Goal: Task Accomplishment & Management: Use online tool/utility

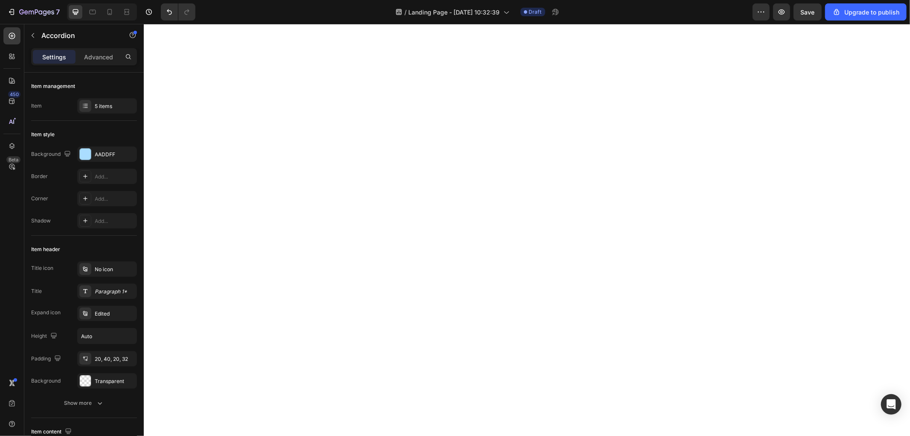
select select "581624285819306622"
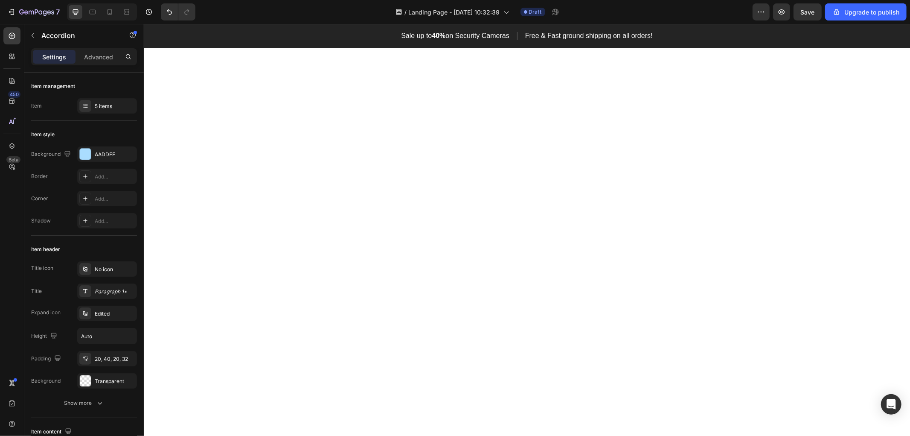
scroll to position [481, 0]
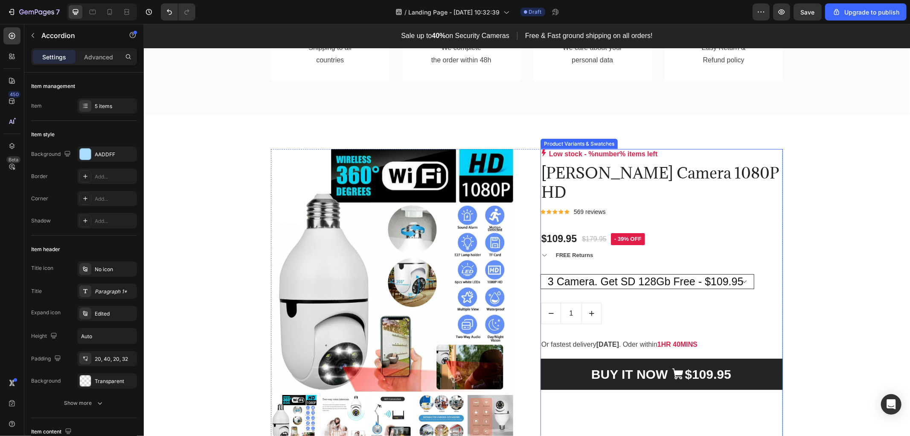
click at [745, 283] on select "Only Camera - $49.95 Camera + SD 64Gb - $64.95 Camera + SD 128Gb - $74.95 2 Cam…" at bounding box center [647, 281] width 214 height 15
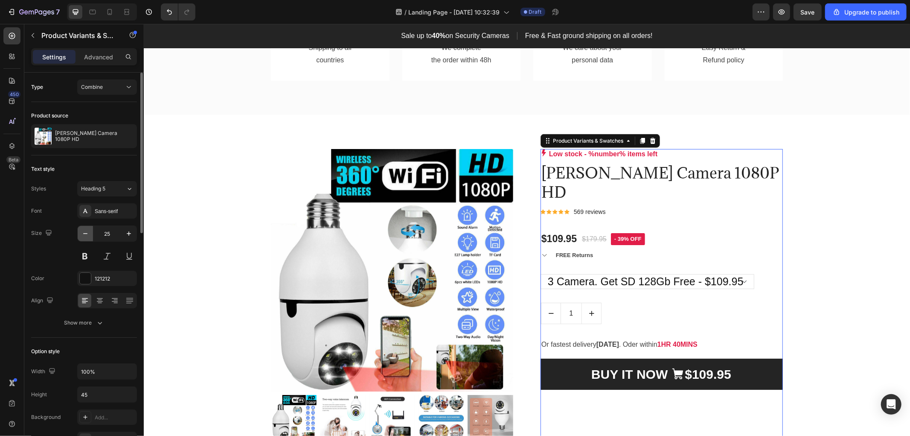
click at [85, 233] on icon "button" at bounding box center [85, 233] width 9 height 9
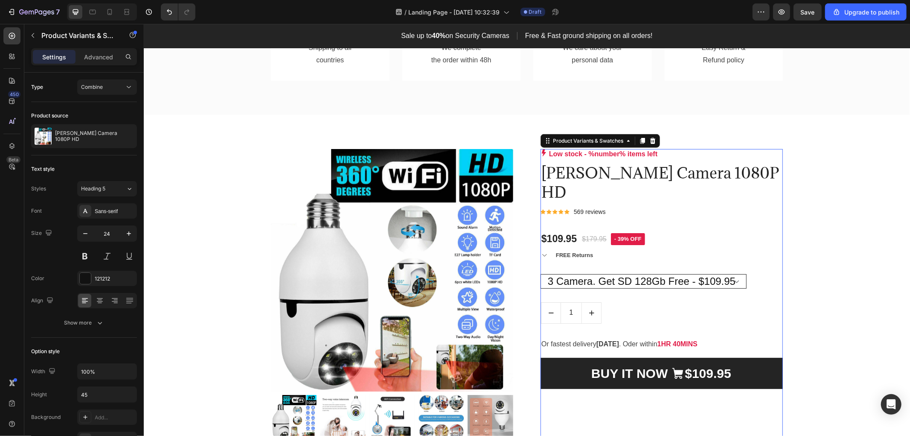
click at [738, 283] on select "Only Camera - $49.95 Camera + SD 64Gb - $64.95 Camera + SD 128Gb - $74.95 2 Cam…" at bounding box center [643, 281] width 206 height 14
click at [88, 233] on icon "button" at bounding box center [85, 233] width 9 height 9
type input "23"
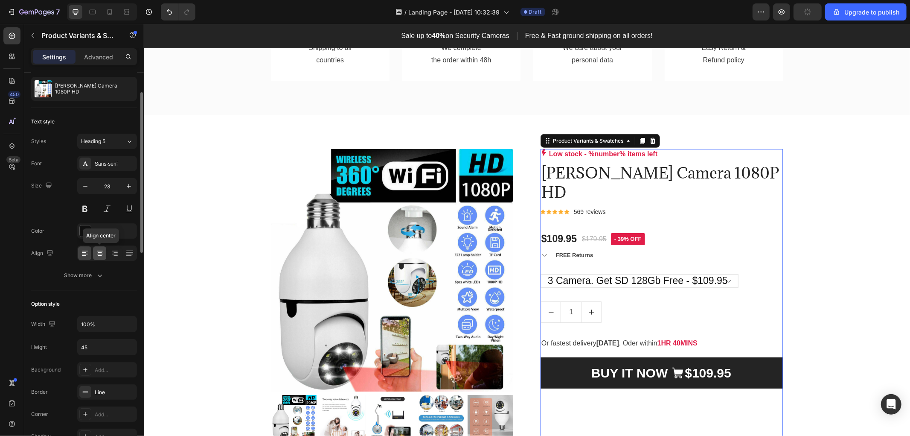
click at [98, 251] on icon at bounding box center [100, 253] width 9 height 9
click at [84, 251] on icon at bounding box center [85, 253] width 9 height 9
click at [131, 249] on icon at bounding box center [129, 253] width 9 height 9
click at [84, 253] on icon at bounding box center [85, 253] width 9 height 9
click at [117, 163] on div "Sans-serif" at bounding box center [115, 164] width 40 height 8
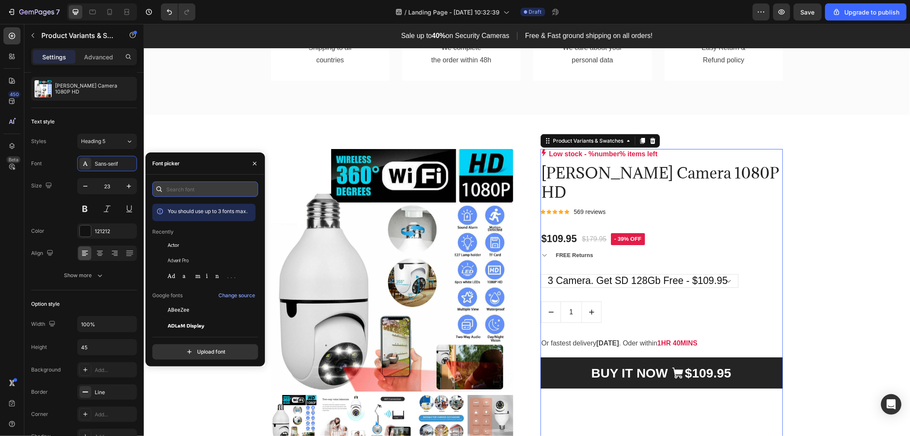
click at [198, 190] on input "text" at bounding box center [205, 188] width 106 height 15
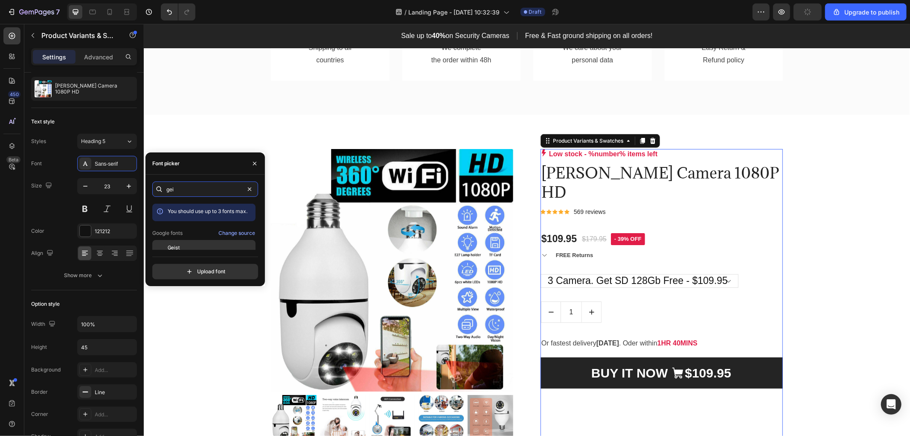
type input "gei"
click at [195, 246] on div "Geist" at bounding box center [211, 248] width 86 height 8
click at [187, 307] on div "Product Images & Gallery Low stock - %number% items left Product Stock Counter …" at bounding box center [527, 443] width 754 height 588
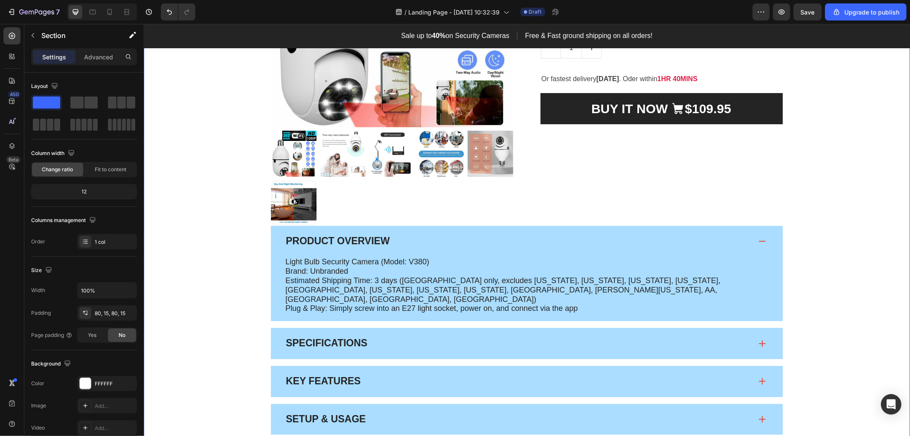
scroll to position [813, 0]
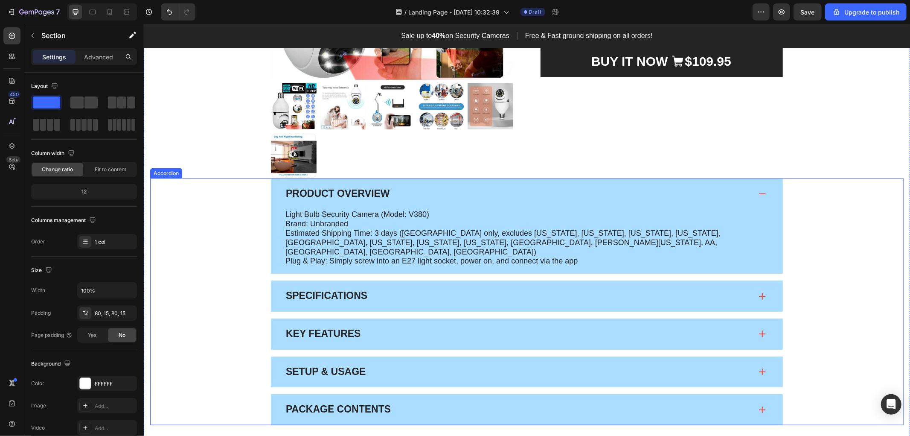
click at [761, 192] on span at bounding box center [762, 193] width 7 height 7
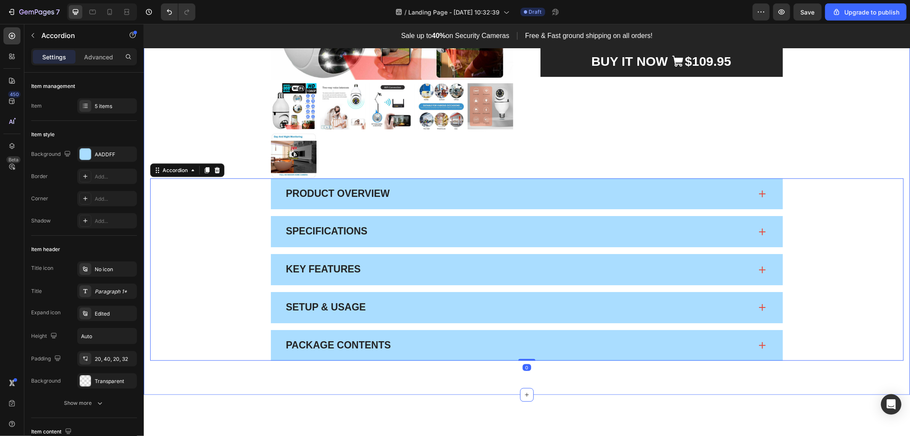
scroll to position [623, 0]
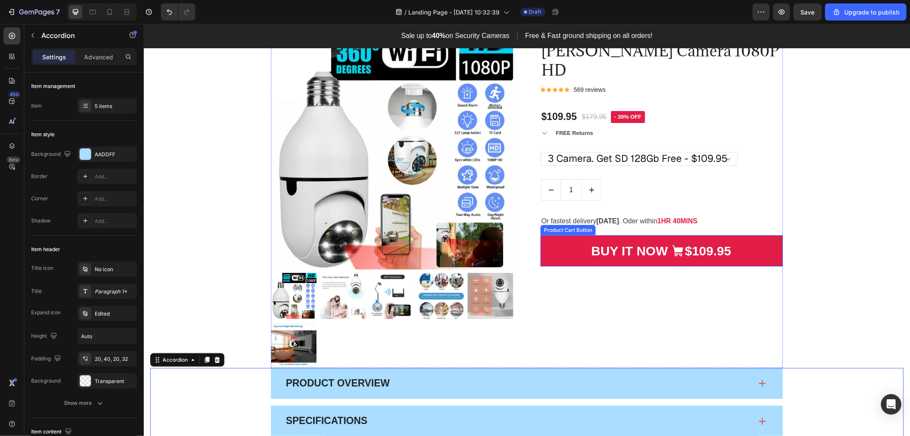
click at [684, 240] on div "$109.95" at bounding box center [708, 250] width 48 height 21
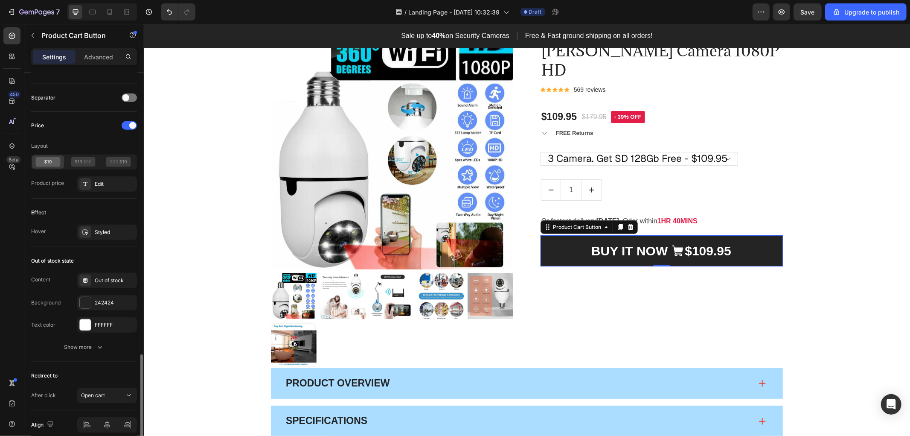
scroll to position [654, 0]
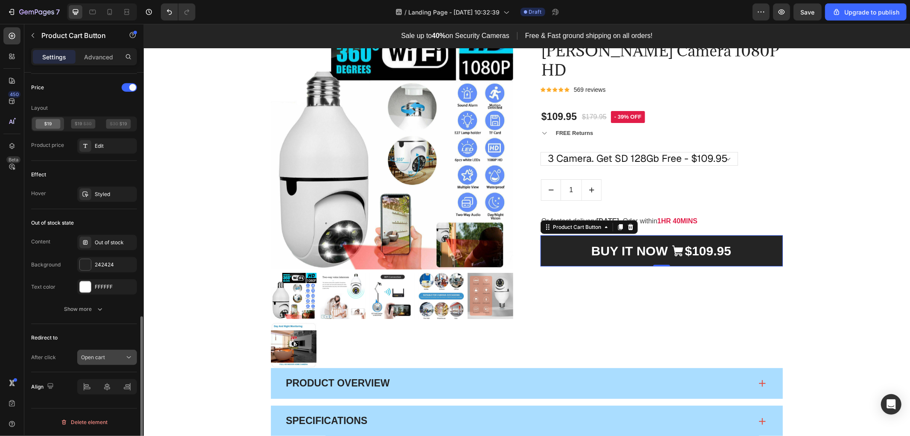
click at [105, 364] on button "Open cart" at bounding box center [107, 357] width 60 height 15
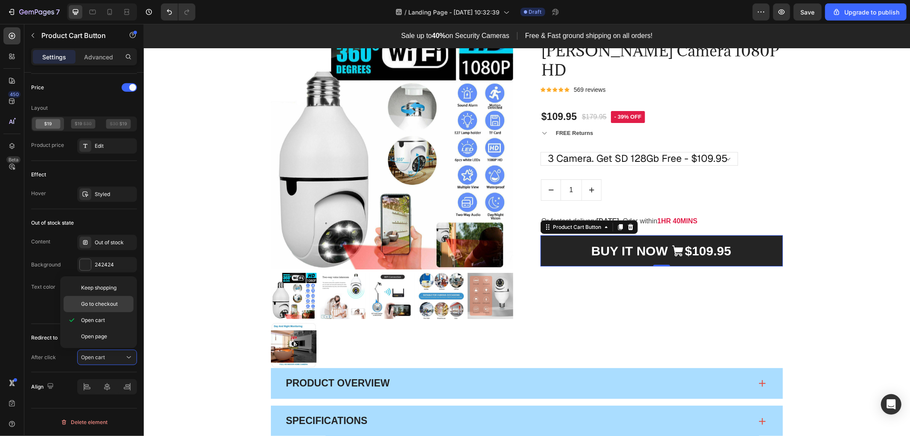
click at [102, 306] on span "Go to checkout" at bounding box center [99, 304] width 37 height 8
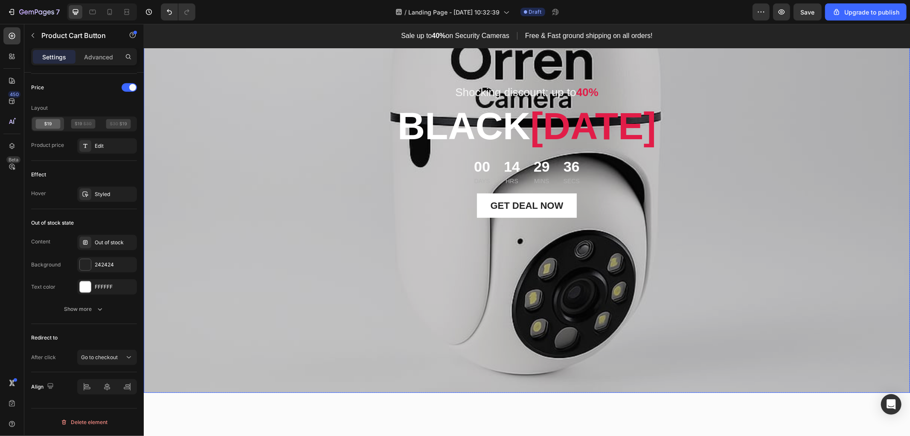
scroll to position [0, 0]
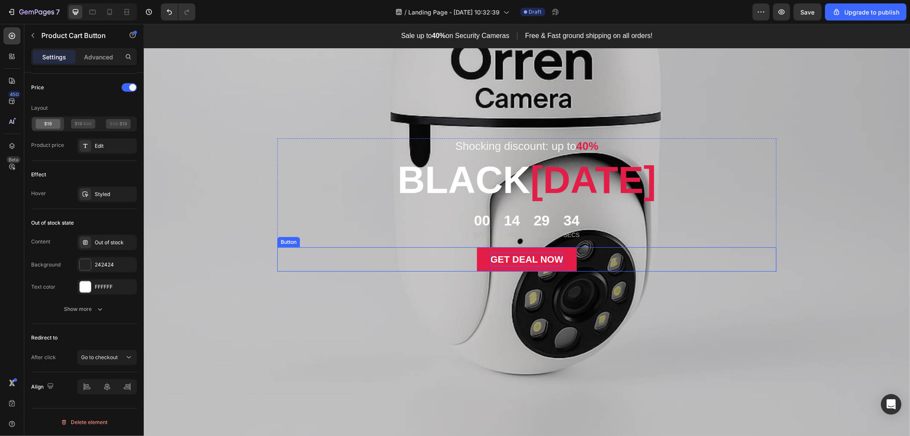
click at [550, 262] on div "GET DEAL NOW" at bounding box center [526, 259] width 73 height 14
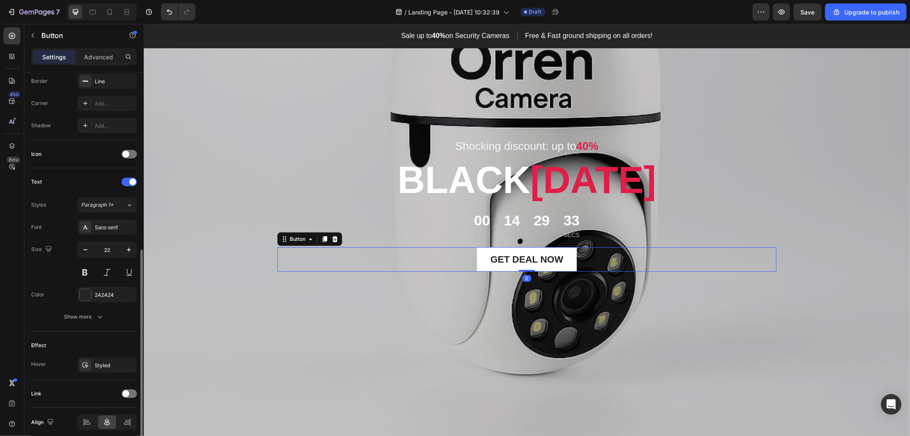
scroll to position [225, 0]
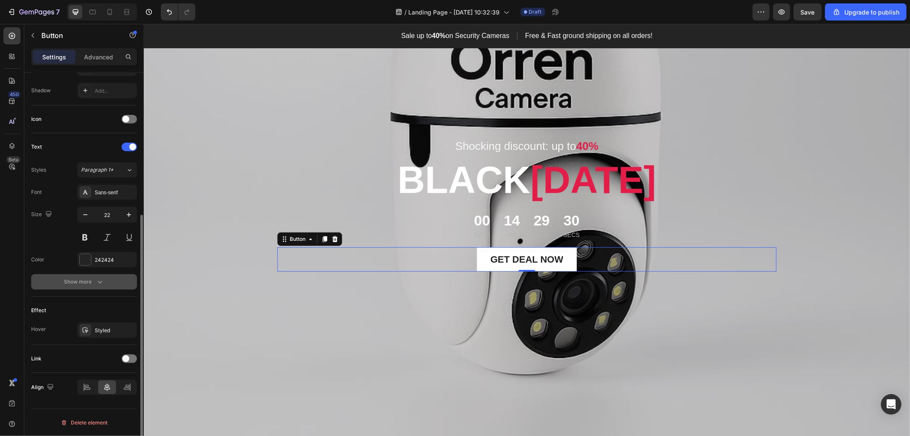
click at [86, 285] on div "Show more" at bounding box center [84, 281] width 40 height 9
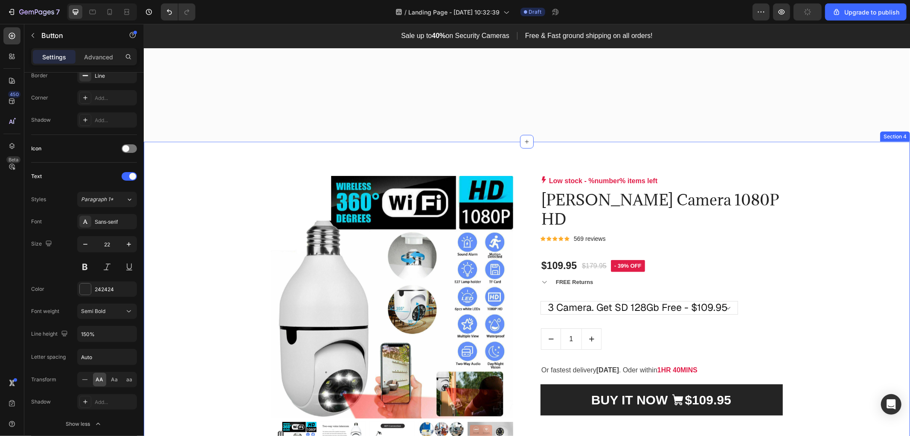
scroll to position [711, 0]
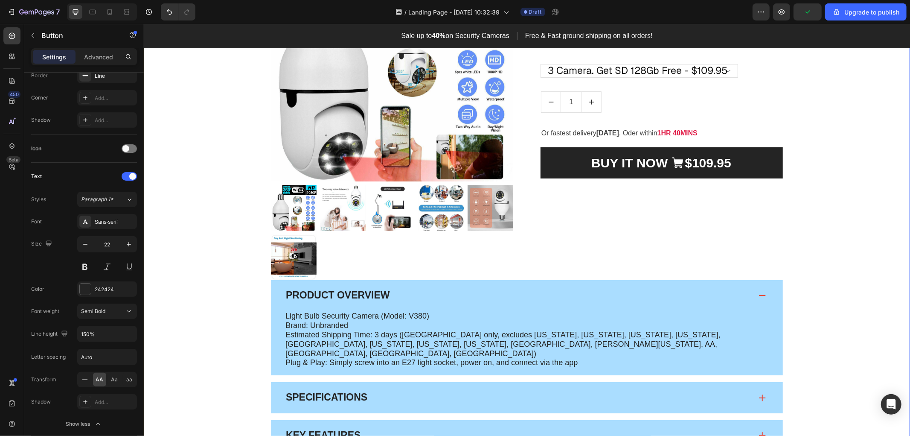
click at [879, 210] on div "Product Images & Gallery Low stock - %number% items left Product Stock Counter …" at bounding box center [527, 233] width 754 height 588
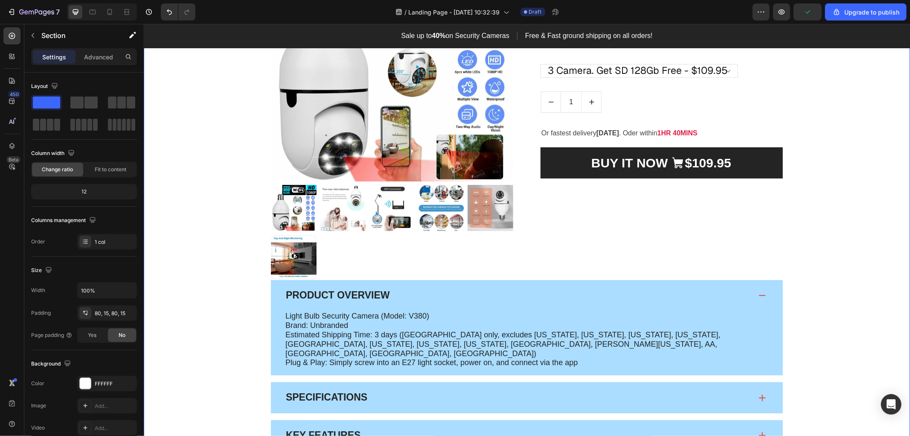
scroll to position [569, 0]
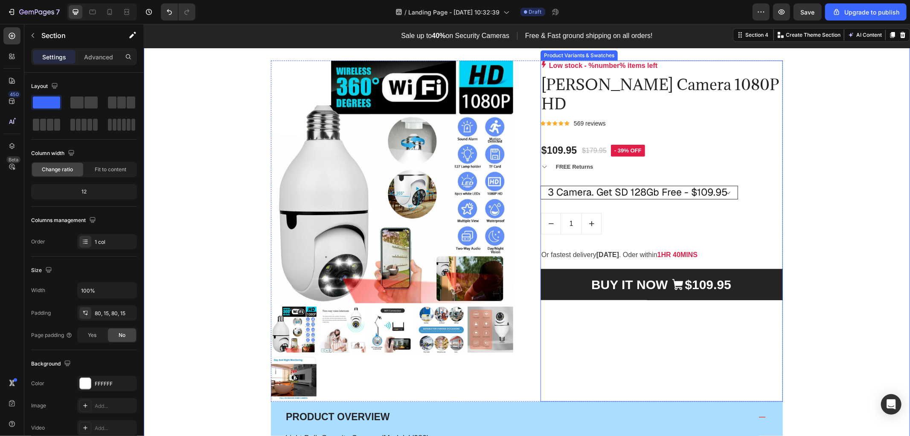
click at [720, 195] on select "Only Camera - $49.95 Camera + SD 64Gb - $64.95 Camera + SD 128Gb - $74.95 2 Cam…" at bounding box center [639, 192] width 198 height 14
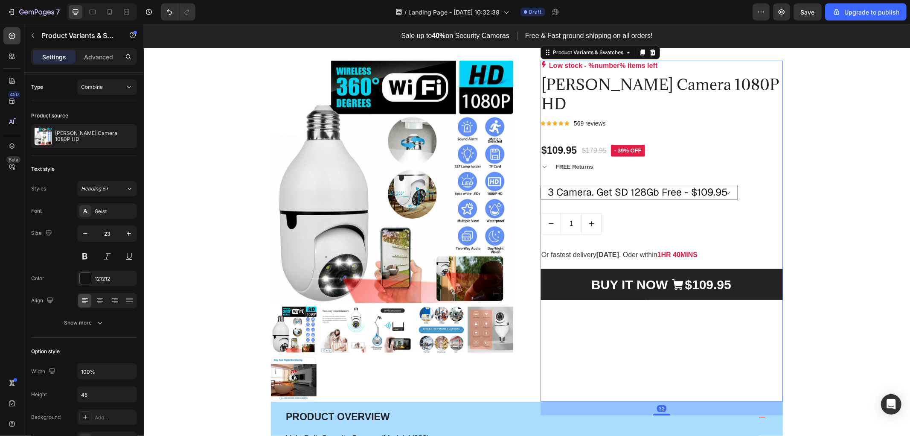
select select "581624285819437694"
click at [540, 185] on select "Only Camera - $49.95 Camera + SD 64Gb - $64.95 Camera + SD 128Gb - $74.95 2 Cam…" at bounding box center [639, 192] width 198 height 14
click at [699, 192] on select "Only Camera - $49.95 Camera + SD 64Gb - $64.95 Camera + SD 128Gb - $74.95 2 Cam…" at bounding box center [639, 192] width 198 height 14
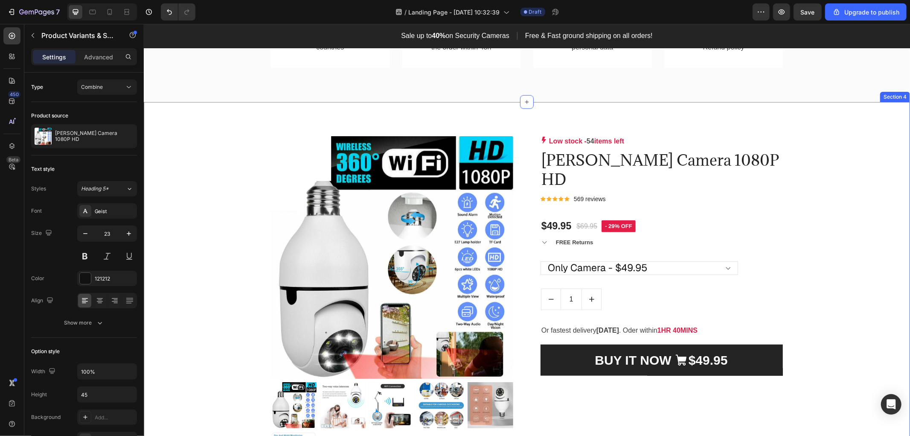
scroll to position [541, 0]
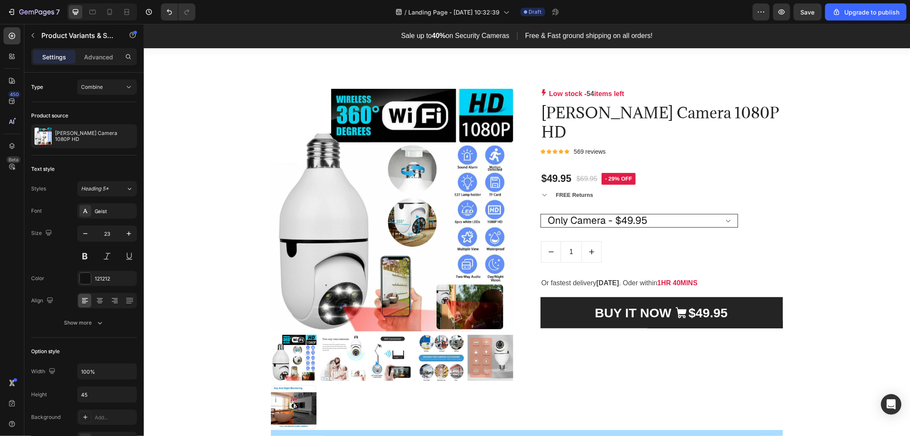
click at [710, 220] on select "Only Camera - $49.95 Camera + SD 64Gb - $64.95 Camera + SD 128Gb - $74.95 2 Cam…" at bounding box center [639, 220] width 198 height 14
click at [644, 218] on select "Only Camera - $49.95 Camera + SD 64Gb - $64.95 Camera + SD 128Gb - $74.95 2 Cam…" at bounding box center [639, 220] width 198 height 14
click at [658, 220] on select "Only Camera - $49.95 Camera + SD 64Gb - $64.95 Camera + SD 128Gb - $74.95 2 Cam…" at bounding box center [639, 220] width 198 height 14
drag, startPoint x: 659, startPoint y: 218, endPoint x: 651, endPoint y: 219, distance: 7.7
click at [659, 218] on select "Only Camera - $49.95 Camera + SD 64Gb - $64.95 Camera + SD 128Gb - $74.95 2 Cam…" at bounding box center [639, 220] width 198 height 14
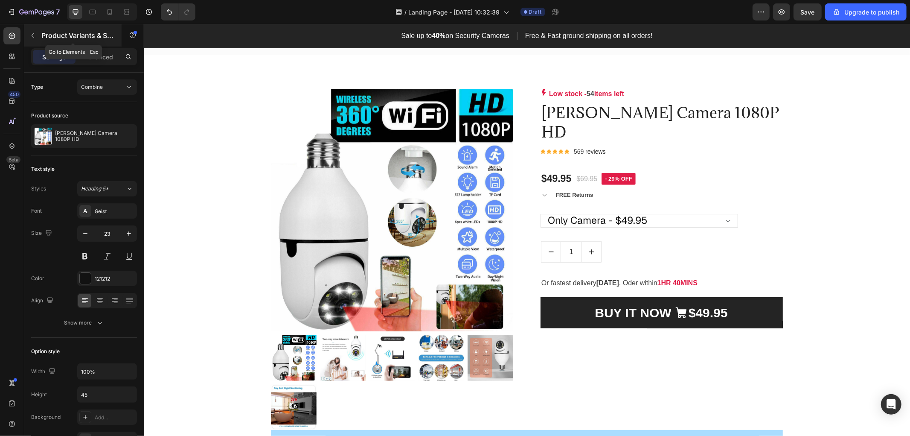
click at [36, 35] on icon "button" at bounding box center [32, 35] width 7 height 7
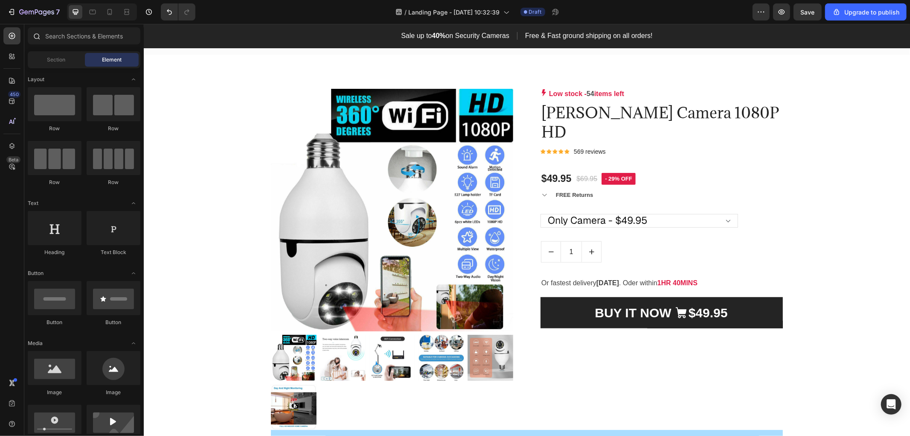
click at [76, 44] on div at bounding box center [84, 37] width 120 height 20
click at [78, 29] on input "text" at bounding box center [84, 35] width 113 height 17
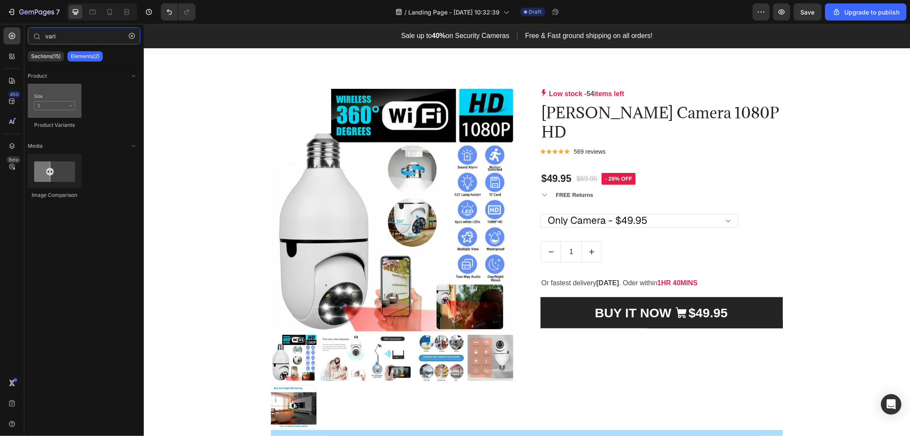
type input "vari"
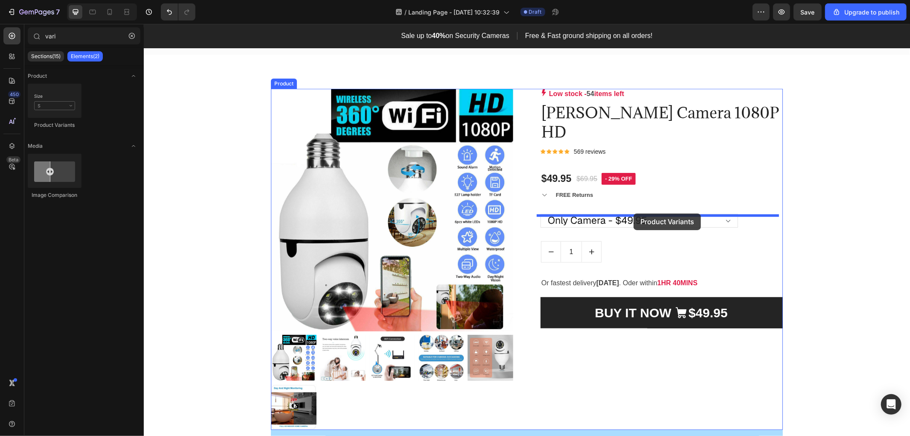
drag, startPoint x: 196, startPoint y: 137, endPoint x: 633, endPoint y: 213, distance: 444.1
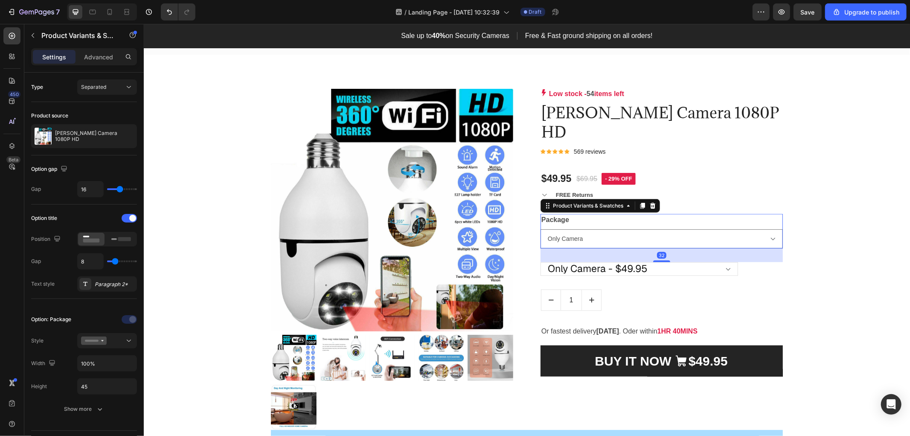
click at [649, 220] on div "Package Only Camera Camera + SD 64Gb Camera + SD 128Gb 2 Camera. Get SD 64Gb FR…" at bounding box center [661, 230] width 242 height 35
click at [636, 238] on select "Only Camera Camera + SD 64Gb Camera + SD 128Gb 2 Camera. Get SD 64Gb FREE 3 Cam…" at bounding box center [661, 238] width 242 height 19
click at [648, 233] on select "Only Camera Camera + SD 64Gb Camera + SD 128Gb 2 Camera. Get SD 64Gb FREE 3 Cam…" at bounding box center [661, 238] width 242 height 19
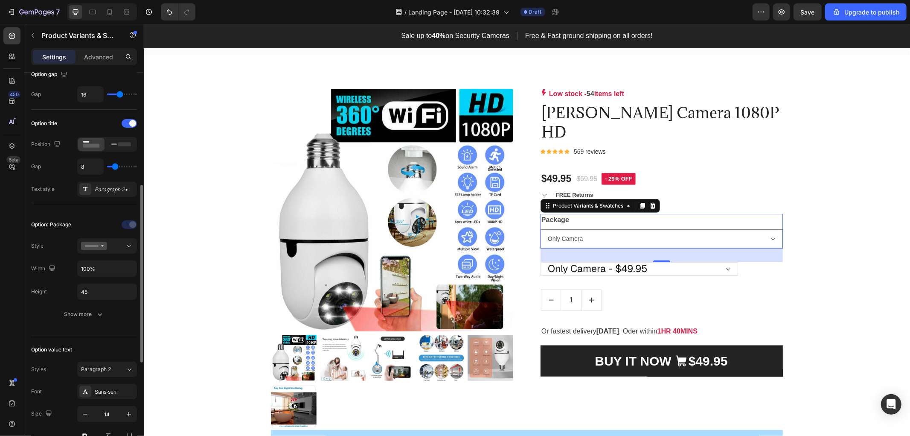
scroll to position [142, 0]
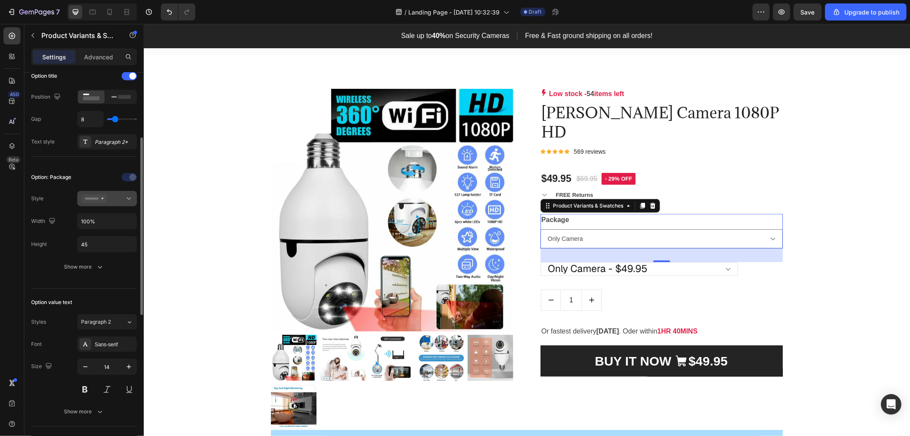
click at [127, 203] on button at bounding box center [107, 198] width 60 height 15
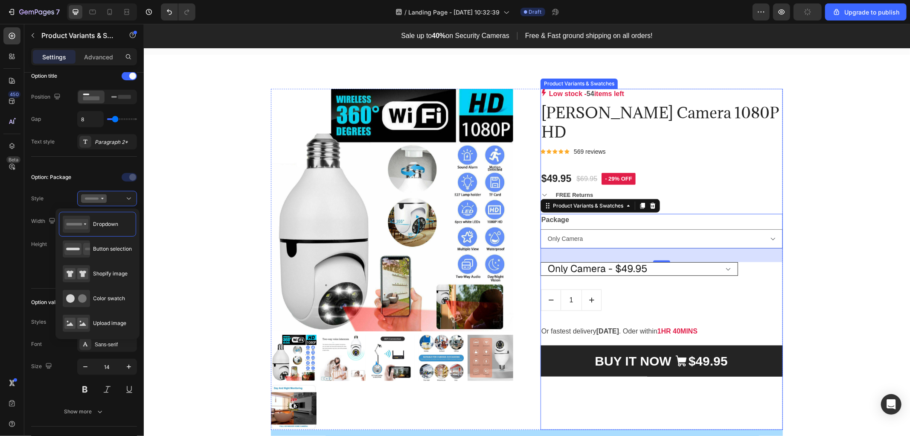
click at [680, 270] on select "Only Camera - $49.95 Camera + SD 64Gb - $64.95 Camera + SD 128Gb - $74.95 2 Cam…" at bounding box center [639, 269] width 198 height 14
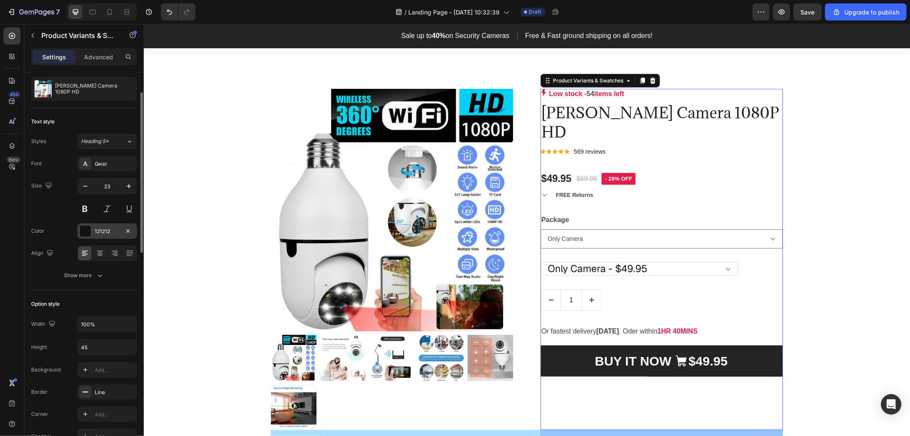
scroll to position [0, 0]
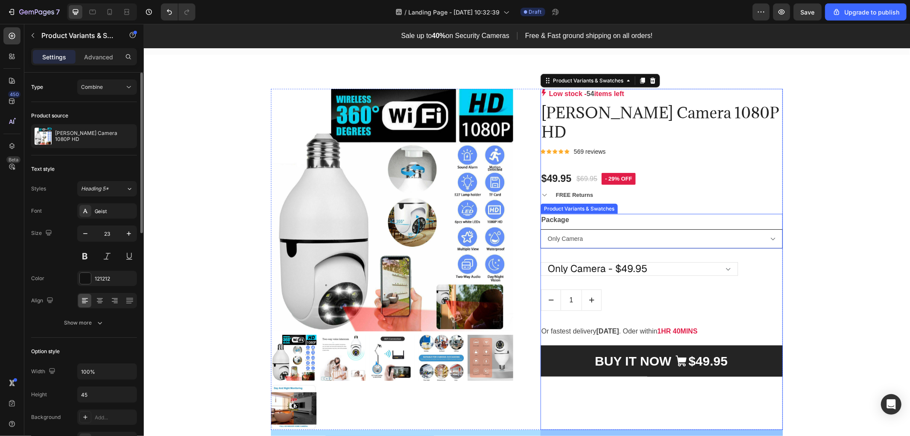
click at [645, 239] on select "Only Camera Camera + SD 64Gb Camera + SD 128Gb 2 Camera. Get SD 64Gb FREE 3 Cam…" at bounding box center [661, 238] width 242 height 19
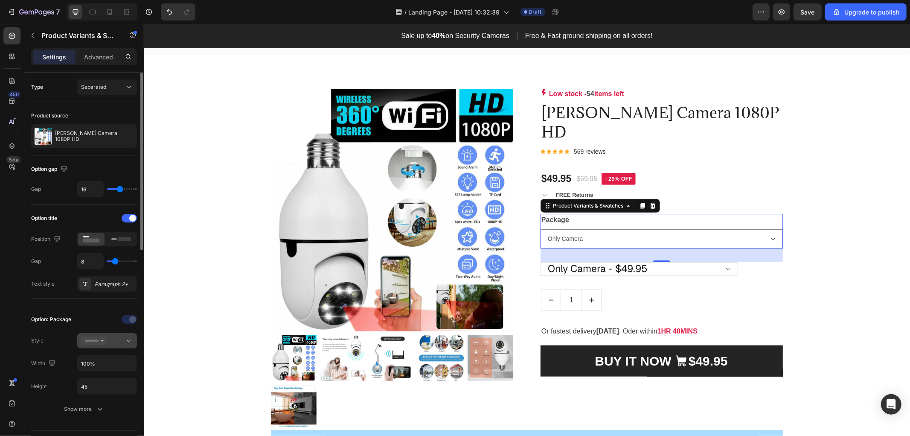
click at [116, 339] on div at bounding box center [107, 340] width 52 height 9
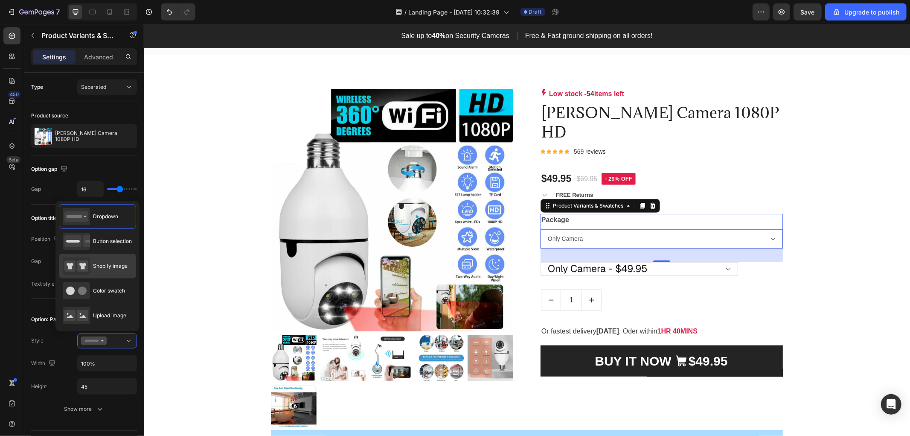
click at [103, 269] on span "Shopify image" at bounding box center [110, 266] width 35 height 8
type input "64"
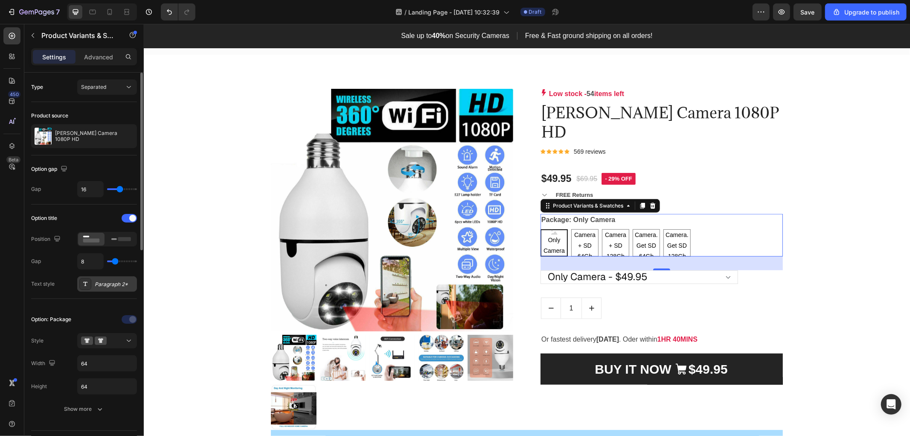
click at [113, 283] on div "Paragraph 2*" at bounding box center [115, 284] width 40 height 8
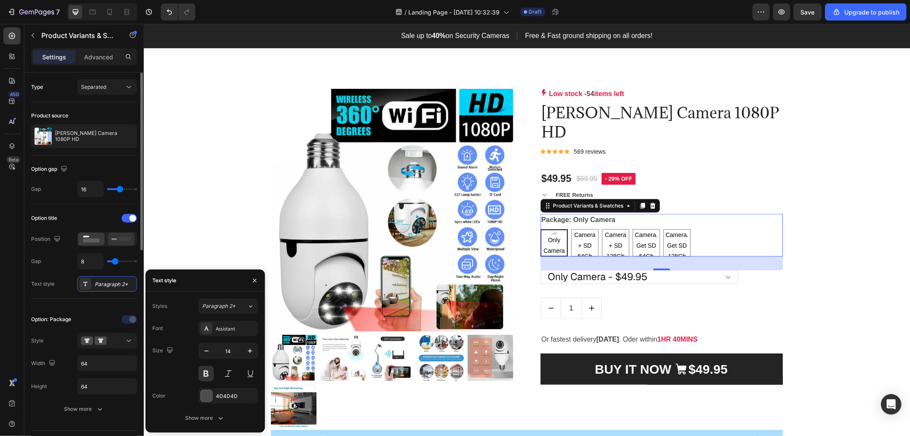
click at [117, 240] on icon at bounding box center [121, 238] width 20 height 9
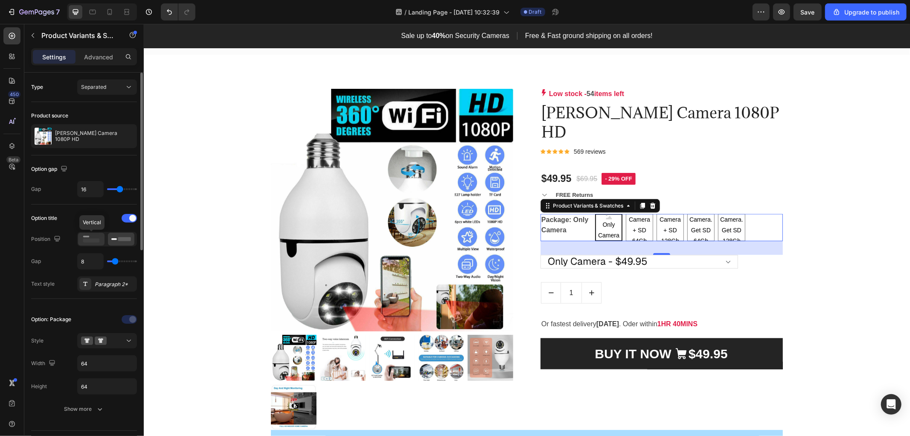
click at [90, 240] on rect at bounding box center [91, 241] width 17 height 4
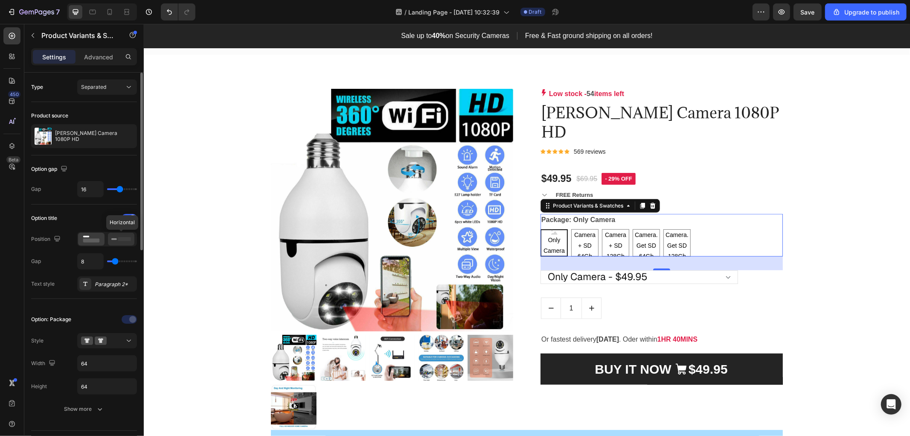
click at [115, 239] on rect at bounding box center [114, 239] width 6 height 2
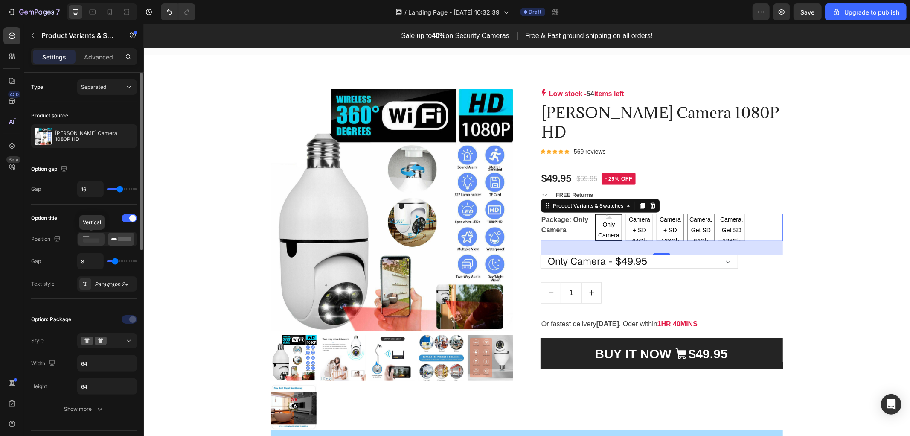
click at [88, 242] on rect at bounding box center [91, 241] width 17 height 4
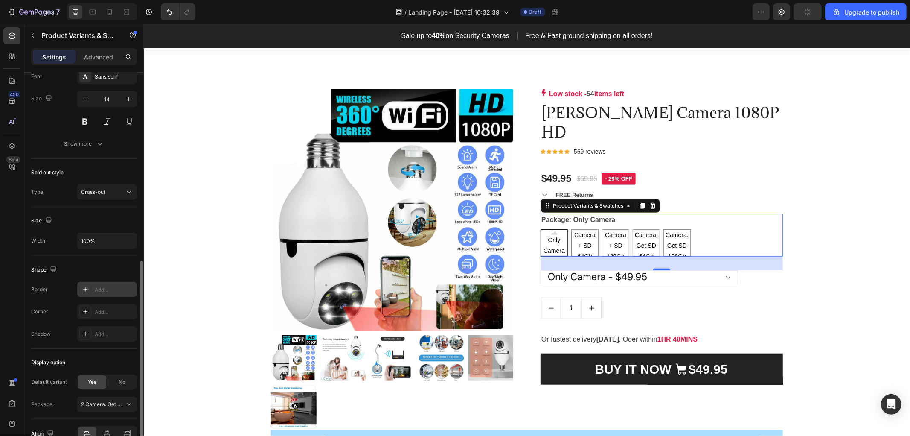
scroll to position [362, 0]
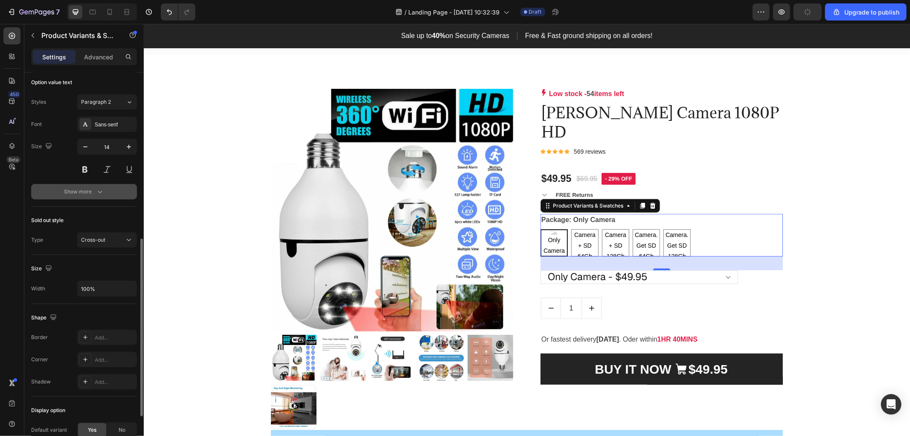
click at [91, 193] on div "Show more" at bounding box center [84, 191] width 40 height 9
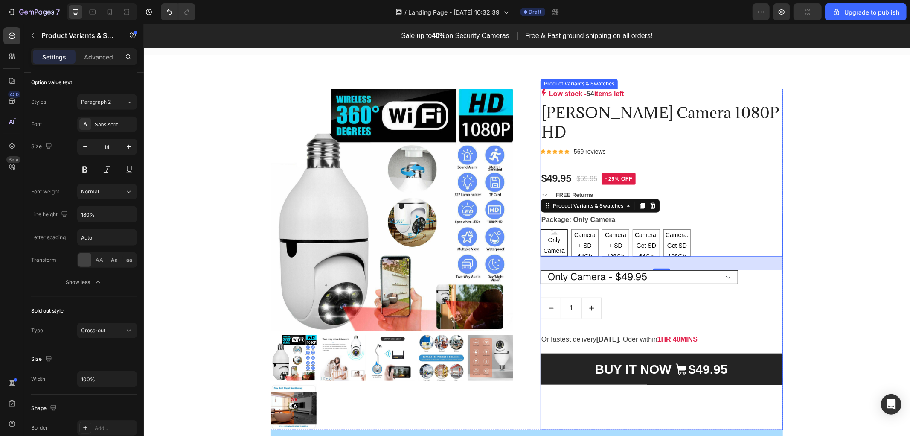
click at [608, 277] on select "Only Camera - $49.95 Camera + SD 64Gb - $64.95 Camera + SD 128Gb - $74.95 2 Cam…" at bounding box center [639, 277] width 198 height 14
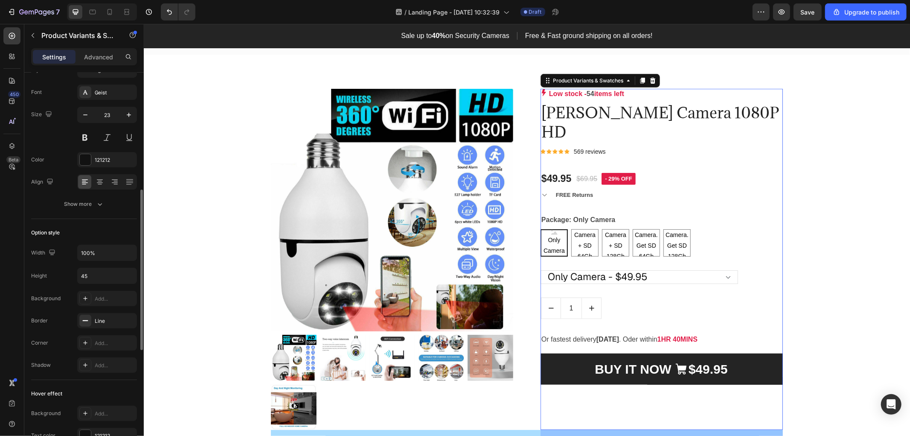
scroll to position [71, 0]
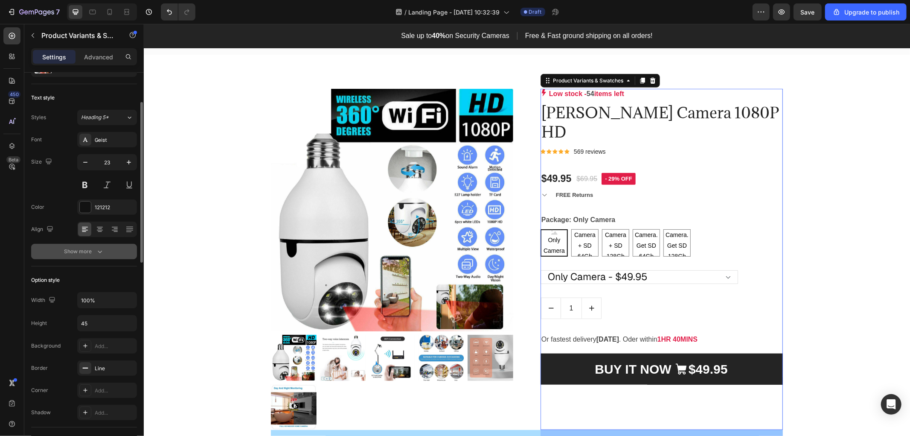
click at [80, 255] on button "Show more" at bounding box center [84, 251] width 106 height 15
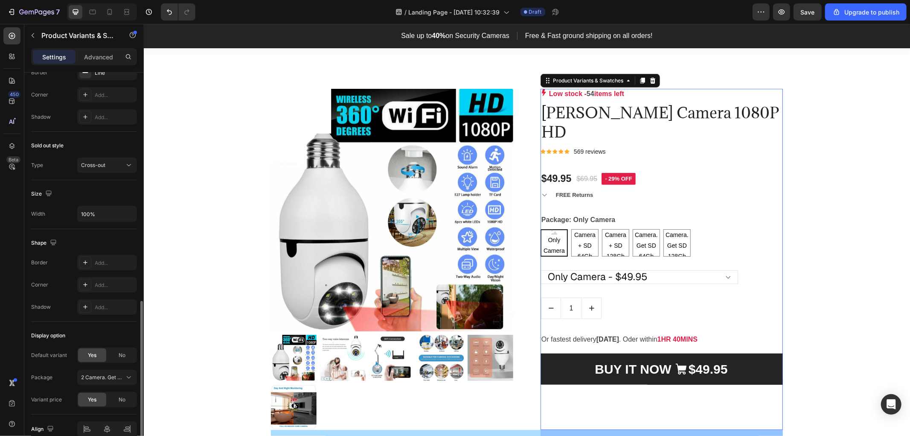
scroll to position [659, 0]
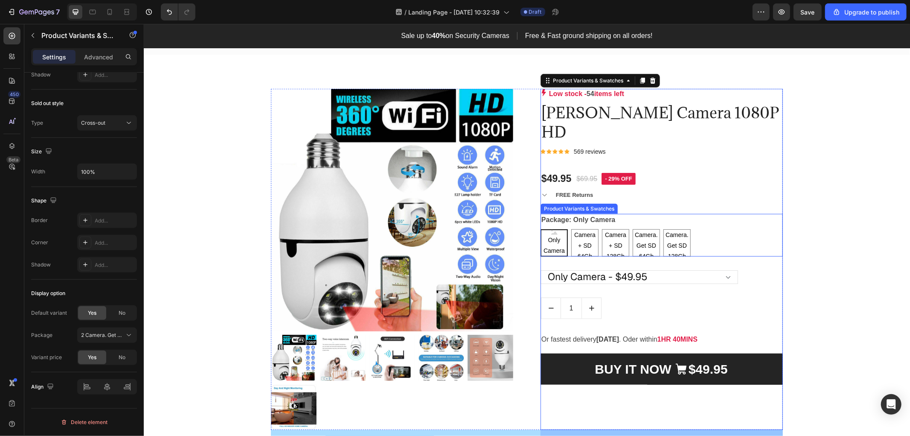
click at [709, 239] on div "Only Camera Only Camera Only Camera Camera + SD 64Gb Camera + SD 64Gb Camera + …" at bounding box center [661, 242] width 242 height 27
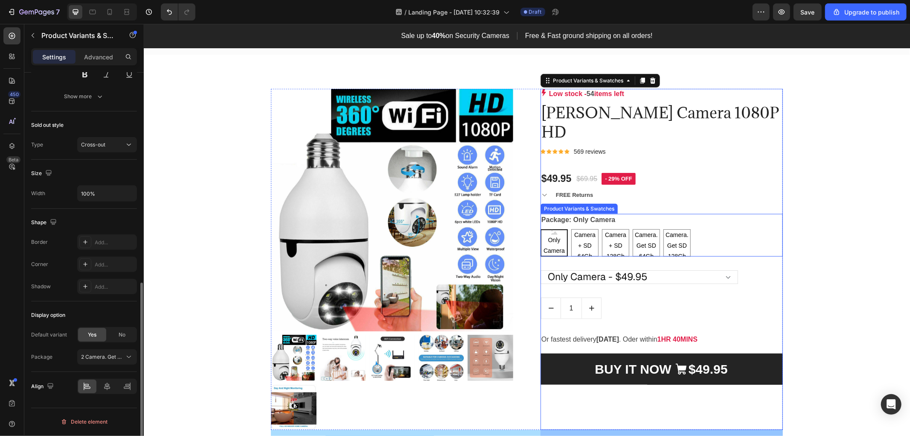
scroll to position [457, 0]
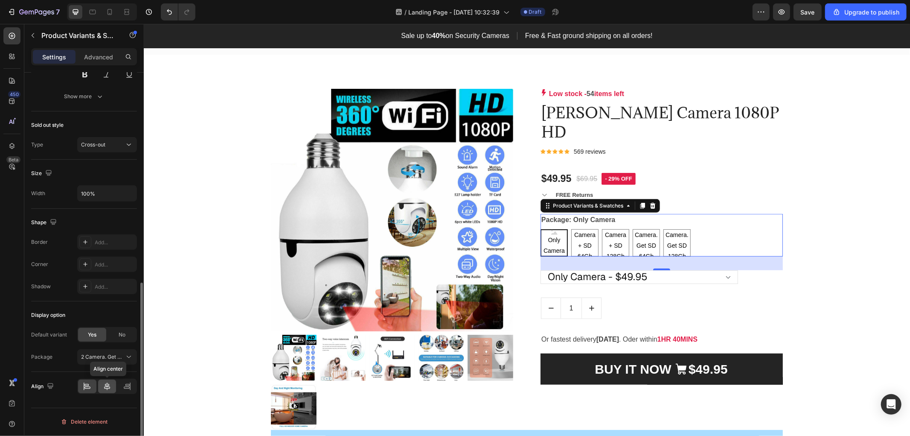
click at [105, 387] on icon at bounding box center [107, 386] width 9 height 9
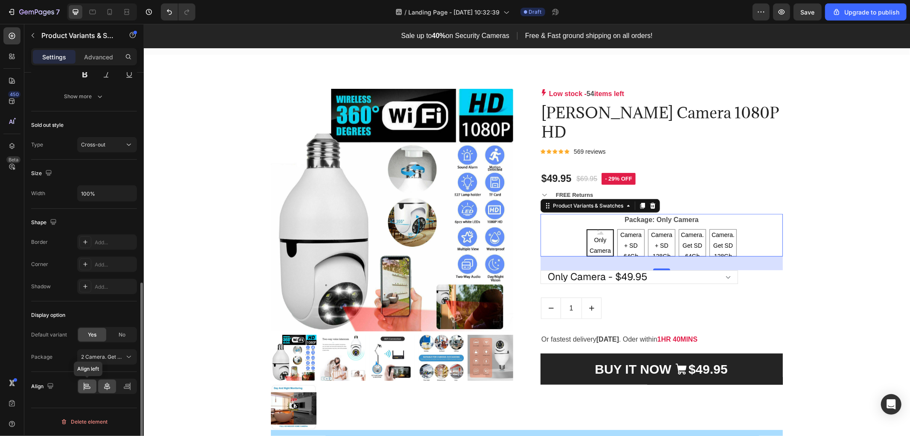
click at [79, 387] on div at bounding box center [87, 386] width 18 height 14
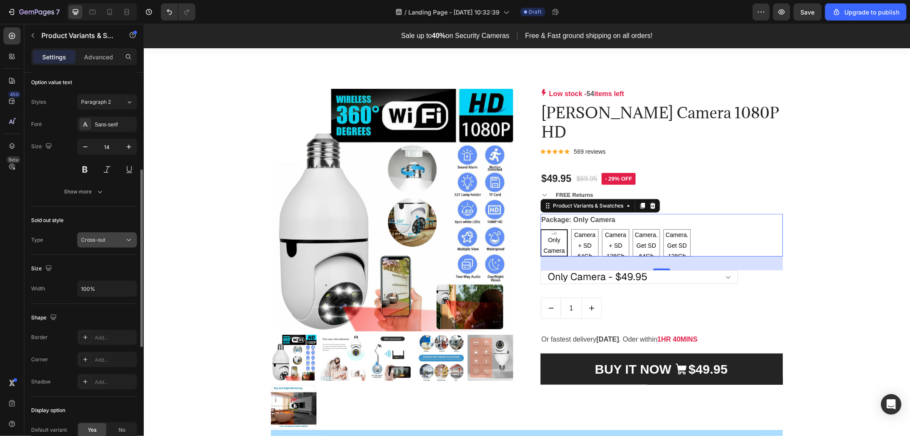
scroll to position [315, 0]
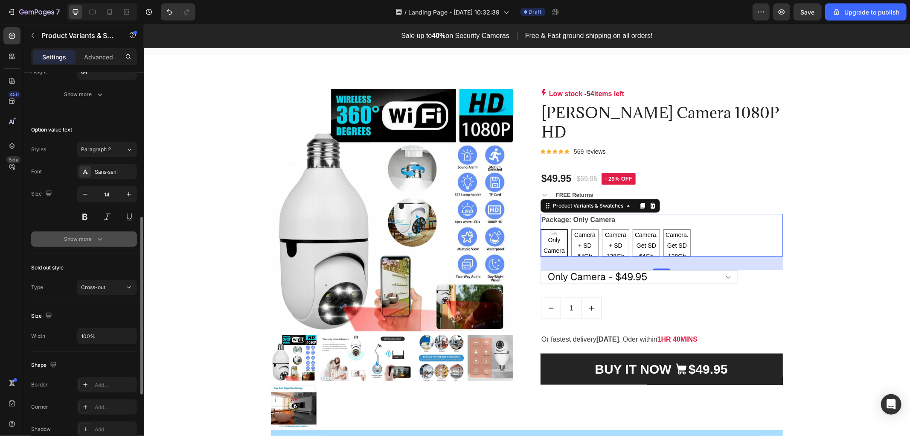
click at [94, 236] on div "Show more" at bounding box center [84, 239] width 40 height 9
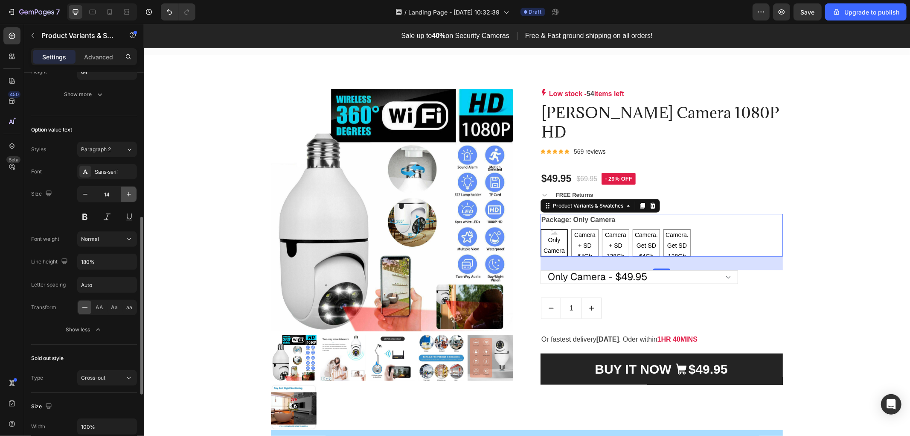
click at [123, 192] on button "button" at bounding box center [128, 194] width 15 height 15
click at [123, 193] on button "button" at bounding box center [128, 194] width 15 height 15
click at [99, 199] on input "17" at bounding box center [107, 194] width 28 height 15
click at [87, 195] on icon "button" at bounding box center [85, 194] width 9 height 9
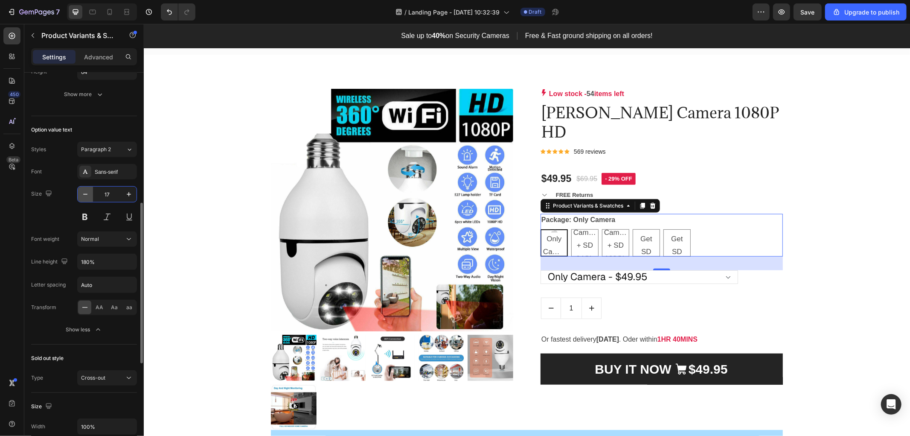
click at [87, 195] on icon "button" at bounding box center [85, 194] width 9 height 9
type input "13"
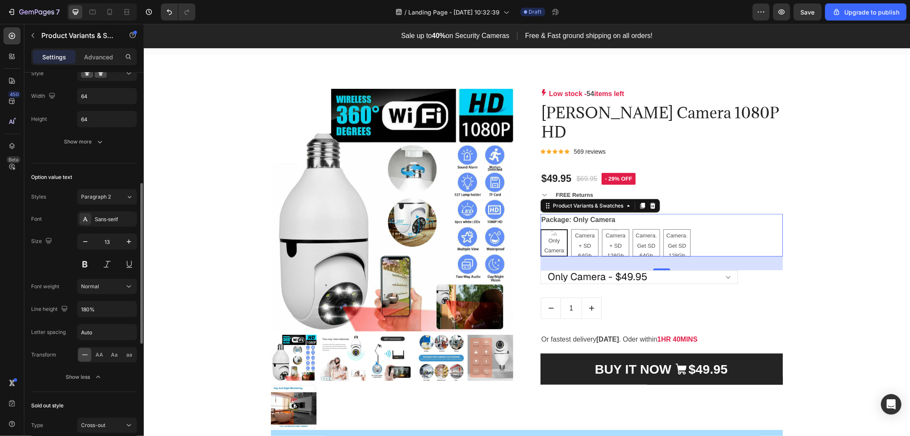
scroll to position [220, 0]
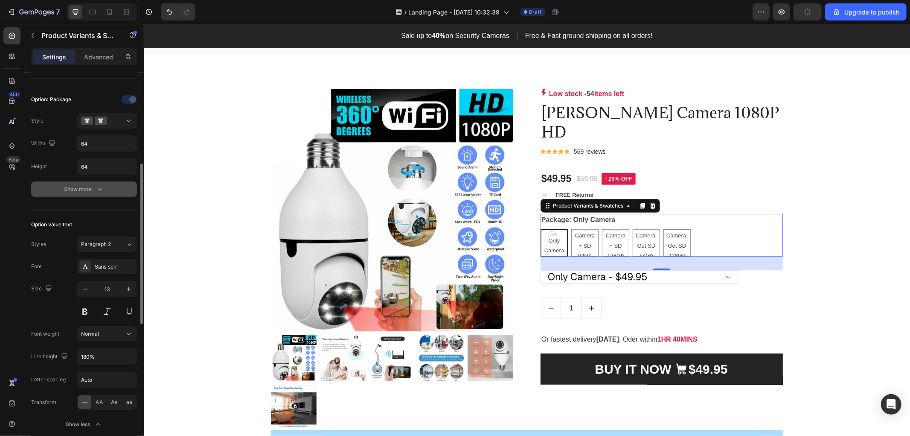
click at [75, 187] on div "Show more" at bounding box center [84, 189] width 40 height 9
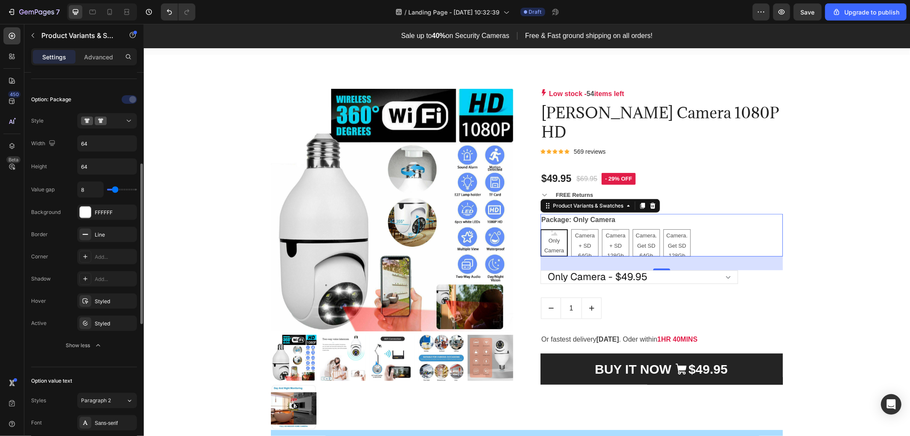
type input "11"
type input "12"
type input "14"
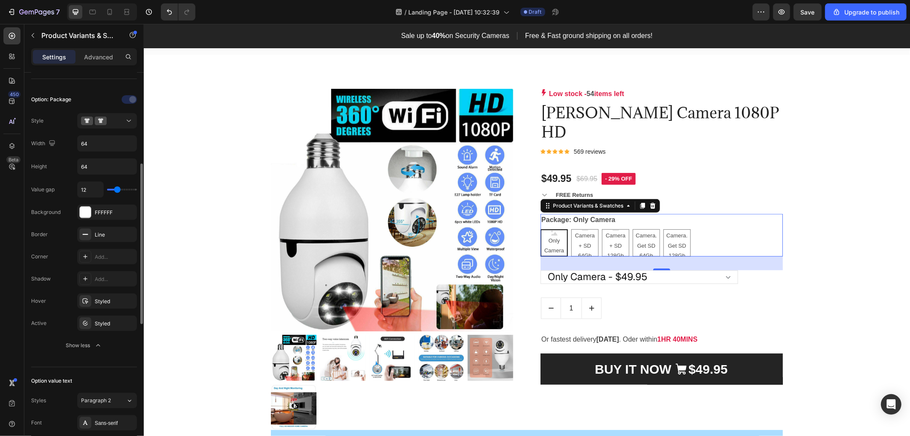
type input "14"
type input "16"
type input "18"
drag, startPoint x: 116, startPoint y: 191, endPoint x: 121, endPoint y: 192, distance: 5.2
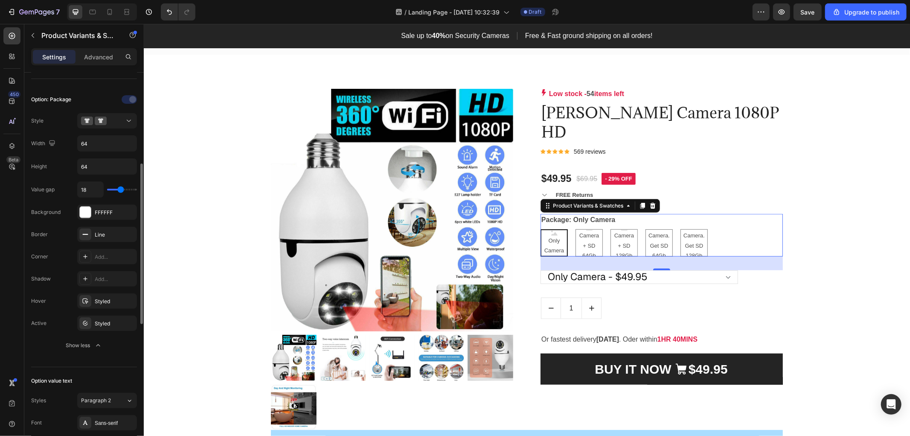
type input "18"
click at [121, 190] on input "range" at bounding box center [122, 190] width 30 height 2
click at [109, 127] on button at bounding box center [107, 120] width 60 height 15
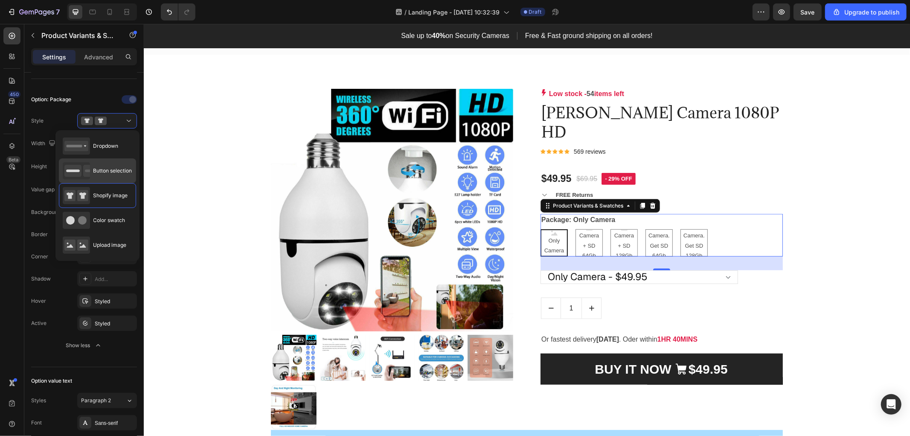
click at [109, 174] on span "Button selection" at bounding box center [112, 171] width 39 height 8
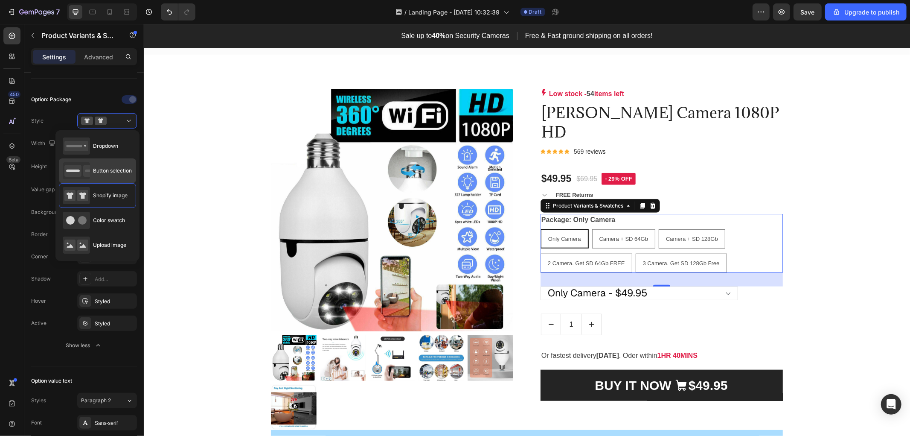
type input "45"
type input "8"
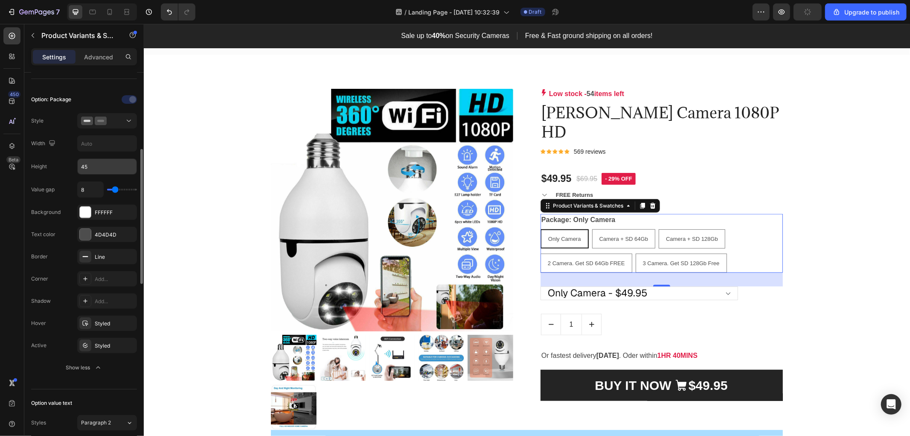
click at [102, 166] on input "45" at bounding box center [107, 166] width 59 height 15
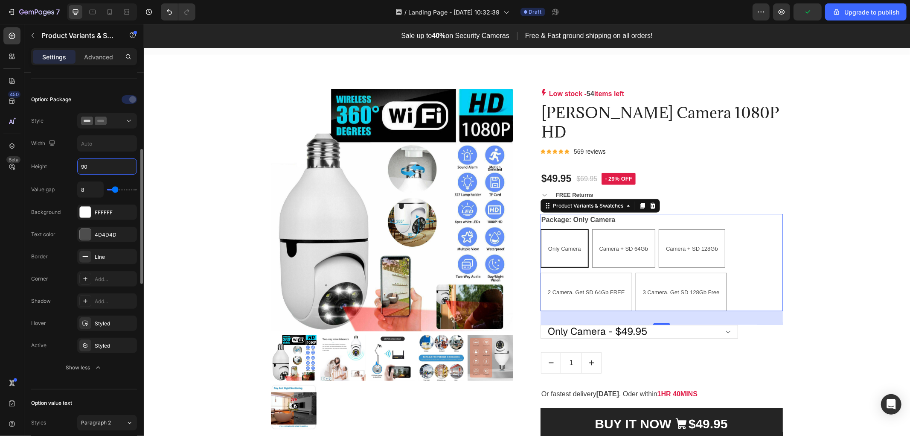
type input "9"
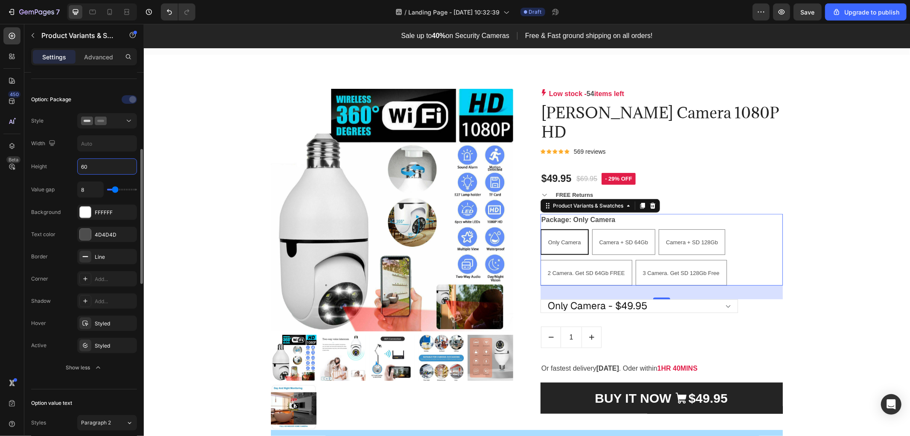
type input "6"
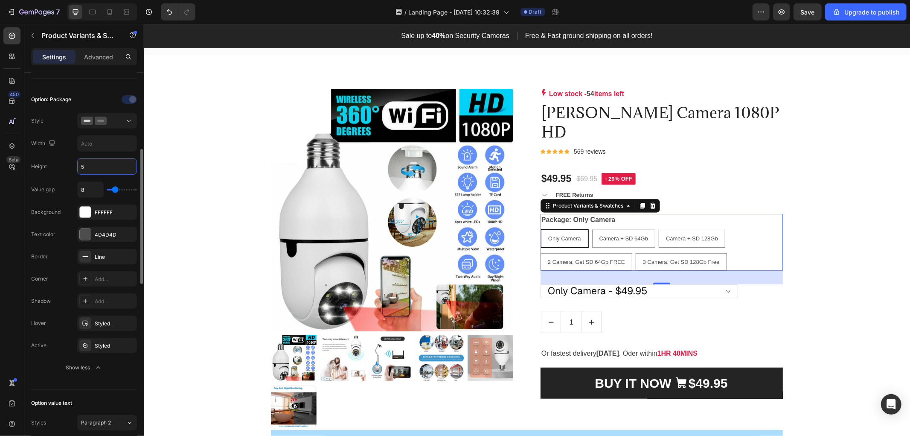
type input "50"
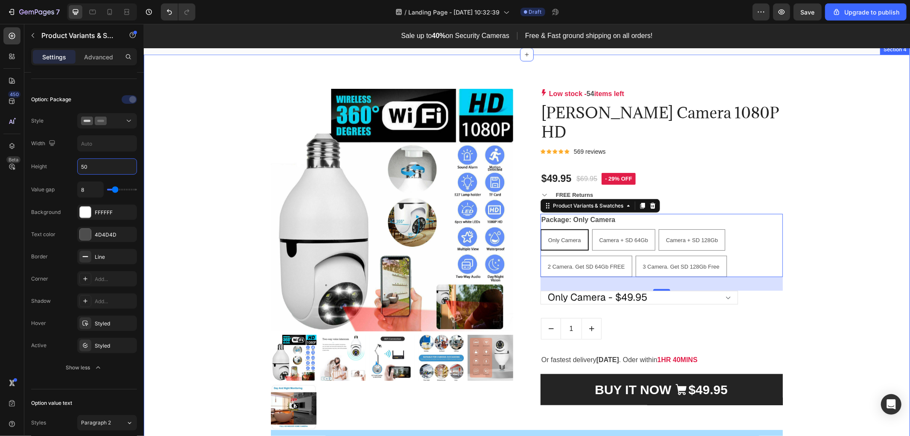
click at [204, 246] on div "Product Images & Gallery Low stock - 54 items left Product Stock Counter [PERSO…" at bounding box center [527, 382] width 754 height 588
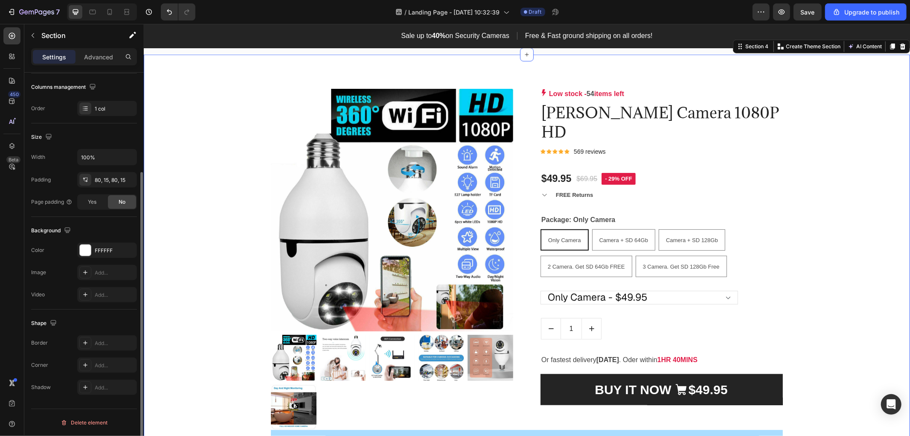
scroll to position [0, 0]
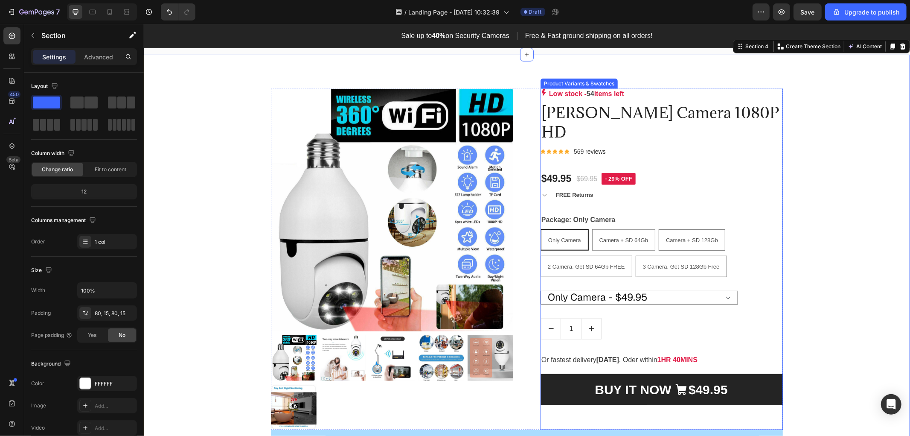
click at [703, 299] on select "Only Camera - $49.95 Camera + SD 64Gb - $64.95 Camera + SD 128Gb - $74.95 2 Cam…" at bounding box center [639, 297] width 198 height 14
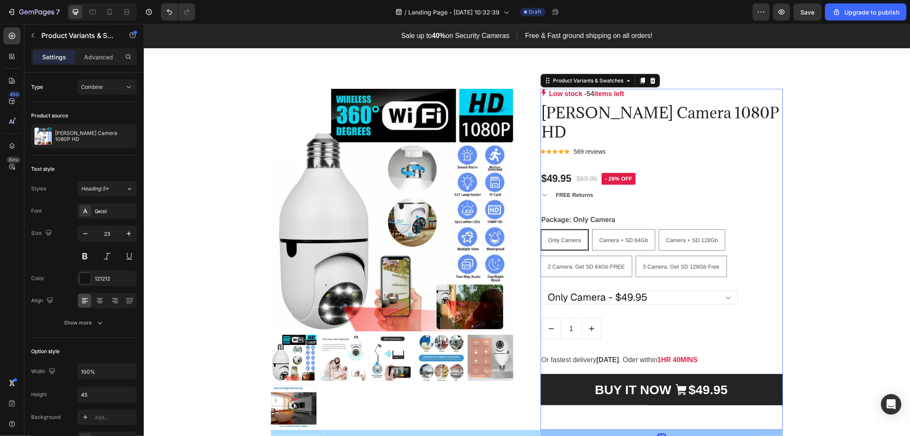
click at [742, 297] on div "Only Camera - $49.95 Camera + SD 64Gb - $64.95 Camera + SD 128Gb - $74.95 2 Cam…" at bounding box center [661, 297] width 242 height 14
click at [716, 300] on select "Only Camera - $49.95 Camera + SD 64Gb - $64.95 Camera + SD 128Gb - $74.95 2 Cam…" at bounding box center [639, 297] width 198 height 14
click at [806, 294] on div "Product Images & Gallery Low stock - 54 items left Product Stock Counter [PERSO…" at bounding box center [527, 382] width 754 height 588
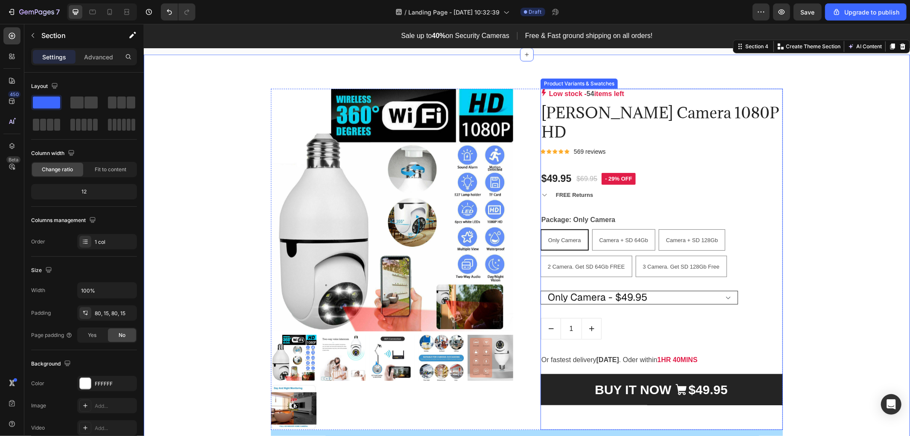
click at [707, 301] on select "Only Camera - $49.95 Camera + SD 64Gb - $64.95 Camera + SD 128Gb - $74.95 2 Cam…" at bounding box center [639, 297] width 198 height 14
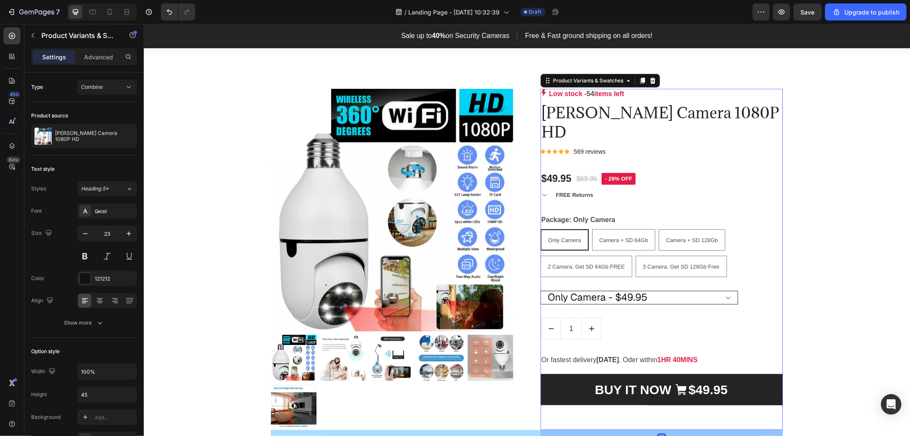
click at [683, 297] on select "Only Camera - $49.95 Camera + SD 64Gb - $64.95 Camera + SD 128Gb - $74.95 2 Cam…" at bounding box center [639, 297] width 198 height 14
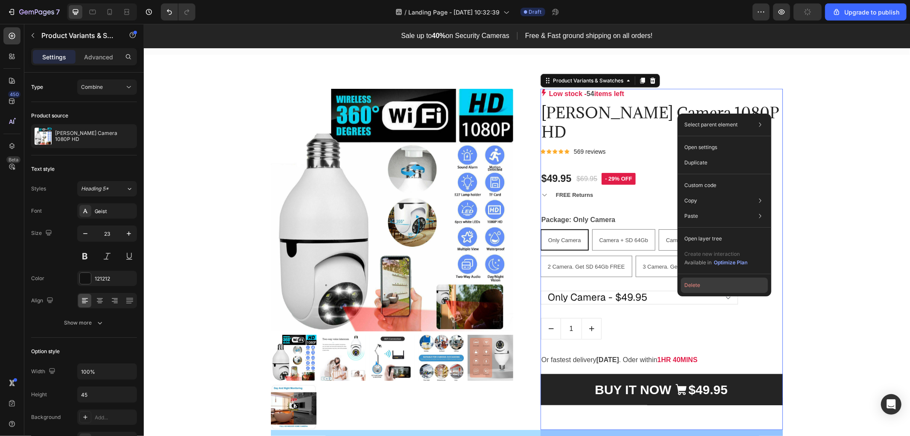
click at [683, 284] on button "Delete" at bounding box center [724, 284] width 87 height 15
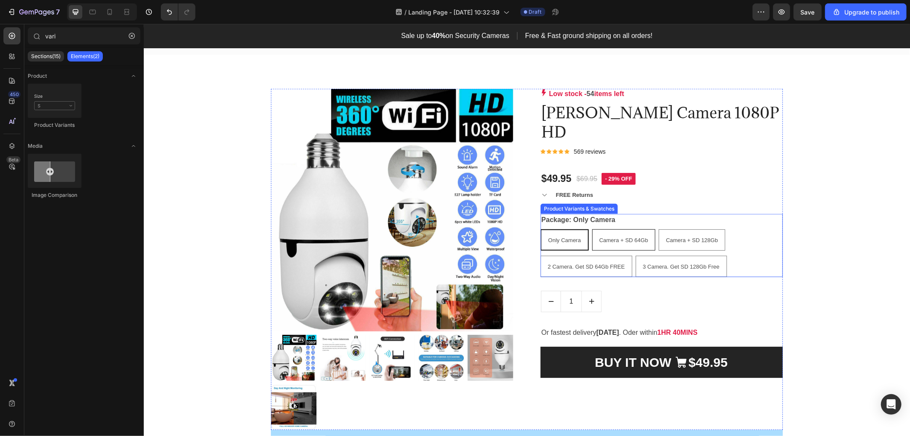
click at [624, 238] on span "Camera + SD 64Gb" at bounding box center [623, 239] width 49 height 6
click at [592, 229] on input "Camera + SD 64Gb Camera + SD 64Gb Camera + SD 64Gb" at bounding box center [592, 228] width 0 height 0
radio input "true"
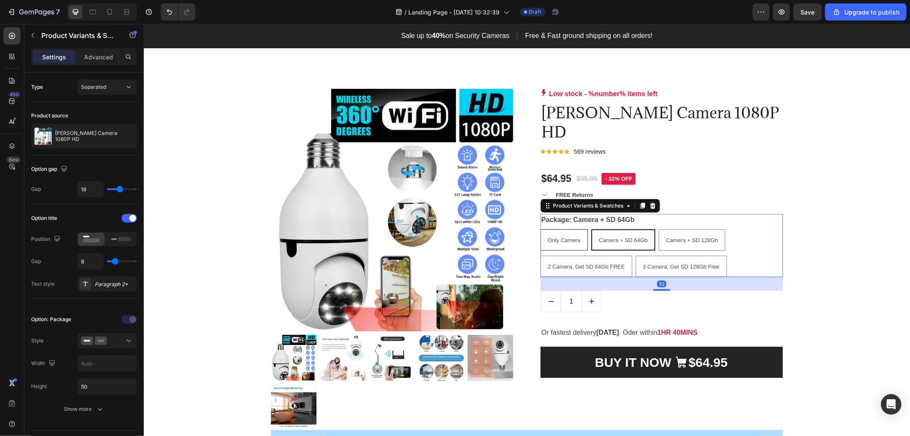
click at [554, 244] on div "Only Camera" at bounding box center [564, 239] width 47 height 17
click at [540, 229] on input "Only Camera Only Camera Only Camera" at bounding box center [540, 228] width 0 height 0
radio input "true"
click at [567, 265] on span "2 Camera. Get SD 64Gb FREE" at bounding box center [586, 266] width 77 height 6
click at [540, 255] on input "2 Camera. Get SD 64Gb FREE 2 Camera. Get SD 64Gb FREE 2 Camera. Get SD 64Gb FREE" at bounding box center [540, 255] width 0 height 0
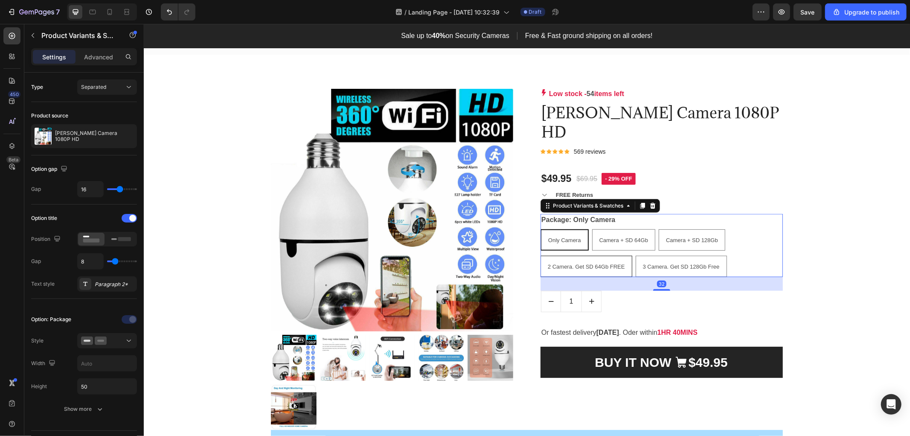
radio input "true"
click at [618, 243] on span "Camera + SD 64Gb" at bounding box center [622, 239] width 49 height 6
click at [591, 229] on input "Camera + SD 64Gb Camera + SD 64Gb Camera + SD 64Gb" at bounding box center [591, 228] width 0 height 0
radio input "true"
click at [700, 243] on span "Camera + SD 128Gb" at bounding box center [692, 239] width 52 height 6
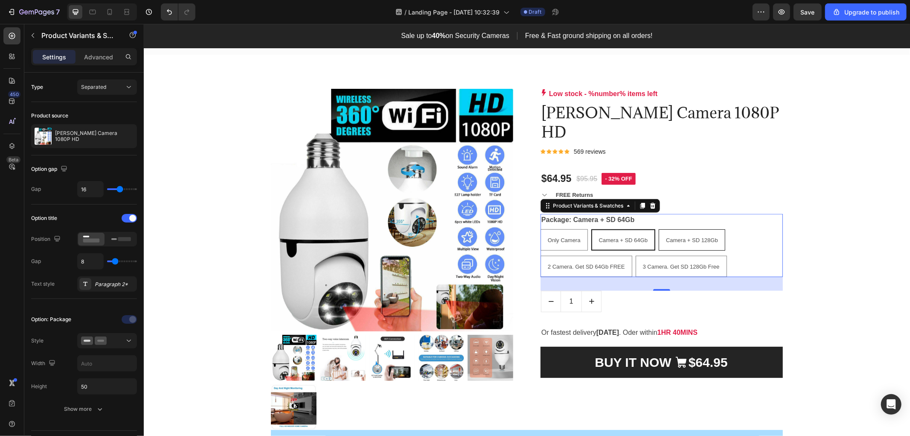
click at [659, 229] on input "Camera + SD 128Gb Camera + SD 128Gb Camera + SD 128Gb" at bounding box center [658, 228] width 0 height 0
radio input "true"
click at [692, 266] on span "3 Camera. Get SD 128Gb Free" at bounding box center [681, 266] width 77 height 6
click at [636, 255] on input "3 Camera. Get SD 128Gb Free 3 Camera. Get SD 128Gb Free 3 Camera. Get SD 128Gb …" at bounding box center [635, 255] width 0 height 0
radio input "true"
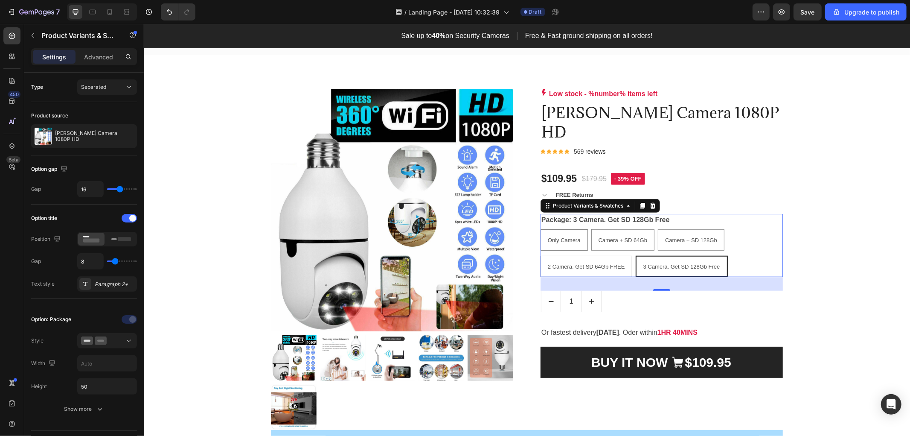
click at [566, 243] on p "2 Camera. Get SD 64Gb FREE" at bounding box center [585, 241] width 57 height 15
click at [540, 255] on input "2 Camera. Get SD 64Gb FREE 2 Camera. Get SD 64Gb FREE 2 Camera. Get SD 64Gb FREE" at bounding box center [540, 255] width 0 height 0
radio input "true"
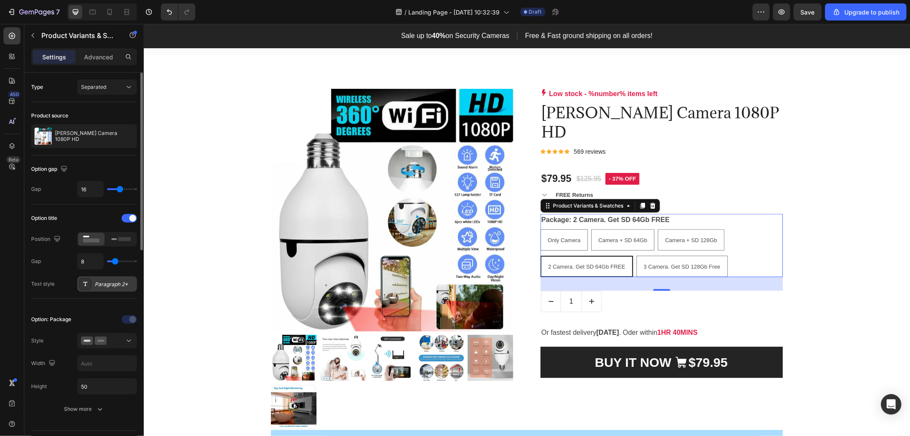
click at [99, 287] on div "Paragraph 2*" at bounding box center [115, 284] width 40 height 8
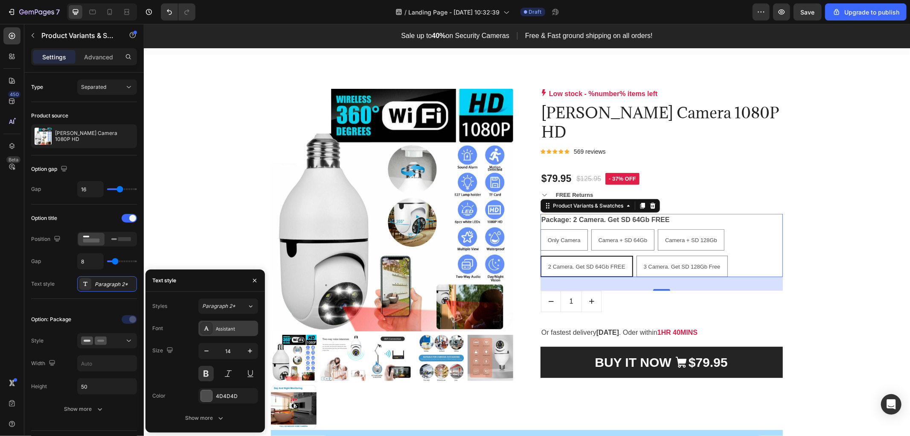
click at [229, 326] on div "Assistant" at bounding box center [236, 329] width 40 height 8
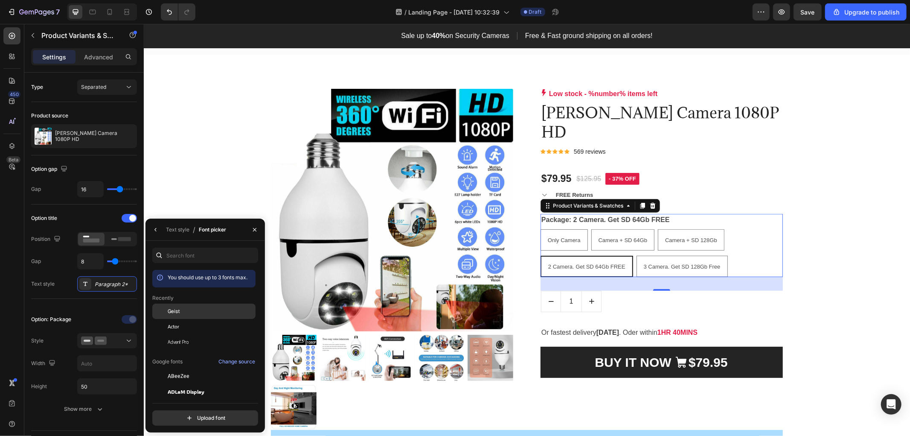
click at [203, 308] on div "Geist" at bounding box center [211, 311] width 86 height 8
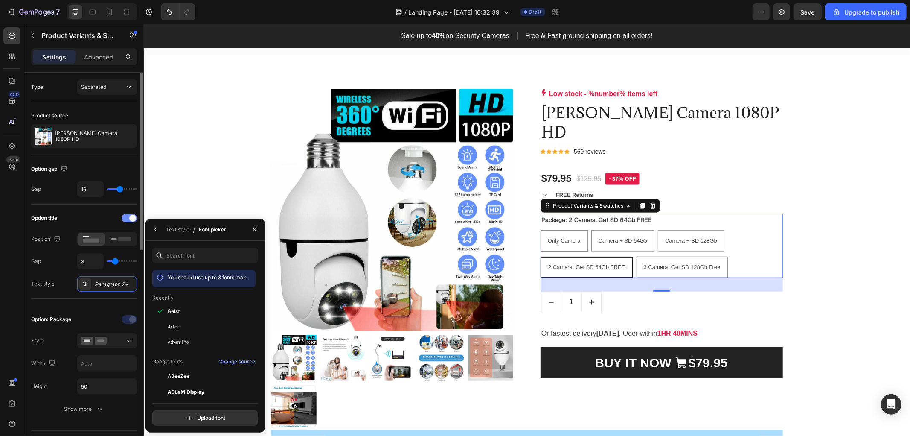
click at [123, 216] on div at bounding box center [129, 218] width 15 height 9
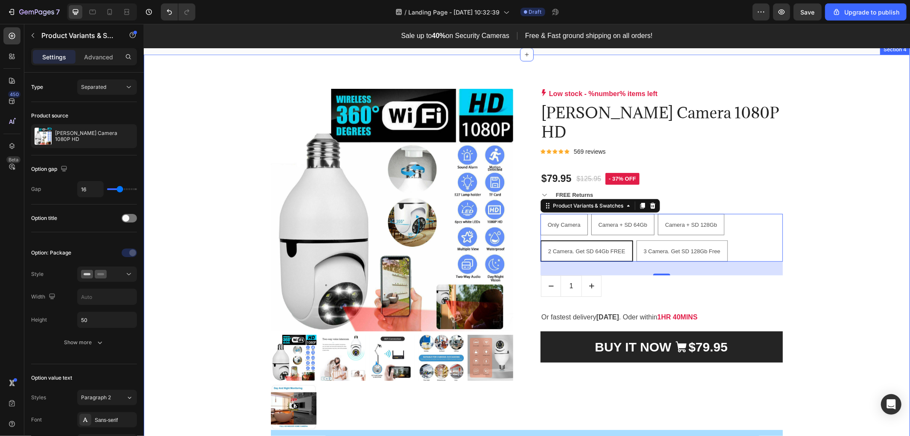
click at [178, 222] on div "Product Images & Gallery Low stock - %number% items left Product Stock Counter …" at bounding box center [527, 382] width 754 height 588
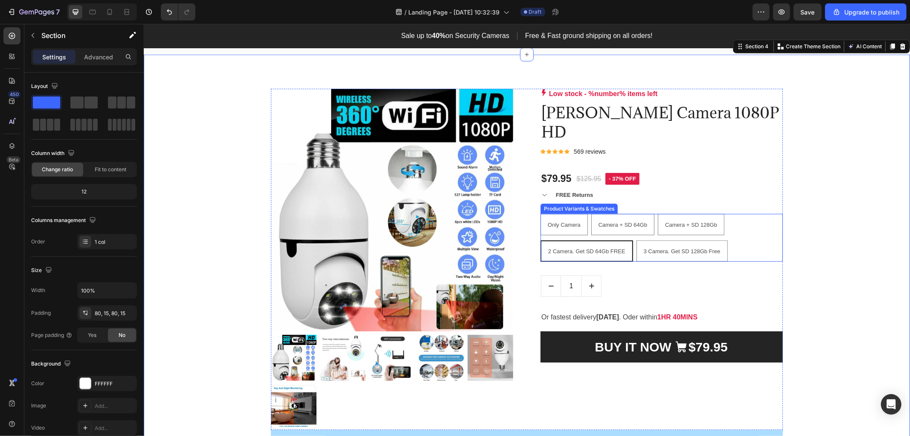
click at [735, 224] on div "Only Camera Only Camera Only Camera Camera + SD 64Gb Camera + SD 64Gb Camera + …" at bounding box center [661, 237] width 242 height 48
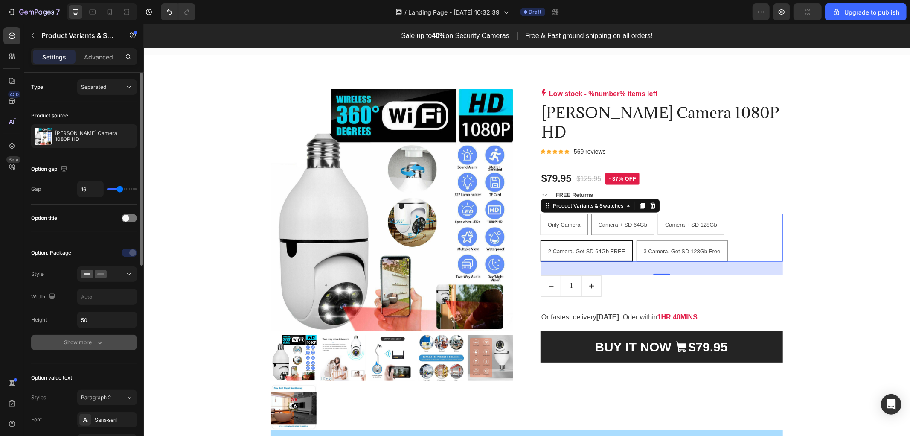
click at [87, 339] on div "Show more" at bounding box center [84, 342] width 40 height 9
type input "7"
type input "8"
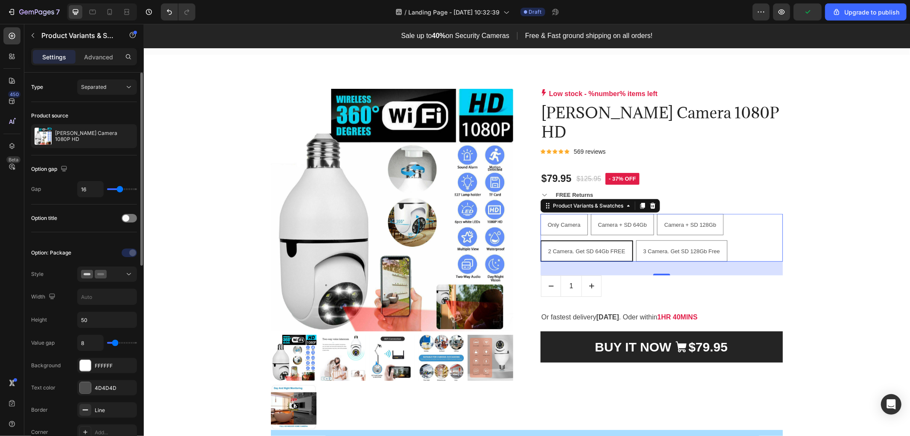
type input "10"
type input "11"
type input "12"
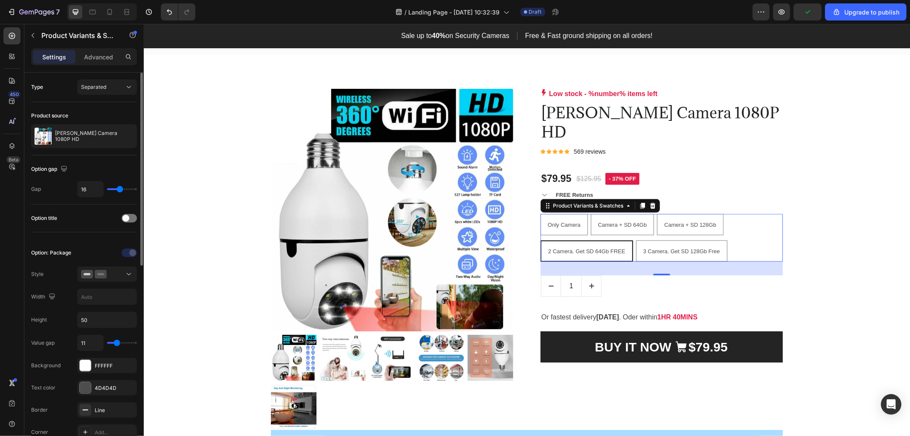
type input "12"
type input "14"
type input "16"
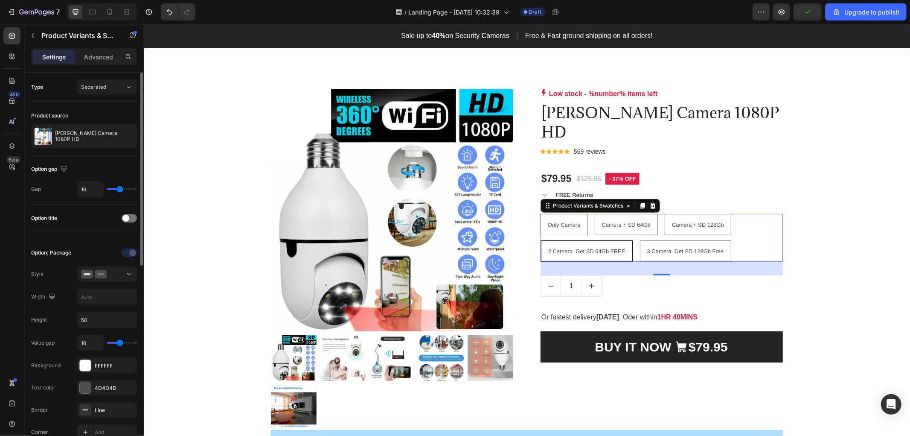
type input "18"
type input "20"
type input "21"
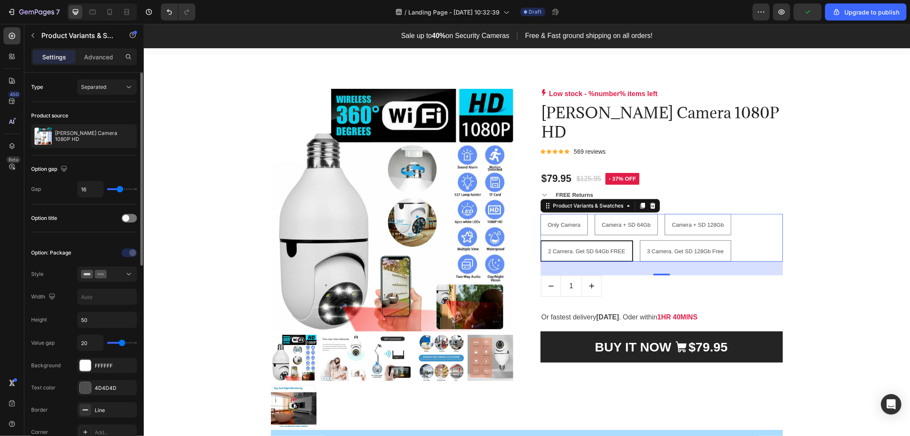
type input "21"
type input "22"
type input "24"
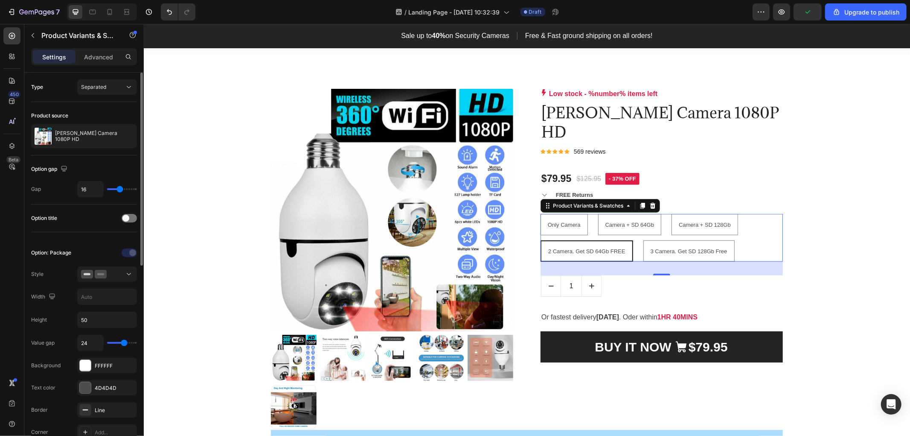
type input "25"
type input "27"
type input "28"
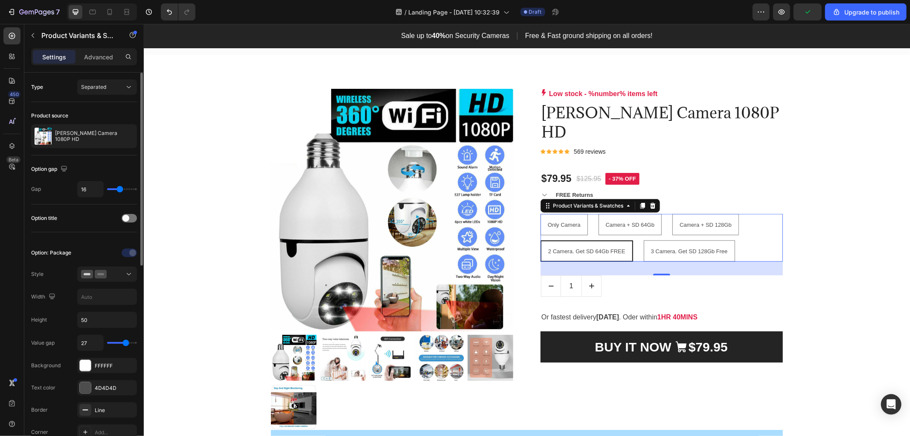
type input "28"
type input "30"
type input "31"
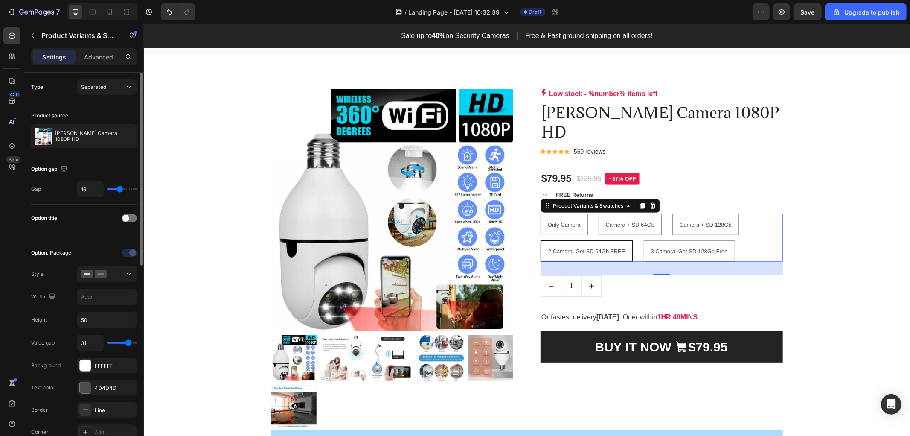
type input "34"
type input "35"
type input "37"
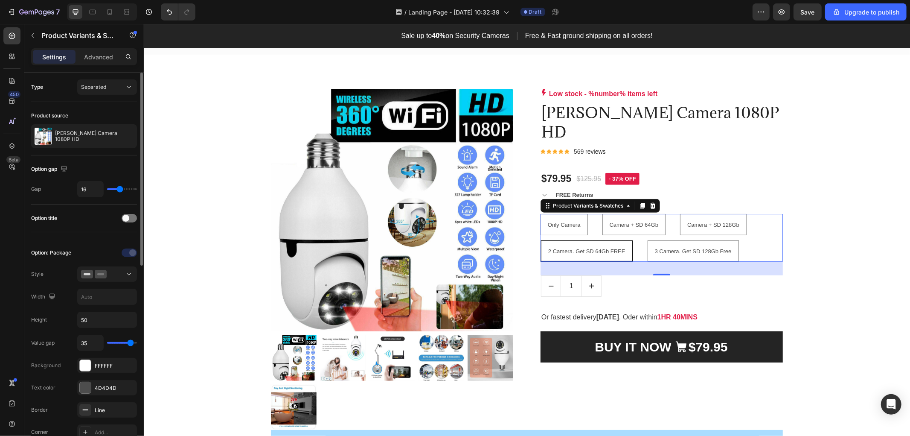
type input "37"
type input "39"
type input "40"
drag, startPoint x: 113, startPoint y: 342, endPoint x: 149, endPoint y: 340, distance: 36.4
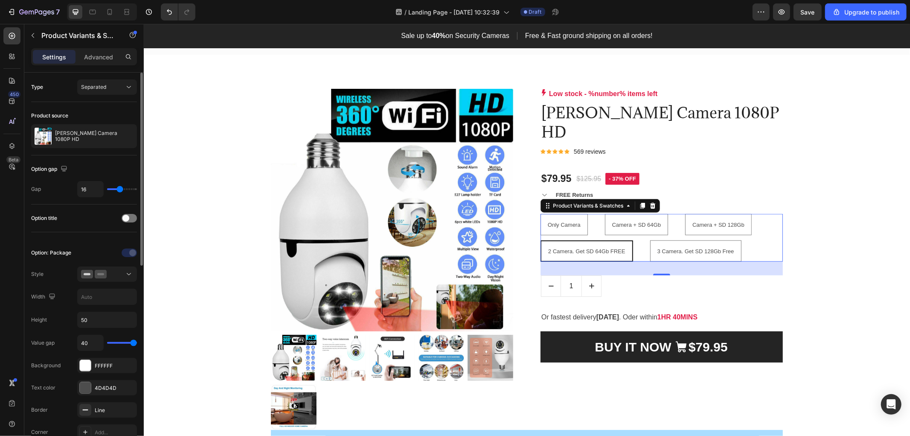
click at [137, 342] on input "range" at bounding box center [122, 343] width 30 height 2
type input "8"
type input "9"
type input "11"
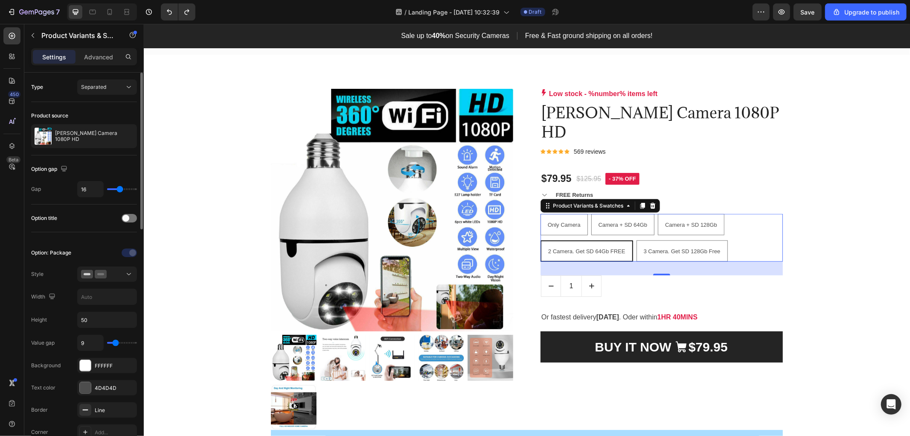
type input "11"
type input "16"
type input "20"
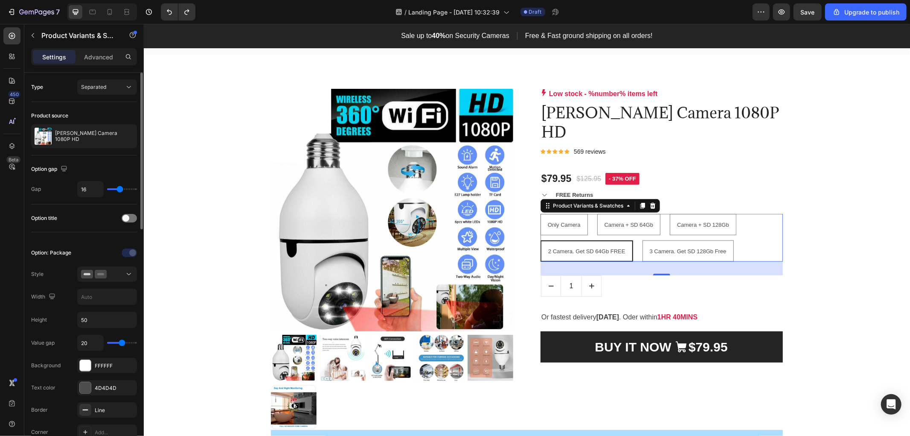
type input "22"
type input "24"
type input "25"
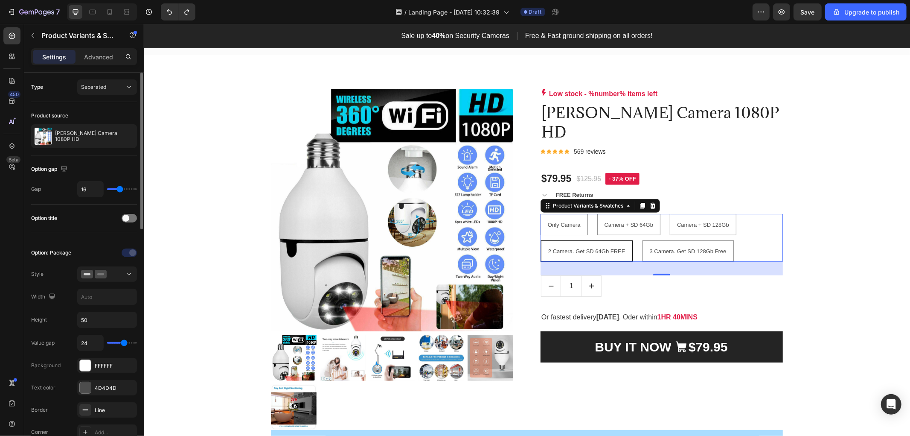
type input "25"
type input "27"
type input "26"
drag, startPoint x: 116, startPoint y: 342, endPoint x: 125, endPoint y: 344, distance: 9.9
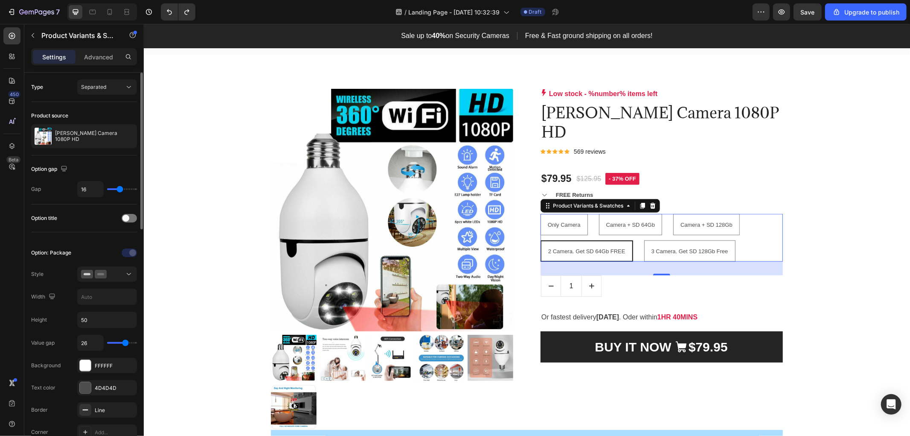
type input "26"
click at [125, 344] on input "range" at bounding box center [122, 343] width 30 height 2
click at [152, 314] on div "Product Images & Gallery Low stock - %number% items left Product Stock Counter …" at bounding box center [527, 382] width 754 height 588
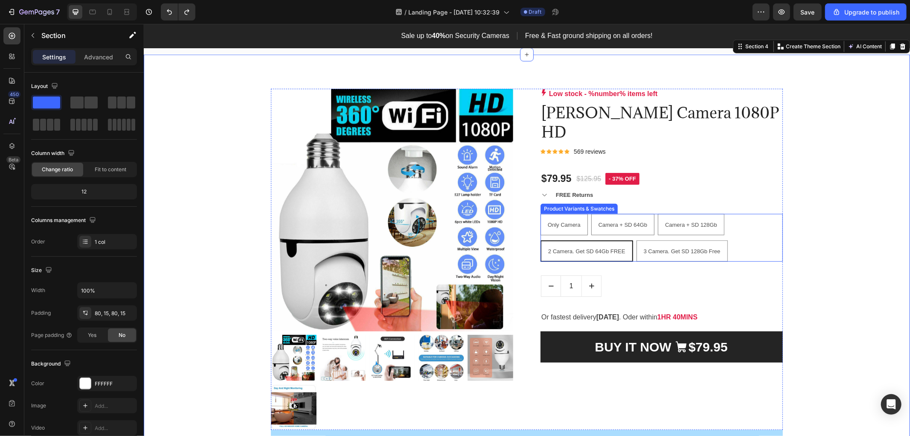
click at [738, 230] on div "Only Camera Only Camera Only Camera Camera + SD 64Gb Camera + SD 64Gb Camera + …" at bounding box center [661, 237] width 242 height 48
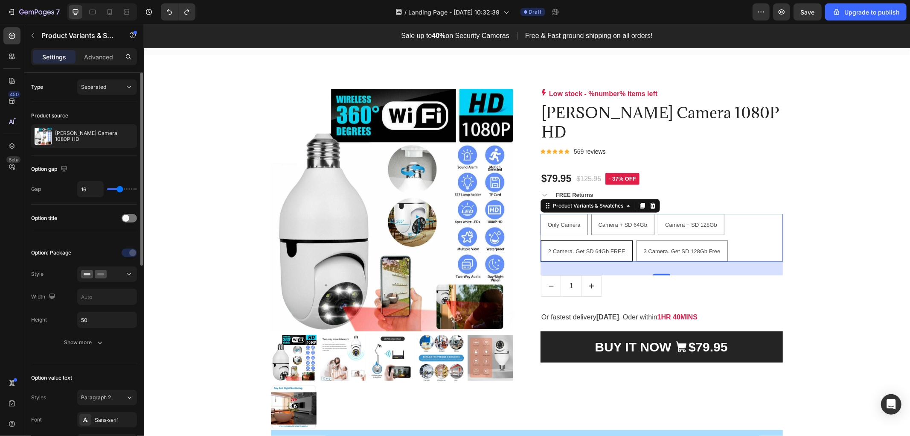
type input "18"
type input "20"
type input "21"
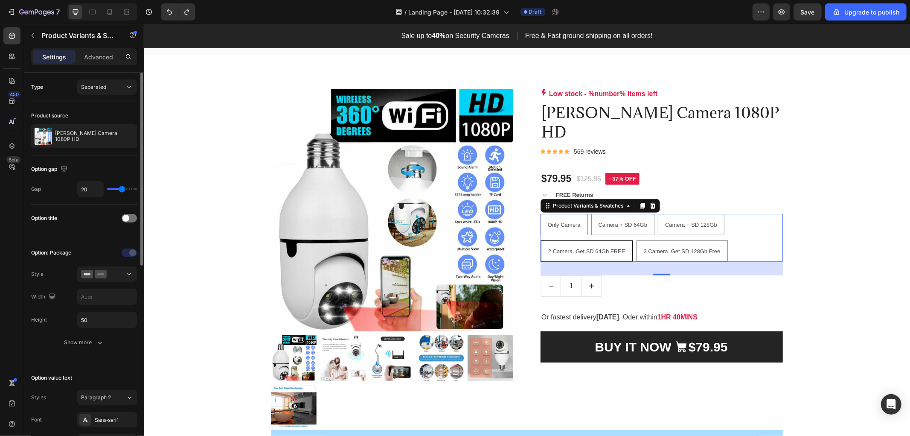
type input "21"
type input "22"
type input "24"
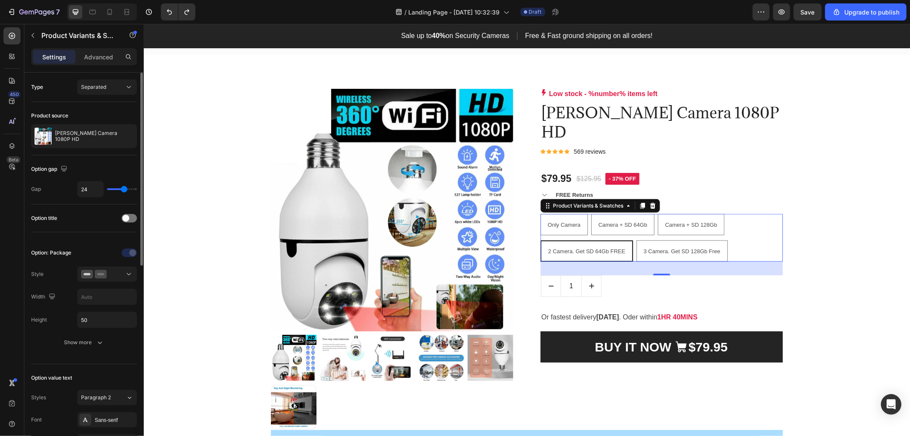
type input "25"
type input "27"
type input "28"
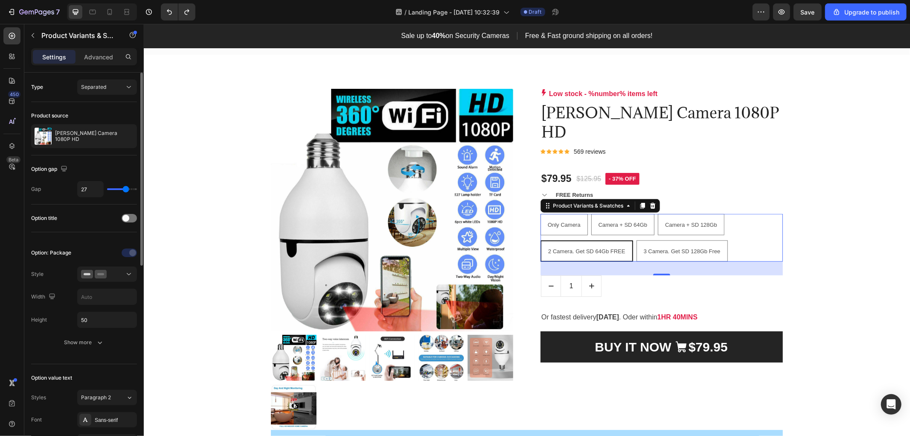
type input "28"
type input "30"
type input "31"
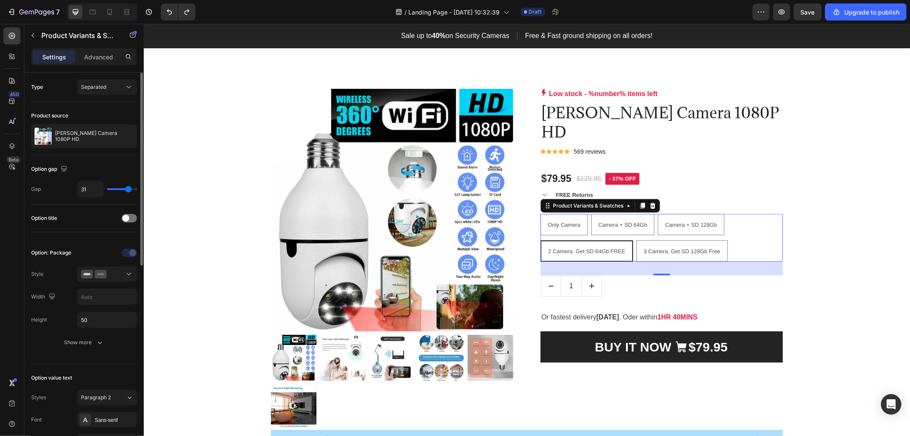
type input "33"
type input "34"
type input "35"
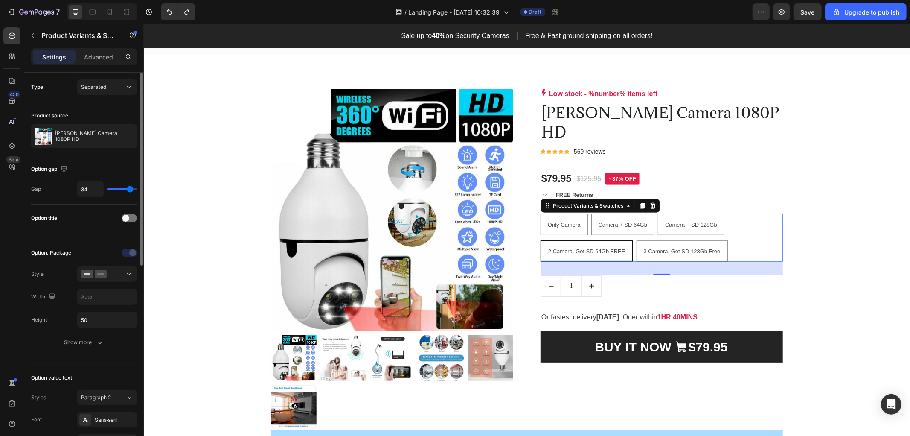
type input "35"
type input "37"
type input "39"
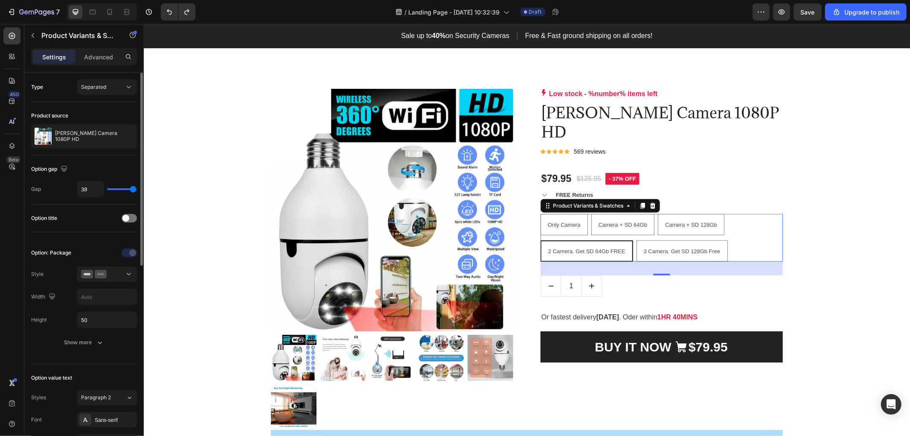
type input "40"
drag, startPoint x: 120, startPoint y: 188, endPoint x: 135, endPoint y: 185, distance: 15.7
type input "40"
click at [135, 188] on input "range" at bounding box center [122, 189] width 30 height 2
type input "16"
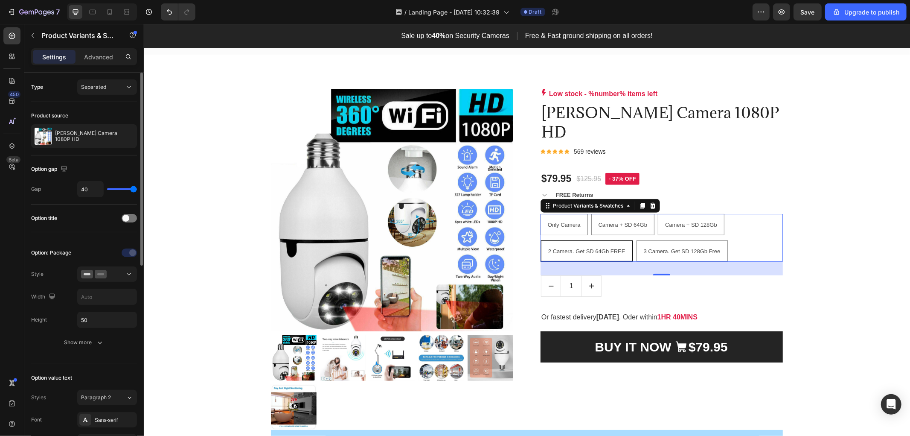
type input "16"
click at [79, 343] on div "Show more" at bounding box center [84, 342] width 40 height 9
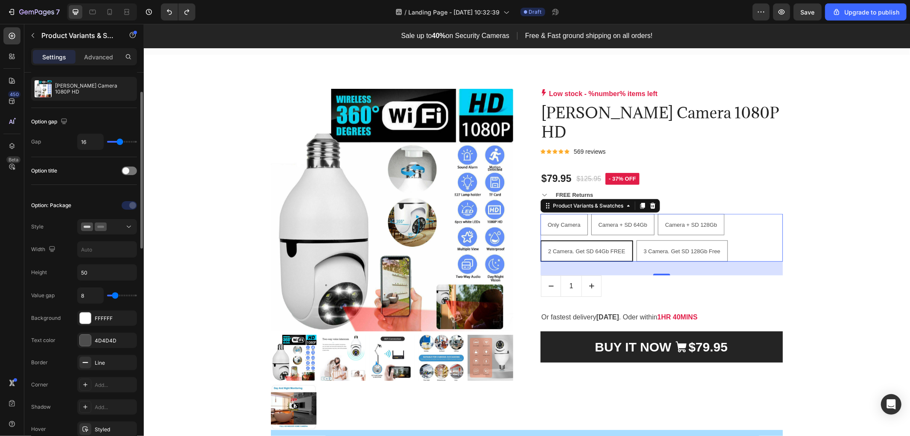
type input "10"
type input "11"
type input "12"
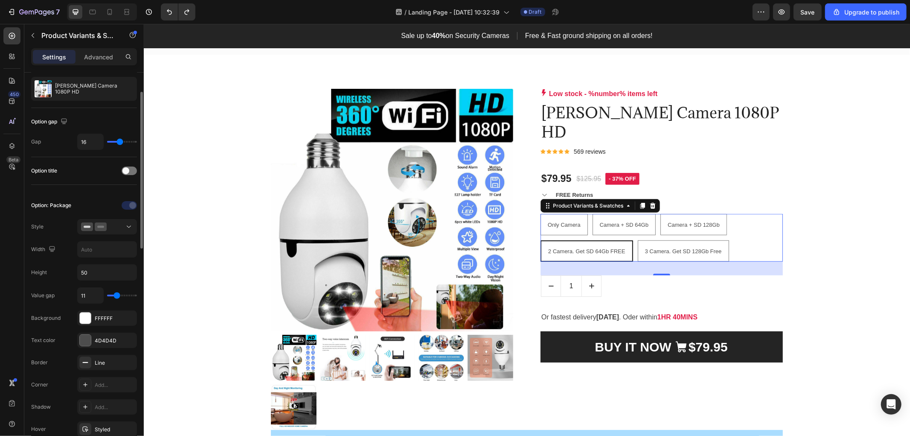
type input "12"
type input "14"
type input "13"
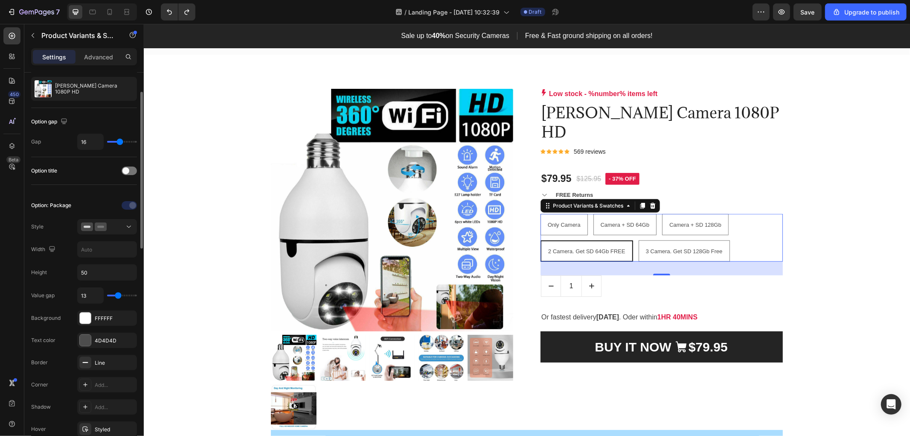
click at [118, 296] on input "range" at bounding box center [122, 296] width 30 height 2
click at [182, 277] on div "Product Images & Gallery Low stock - %number% items left Product Stock Counter …" at bounding box center [527, 382] width 754 height 588
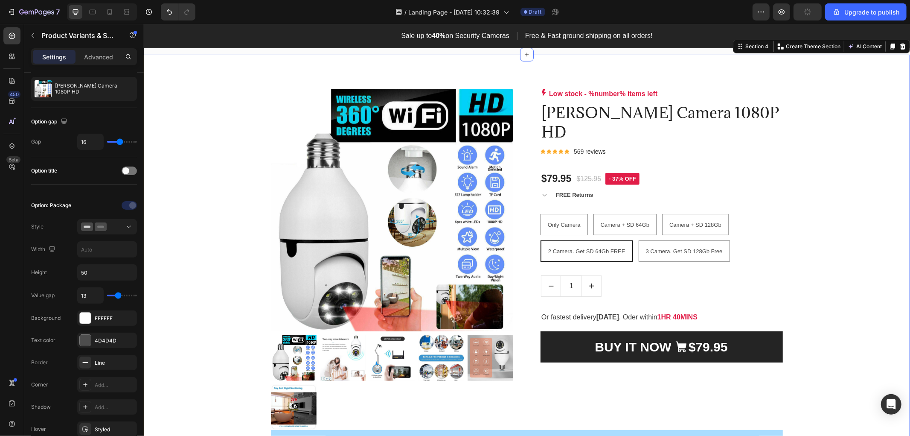
scroll to position [0, 0]
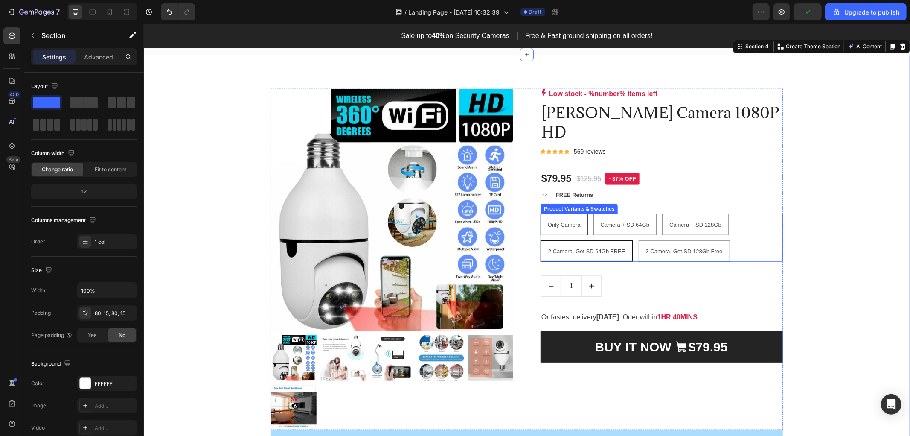
click at [548, 226] on span "Only Camera" at bounding box center [564, 224] width 33 height 6
click at [540, 213] on input "Only Camera Only Camera Only Camera" at bounding box center [540, 213] width 0 height 0
radio input "true"
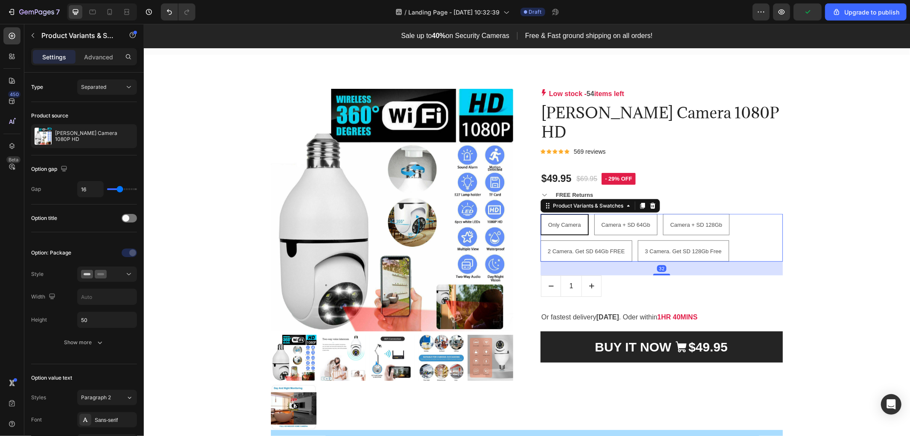
click at [548, 226] on span "Only Camera" at bounding box center [564, 224] width 33 height 6
click at [540, 213] on input "Only Camera Only Camera Only Camera" at bounding box center [540, 213] width 0 height 0
click at [548, 226] on span "Only Camera" at bounding box center [564, 224] width 33 height 6
click at [540, 213] on input "Only Camera Only Camera Only Camera" at bounding box center [540, 213] width 0 height 0
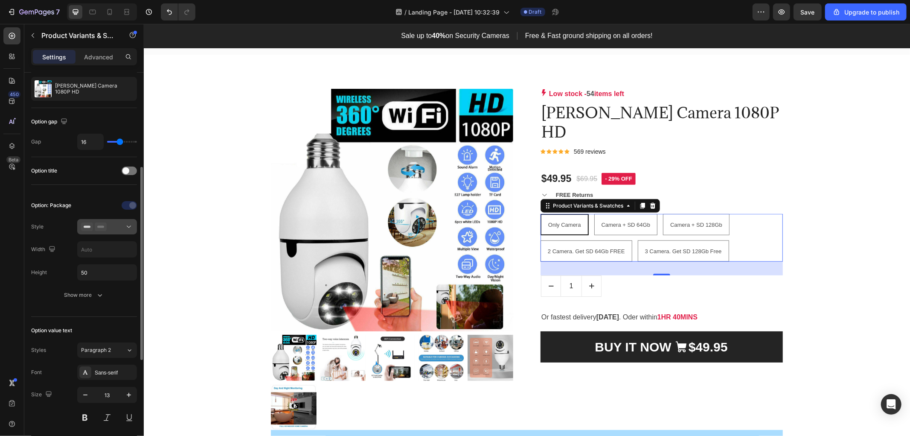
scroll to position [95, 0]
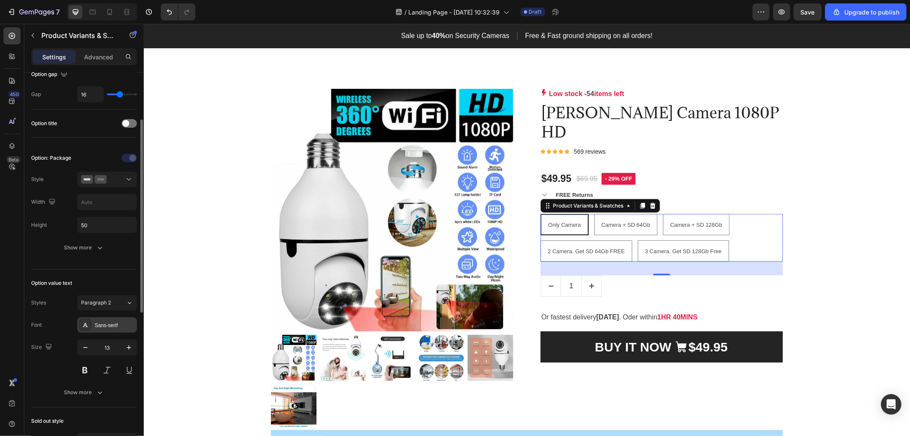
click at [120, 327] on div "Sans-serif" at bounding box center [115, 325] width 40 height 8
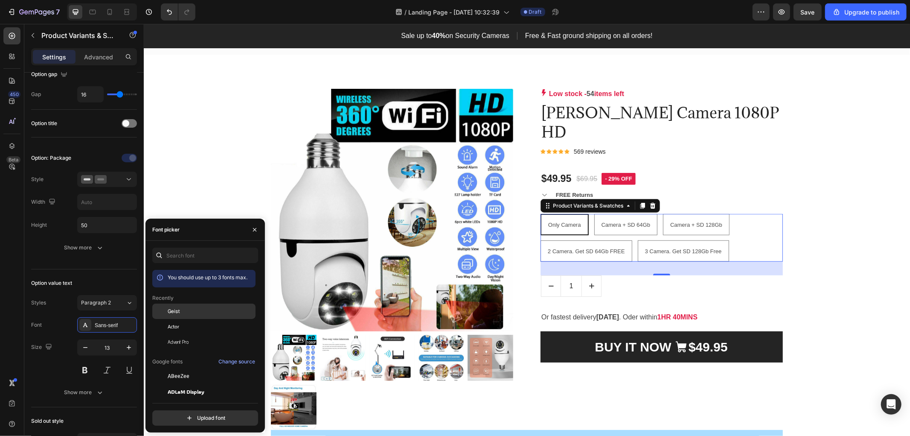
click at [181, 308] on div "Geist" at bounding box center [211, 311] width 86 height 8
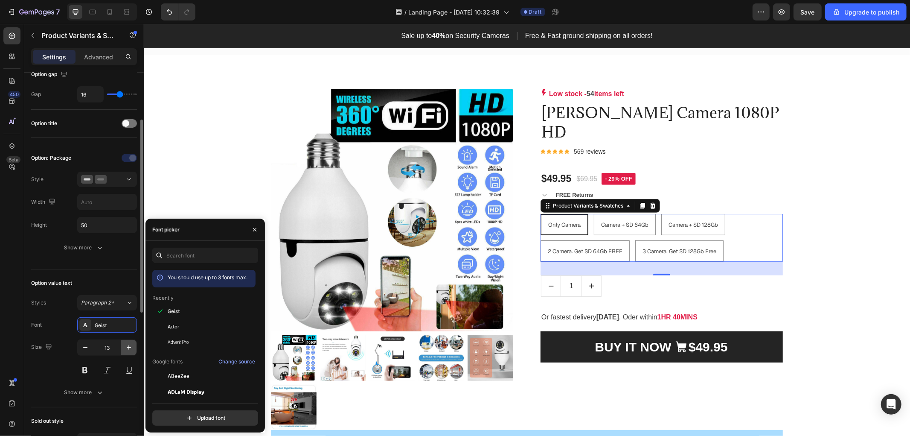
click at [125, 347] on icon "button" at bounding box center [129, 347] width 9 height 9
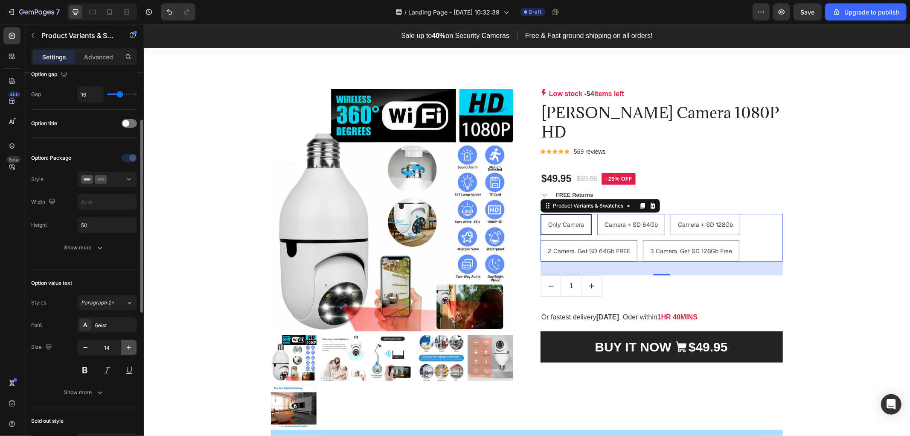
click at [126, 347] on icon "button" at bounding box center [129, 347] width 9 height 9
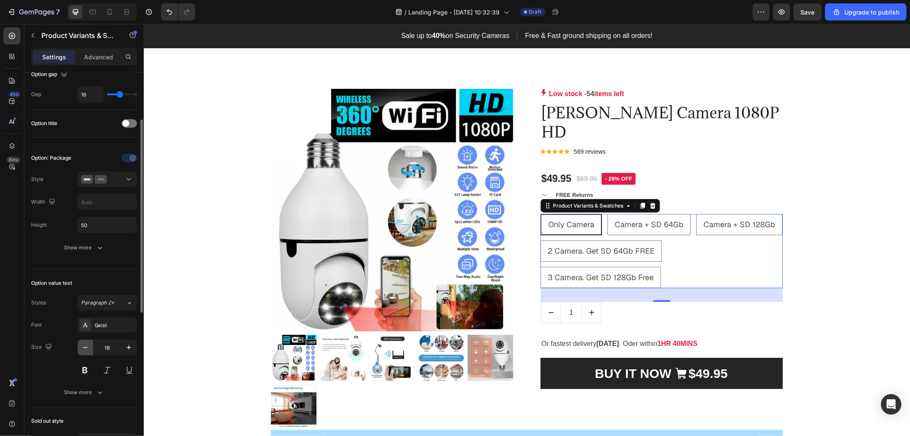
click at [84, 347] on icon "button" at bounding box center [85, 347] width 4 height 1
type input "17"
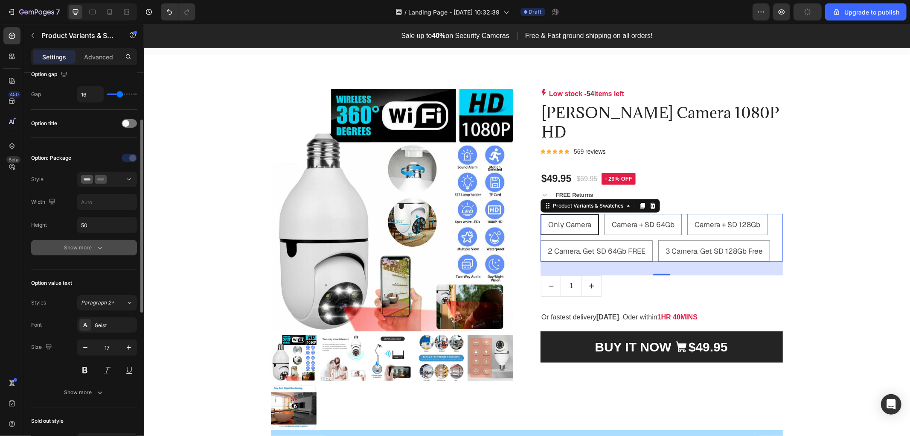
click at [94, 252] on button "Show more" at bounding box center [84, 247] width 106 height 15
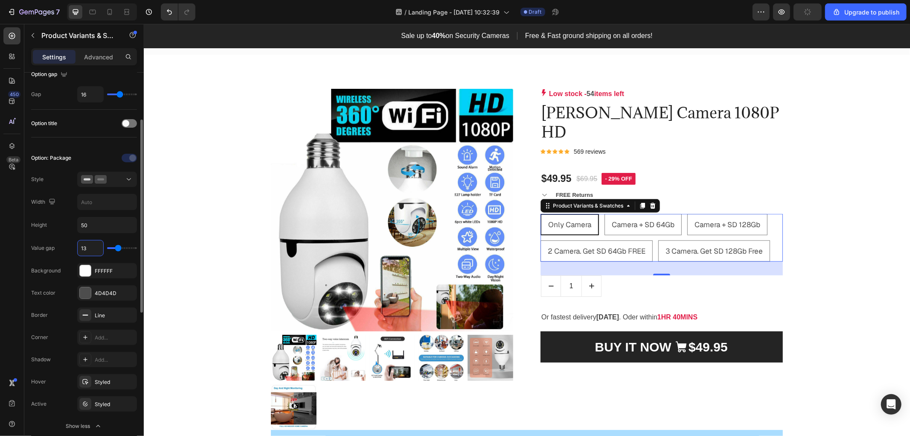
click at [94, 248] on input "13" at bounding box center [91, 247] width 26 height 15
click at [87, 247] on input "13" at bounding box center [91, 247] width 26 height 15
click at [87, 248] on input "13" at bounding box center [91, 247] width 26 height 15
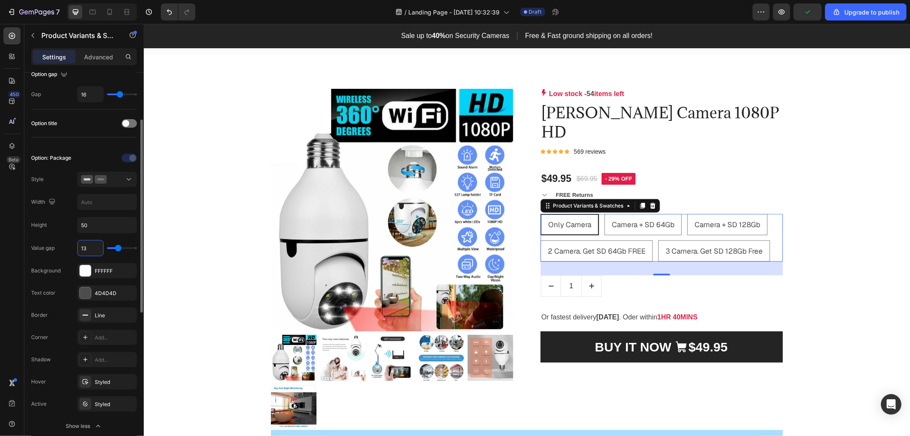
click at [84, 251] on input "13" at bounding box center [91, 247] width 26 height 15
type input "1"
type input "15"
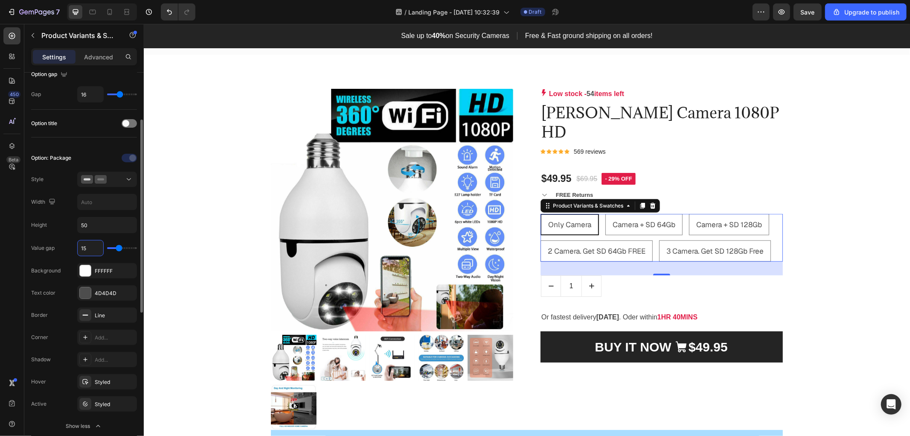
type input "1"
type input "17"
type input "1"
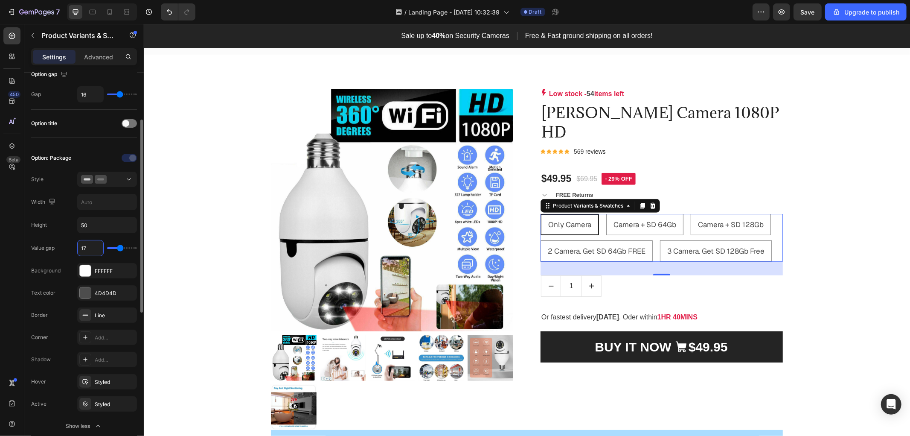
type input "1"
type input "18"
type input "1"
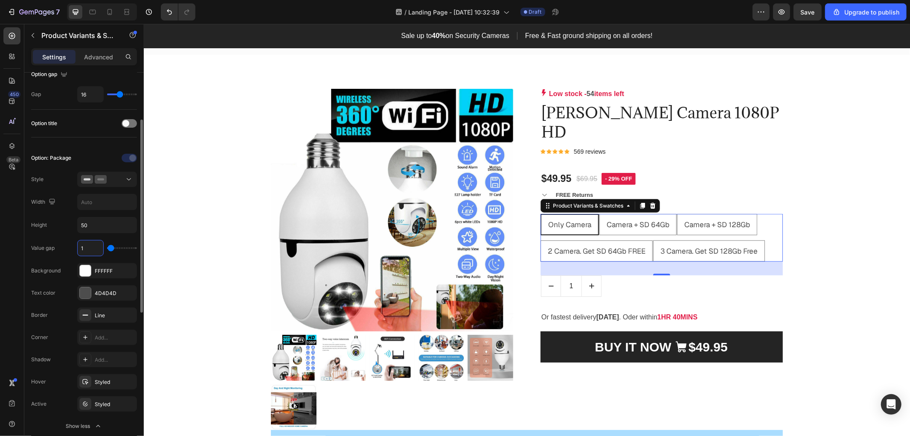
type input "19"
type input "1"
type input "0"
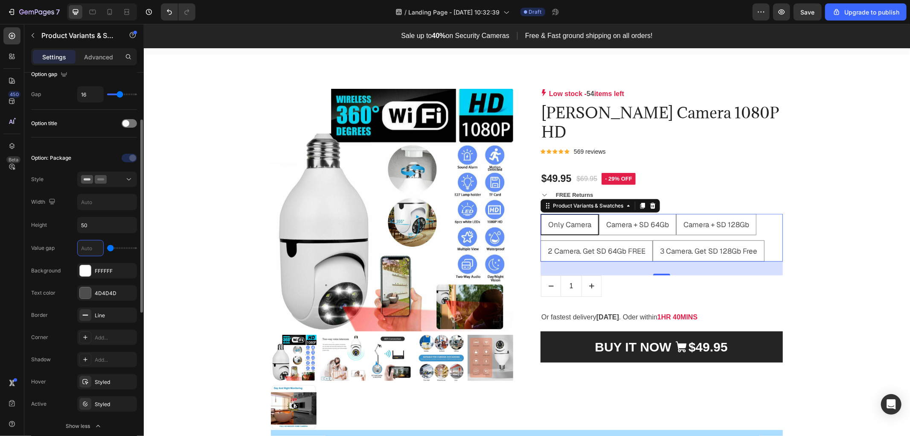
type input "2"
type input "21"
type input "2"
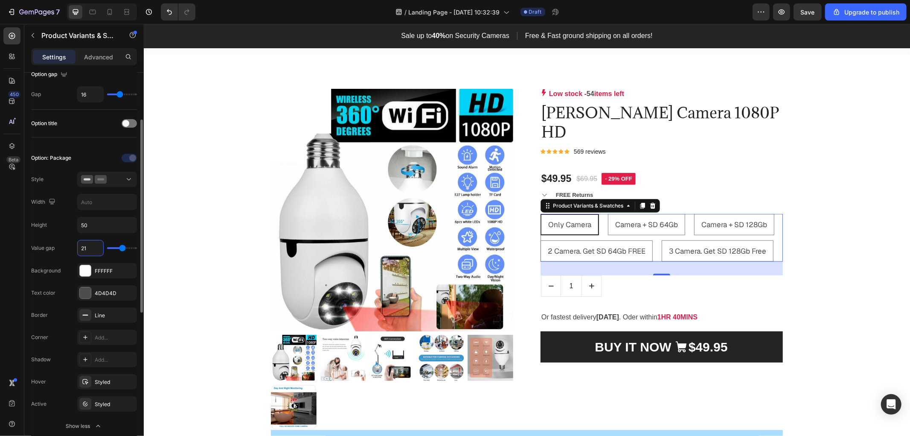
type input "2"
type input "22"
type input "2"
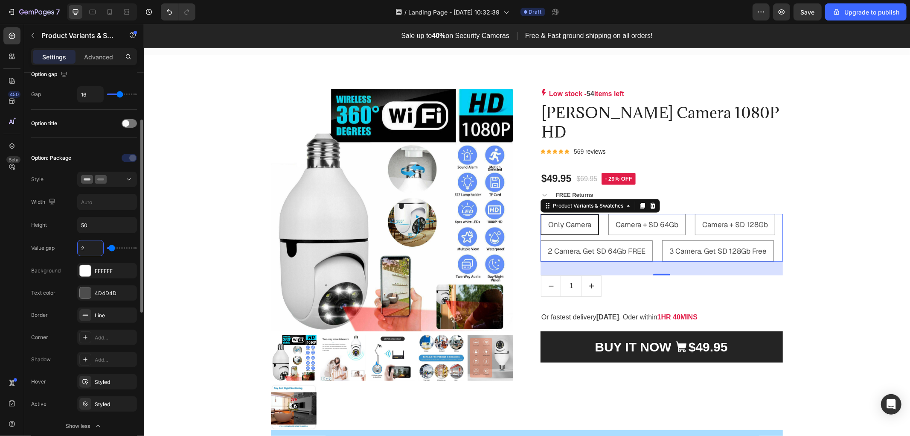
type input "23"
click at [192, 269] on div "Product Images & Gallery Low stock - 54 items left Product Stock Counter [PERSO…" at bounding box center [527, 382] width 754 height 588
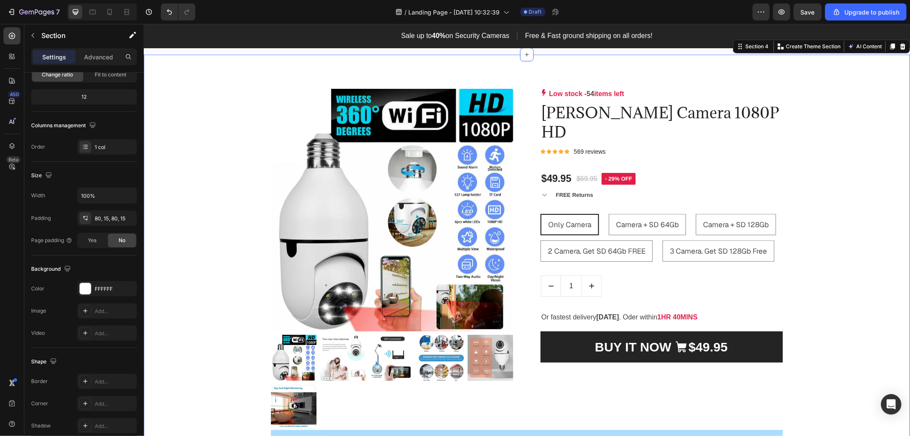
scroll to position [0, 0]
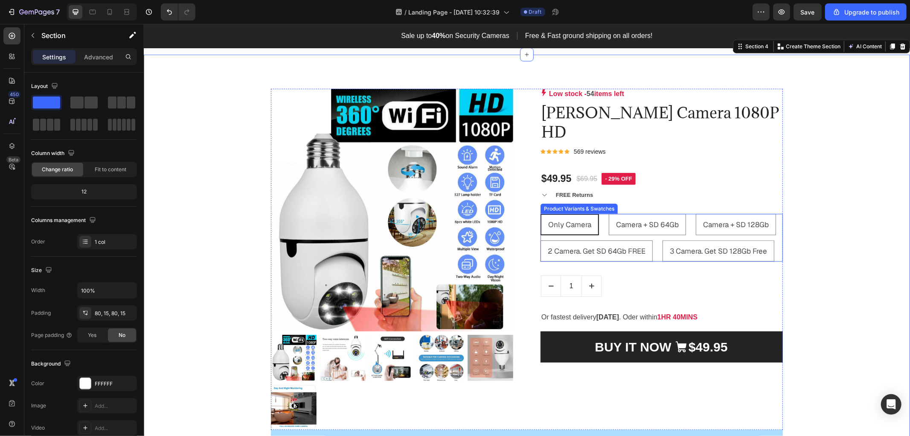
click at [560, 223] on span "Only Camera" at bounding box center [569, 223] width 43 height 9
click at [540, 213] on input "Only Camera Only Camera Only Camera" at bounding box center [540, 213] width 0 height 0
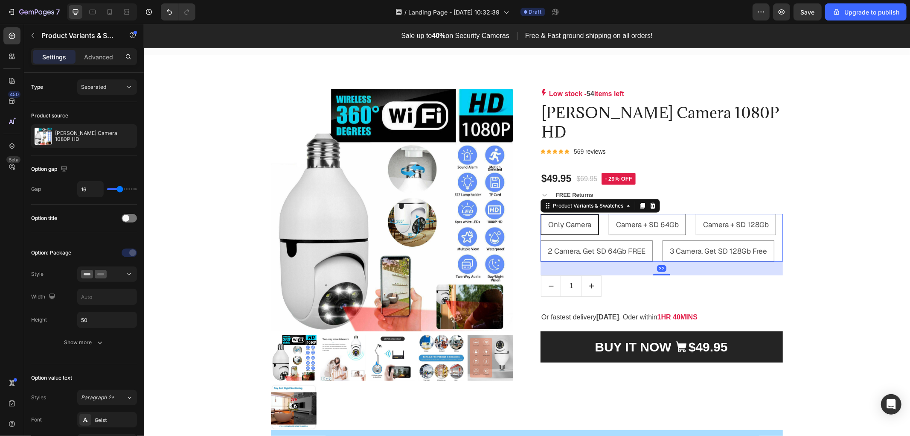
click at [639, 221] on span "Camera + SD 64Gb" at bounding box center [647, 223] width 63 height 9
click at [609, 213] on input "Camera + SD 64Gb Camera + SD 64Gb Camera + SD 64Gb" at bounding box center [608, 213] width 0 height 0
radio input "true"
click at [732, 225] on span "Camera + SD 128Gb" at bounding box center [736, 223] width 66 height 9
click at [696, 213] on input "Camera + SD 128Gb Camera + SD 128Gb Camera + SD 128Gb" at bounding box center [695, 213] width 0 height 0
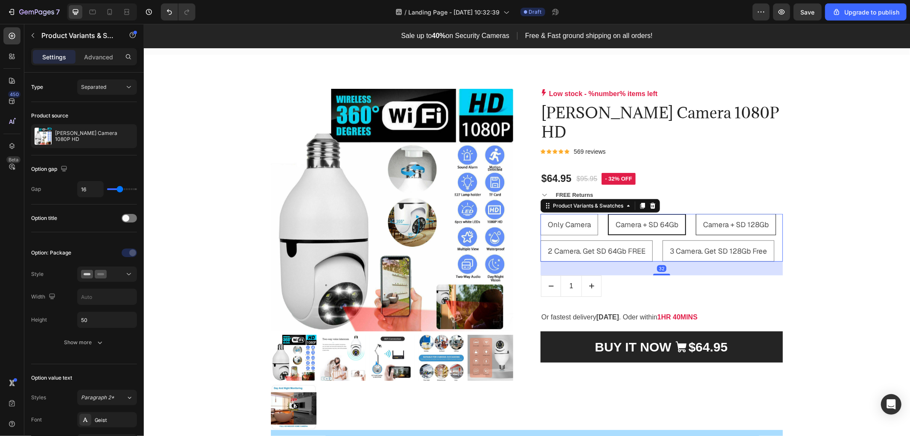
radio input "true"
click at [722, 250] on span "3 Camera. Get SD 128Gb Free" at bounding box center [718, 250] width 97 height 9
click at [662, 240] on input "3 Camera. Get SD 128Gb Free 3 Camera. Get SD 128Gb Free 3 Camera. Get SD 128Gb …" at bounding box center [662, 239] width 0 height 0
radio input "true"
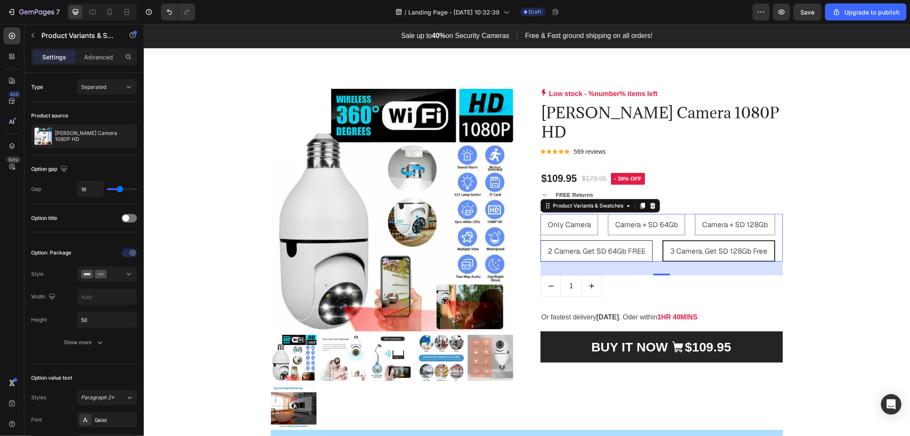
click at [620, 250] on span "2 Camera. Get SD 64Gb FREE" at bounding box center [597, 250] width 98 height 9
click at [540, 240] on input "2 Camera. Get SD 64Gb FREE 2 Camera. Get SD 64Gb FREE 2 Camera. Get SD 64Gb FREE" at bounding box center [540, 239] width 0 height 0
radio input "true"
click at [642, 227] on span "Camera + SD 64Gb" at bounding box center [646, 223] width 63 height 9
click at [608, 213] on input "Camera + SD 64Gb Camera + SD 64Gb Camera + SD 64Gb" at bounding box center [607, 213] width 0 height 0
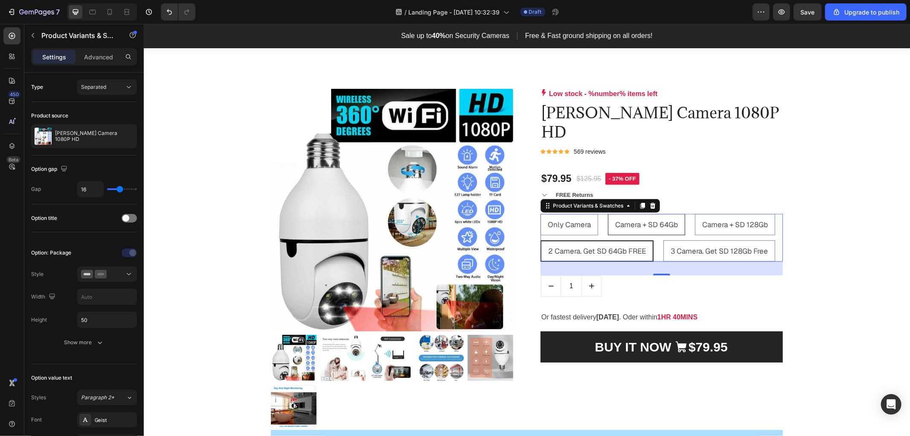
radio input "true"
click at [579, 223] on span "Only Camera" at bounding box center [569, 223] width 43 height 9
click at [540, 213] on input "Only Camera Only Camera Only Camera" at bounding box center [540, 213] width 0 height 0
radio input "true"
click at [589, 240] on div "Only Camera Only Camera Only Camera Camera + SD 64Gb Camera + SD 64Gb Camera + …" at bounding box center [661, 237] width 242 height 48
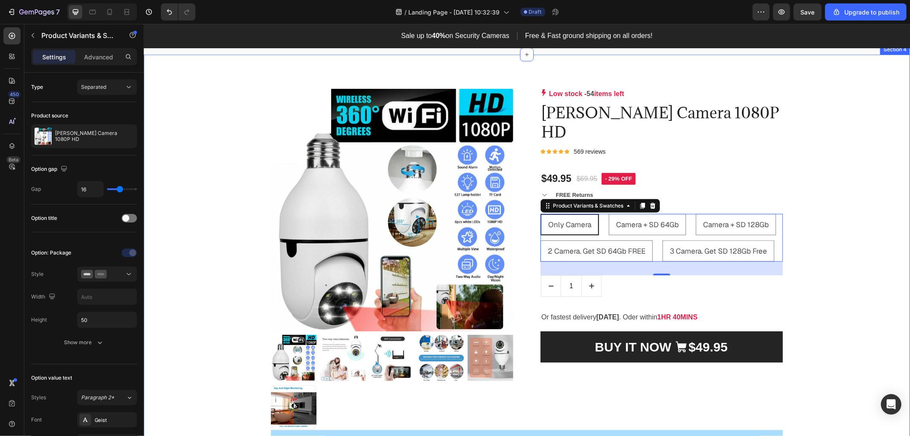
click at [863, 234] on div "Product Images & Gallery Low stock - 54 items left Product Stock Counter [PERSO…" at bounding box center [527, 382] width 754 height 588
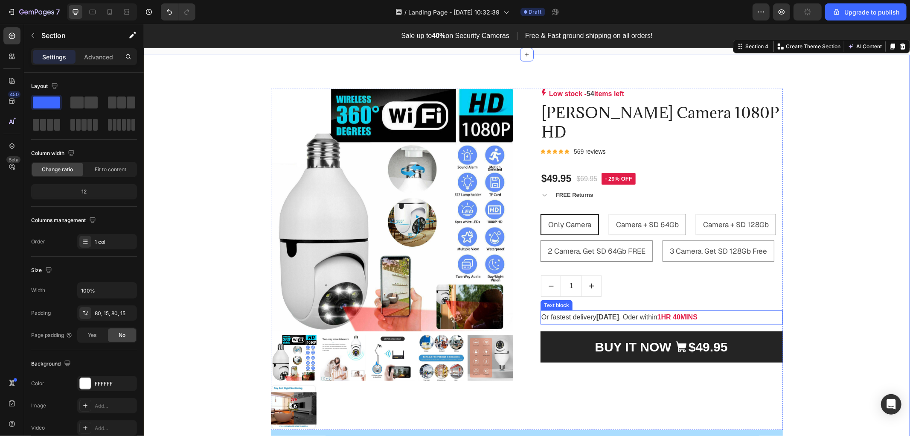
click at [659, 317] on p "Or fastest delivery [DATE] . Oder within 1HR 40MINS" at bounding box center [661, 317] width 241 height 12
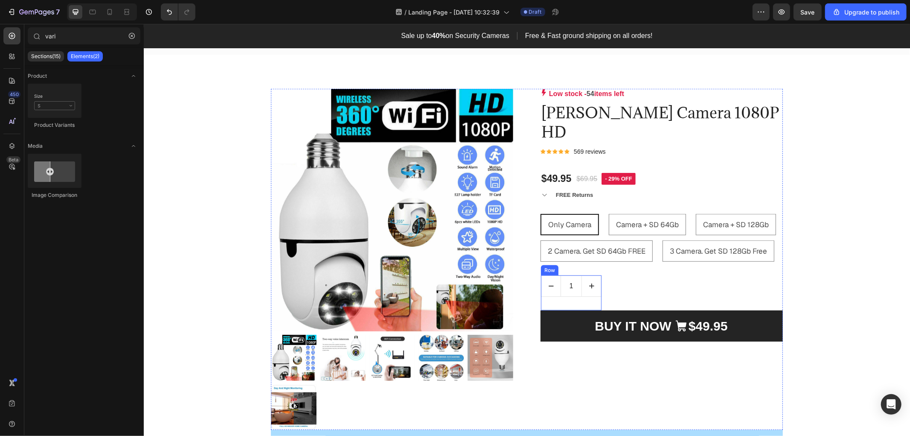
click at [561, 300] on div "1 Product Quantity" at bounding box center [571, 292] width 61 height 35
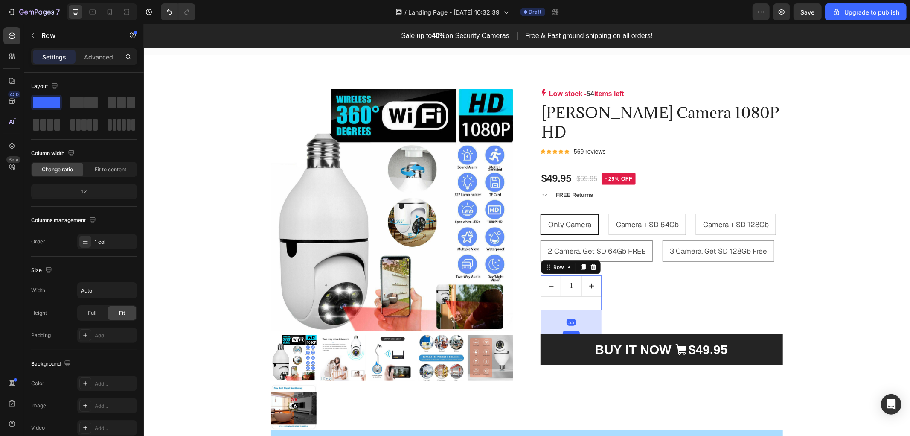
drag, startPoint x: 564, startPoint y: 309, endPoint x: 564, endPoint y: 333, distance: 23.5
click at [564, 333] on div at bounding box center [571, 332] width 17 height 3
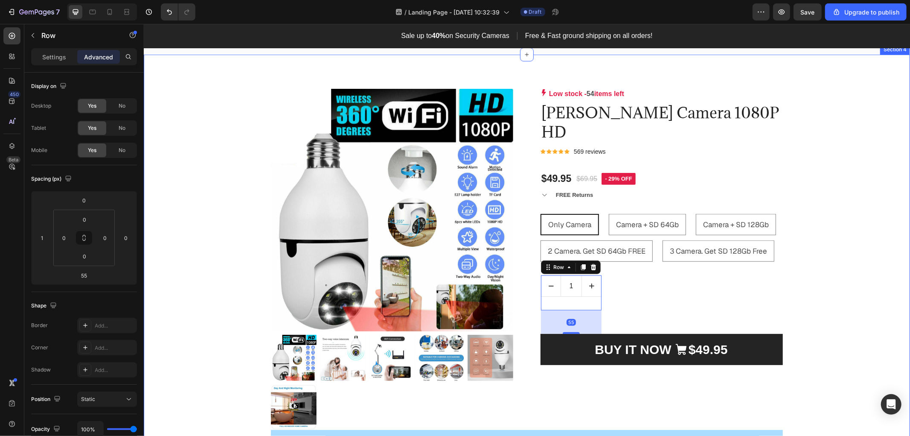
click at [867, 324] on div "Product Images & Gallery Low stock - 54 items left Product Stock Counter [PERSO…" at bounding box center [527, 382] width 754 height 588
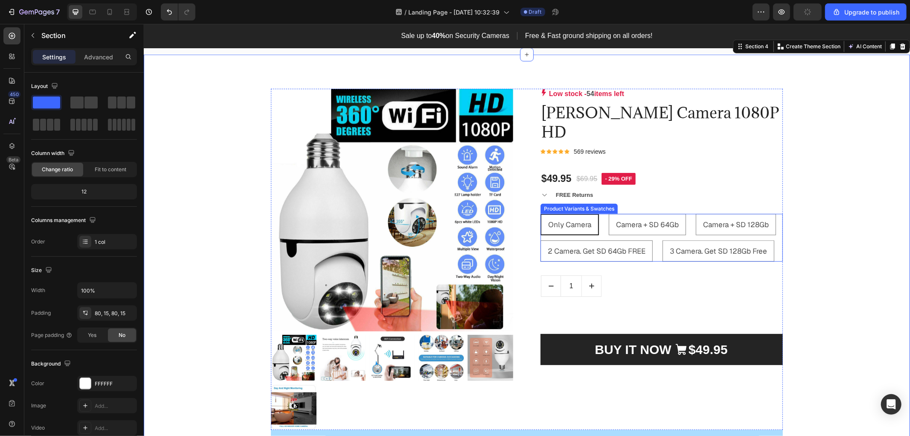
click at [651, 253] on div "Only Camera Only Camera Only Camera Camera + SD 64Gb Camera + SD 64Gb Camera + …" at bounding box center [661, 237] width 242 height 48
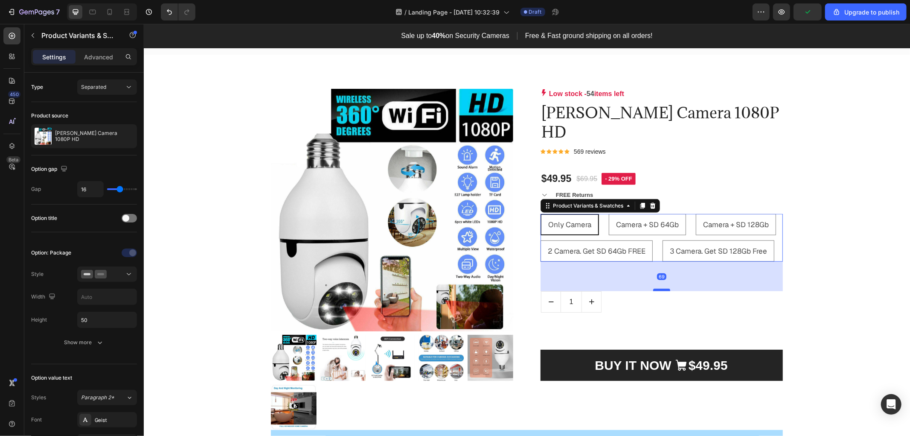
drag, startPoint x: 655, startPoint y: 274, endPoint x: 657, endPoint y: 290, distance: 15.9
click at [657, 290] on div at bounding box center [661, 289] width 17 height 3
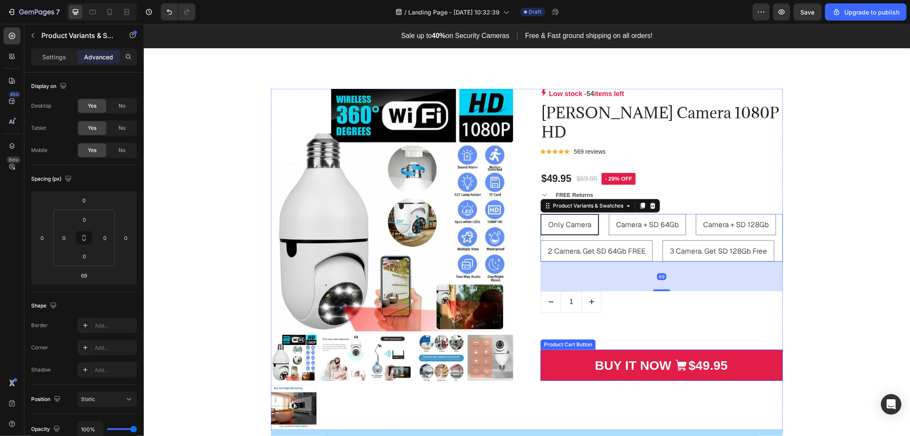
click at [597, 353] on button "BUY IT NOW $49.95" at bounding box center [661, 364] width 242 height 31
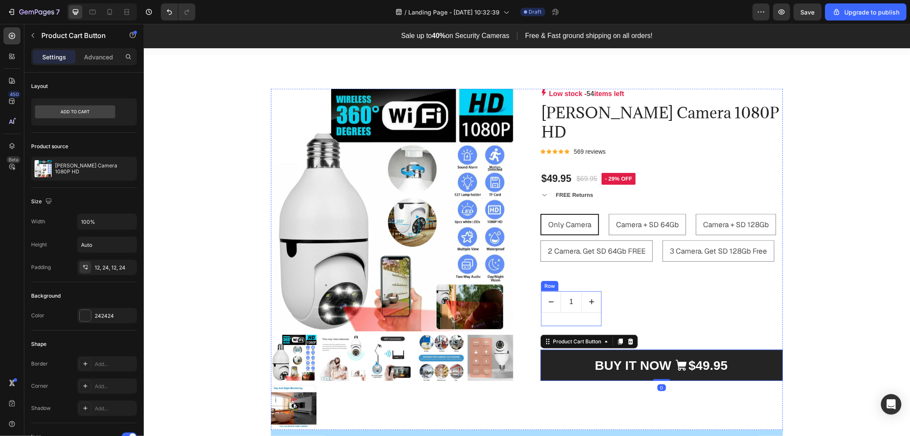
click at [567, 317] on div "1 Product Quantity" at bounding box center [571, 308] width 61 height 35
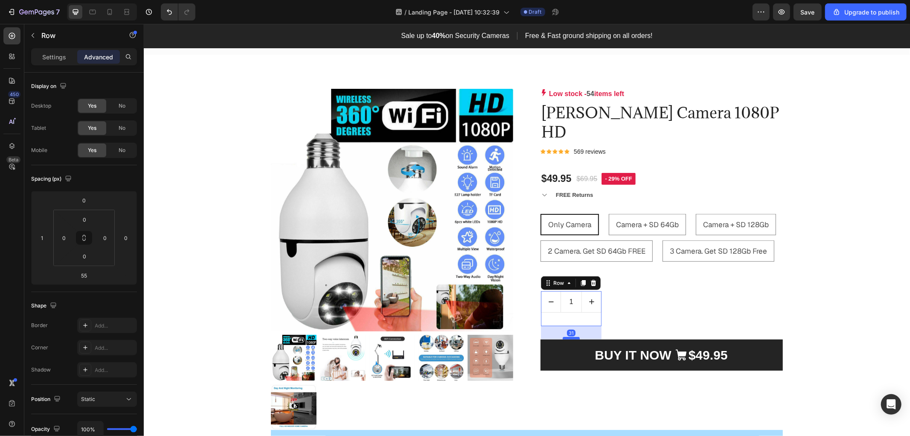
drag, startPoint x: 567, startPoint y: 350, endPoint x: 567, endPoint y: 339, distance: 10.2
click at [567, 339] on div at bounding box center [571, 337] width 17 height 3
type input "31"
click at [853, 315] on div "Product Images & Gallery Low stock - 54 items left Product Stock Counter [PERSO…" at bounding box center [527, 382] width 754 height 588
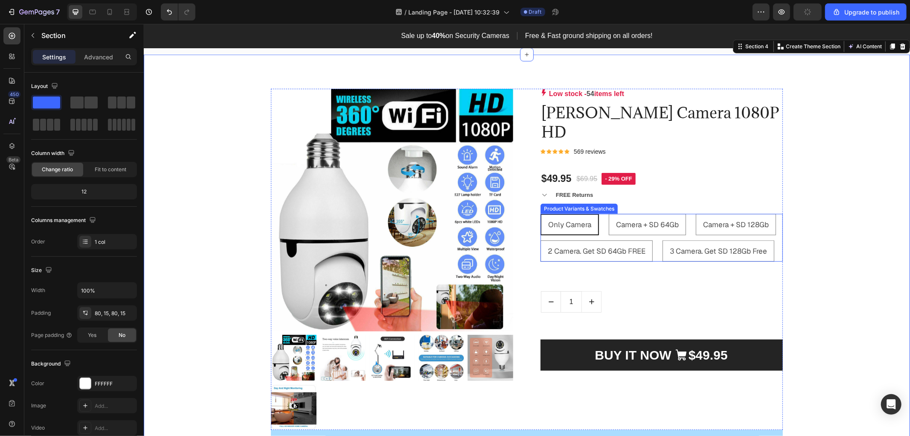
click at [654, 257] on div "Only Camera Only Camera Only Camera Camera + SD 64Gb Camera + SD 64Gb Camera + …" at bounding box center [661, 237] width 242 height 48
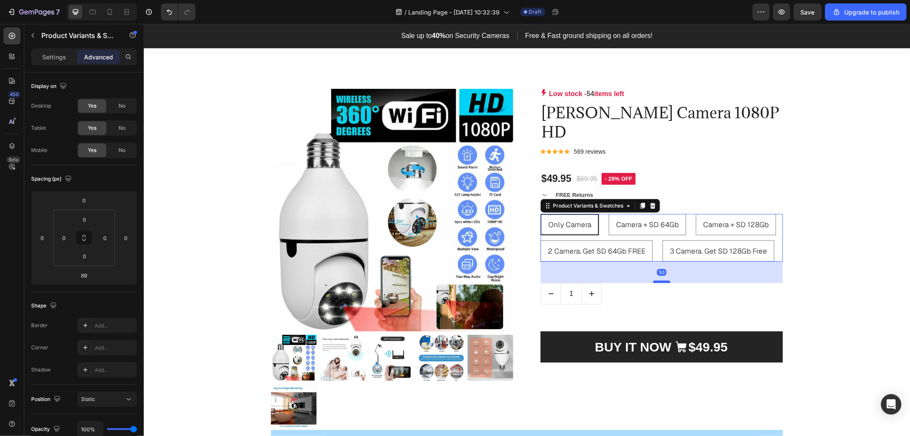
drag, startPoint x: 656, startPoint y: 291, endPoint x: 663, endPoint y: 283, distance: 10.6
click at [663, 283] on div at bounding box center [661, 281] width 17 height 3
type input "50"
click at [565, 298] on input "1" at bounding box center [570, 293] width 21 height 20
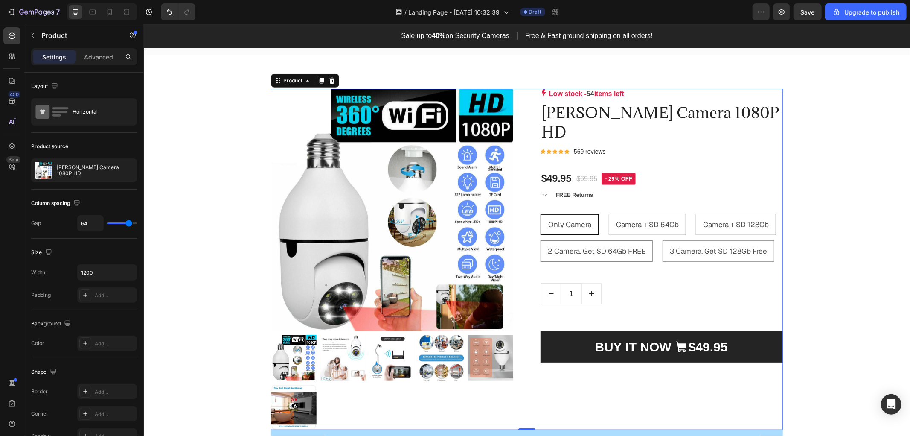
click at [569, 320] on div "Low stock - 54 items left Product Stock Counter [PERSON_NAME] Camera 1080P HD P…" at bounding box center [661, 258] width 242 height 341
click at [560, 303] on input "1" at bounding box center [570, 293] width 21 height 20
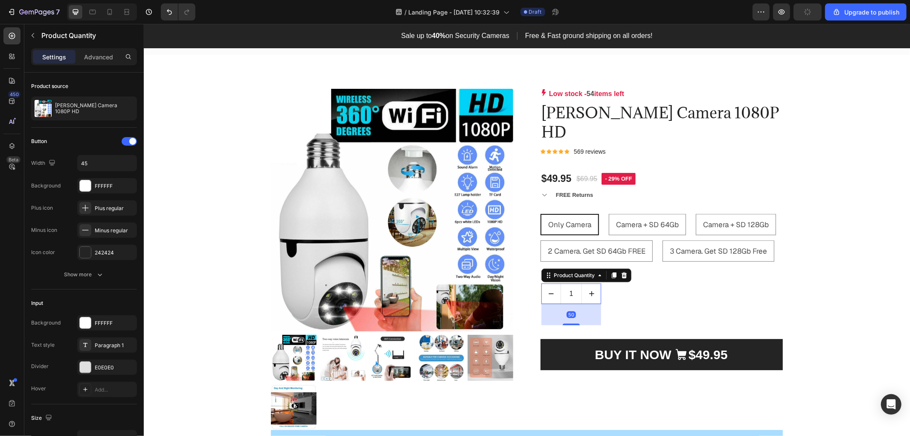
drag, startPoint x: 569, startPoint y: 318, endPoint x: 571, endPoint y: 325, distance: 8.0
click at [571, 325] on div at bounding box center [571, 324] width 17 height 2
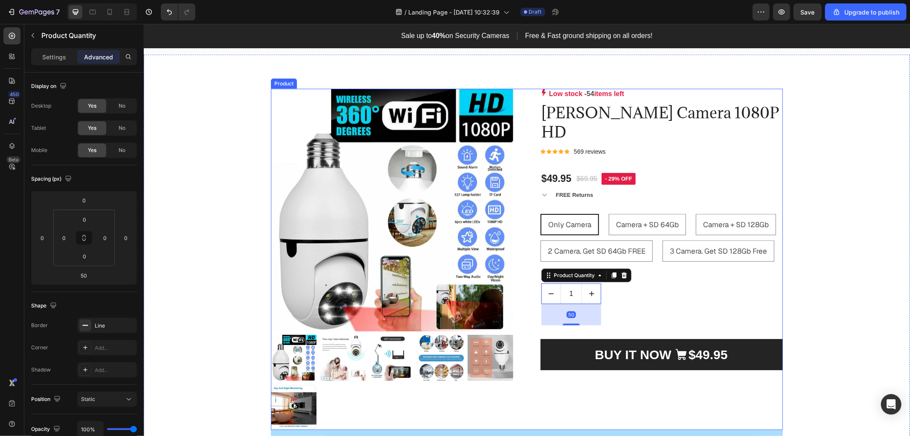
click at [835, 308] on div "Product Images & Gallery Low stock - 54 items left Product Stock Counter [PERSO…" at bounding box center [527, 382] width 754 height 588
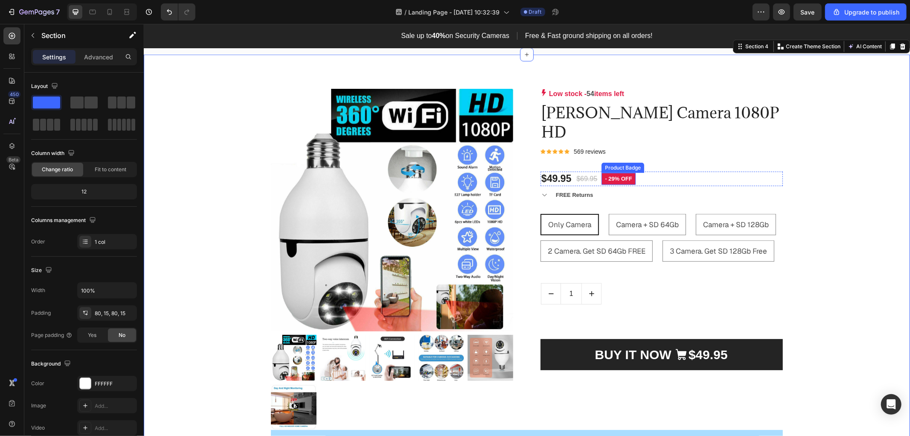
click at [653, 180] on div "$49.95 Product Price Product Price $69.95 Product Price Product Price - 29% off…" at bounding box center [661, 178] width 242 height 15
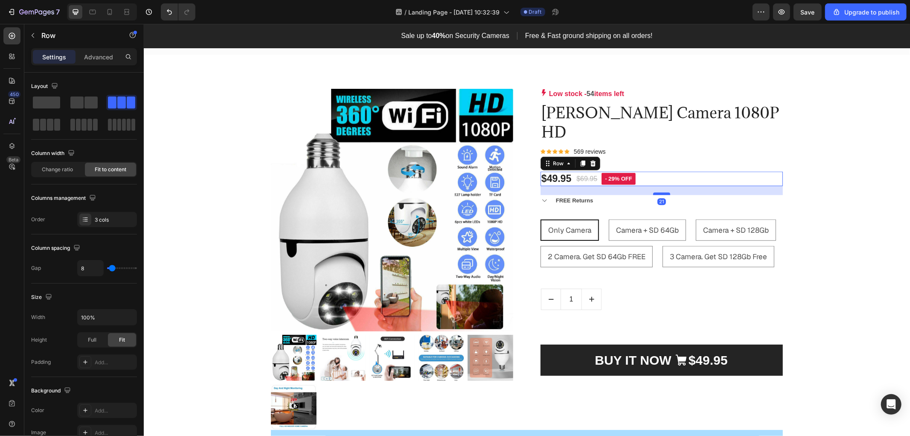
drag, startPoint x: 658, startPoint y: 189, endPoint x: 658, endPoint y: 194, distance: 5.5
click at [658, 194] on div at bounding box center [661, 193] width 17 height 3
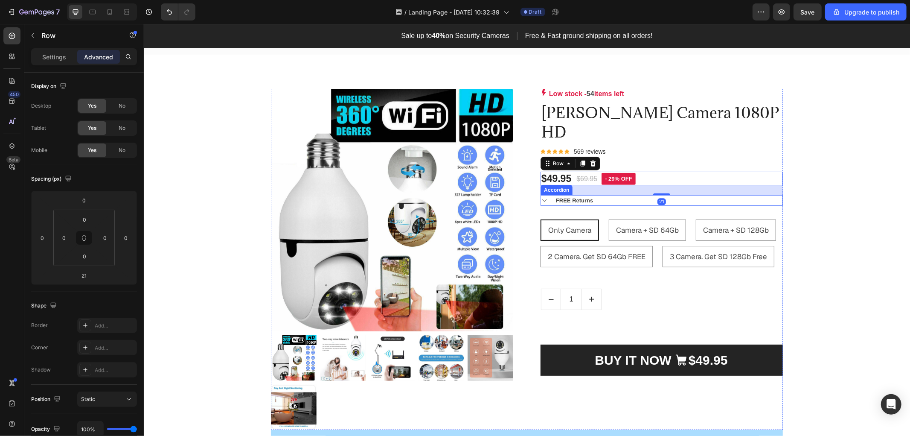
click at [589, 201] on div "FREE Returns" at bounding box center [574, 200] width 40 height 11
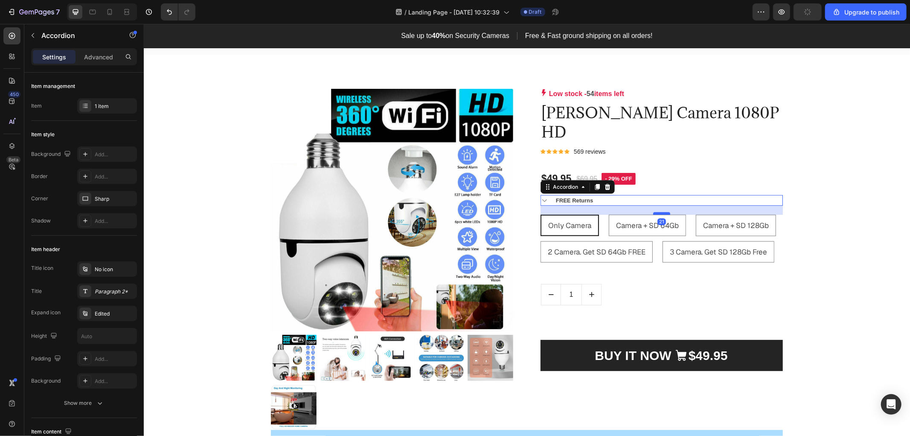
drag, startPoint x: 658, startPoint y: 220, endPoint x: 657, endPoint y: 215, distance: 4.8
click at [657, 214] on div at bounding box center [661, 213] width 17 height 3
type input "100%"
type input "100"
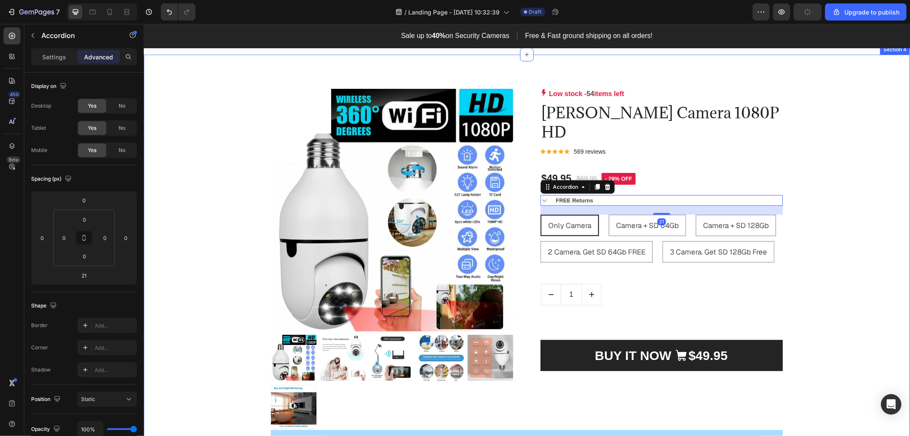
click at [825, 184] on div "Product Images & Gallery Low stock - 54 items left Product Stock Counter [PERSO…" at bounding box center [527, 382] width 754 height 588
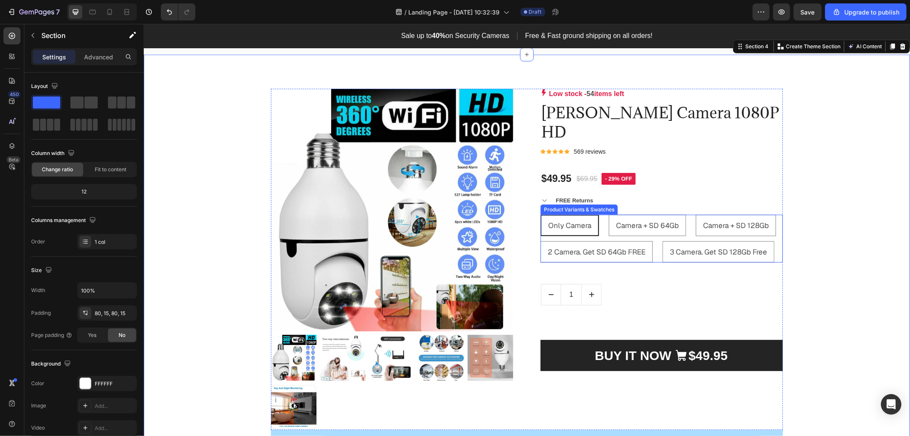
click at [654, 251] on div "Only Camera Only Camera Only Camera Camera + SD 64Gb Camera + SD 64Gb Camera + …" at bounding box center [661, 238] width 242 height 48
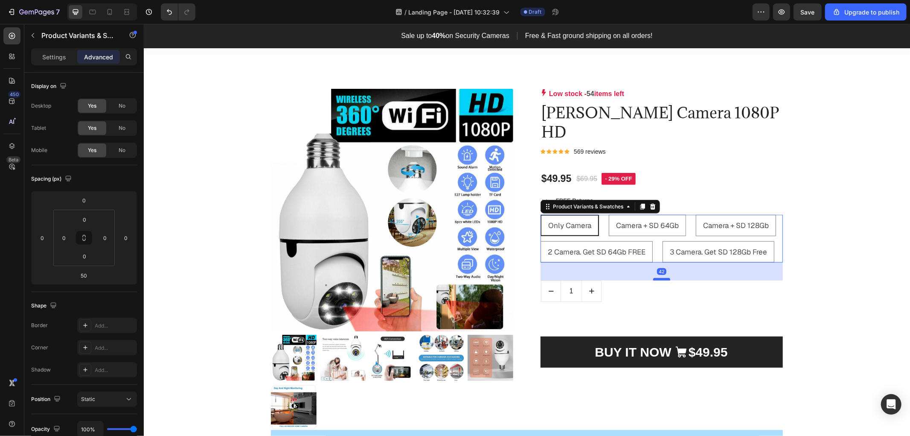
click at [656, 279] on div at bounding box center [661, 278] width 17 height 3
type input "42"
click at [574, 296] on input "1" at bounding box center [570, 290] width 21 height 20
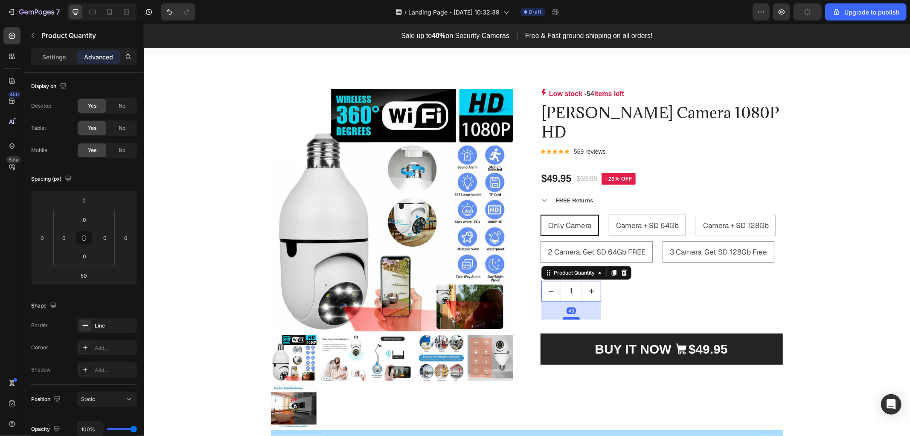
click at [572, 319] on div at bounding box center [571, 318] width 17 height 3
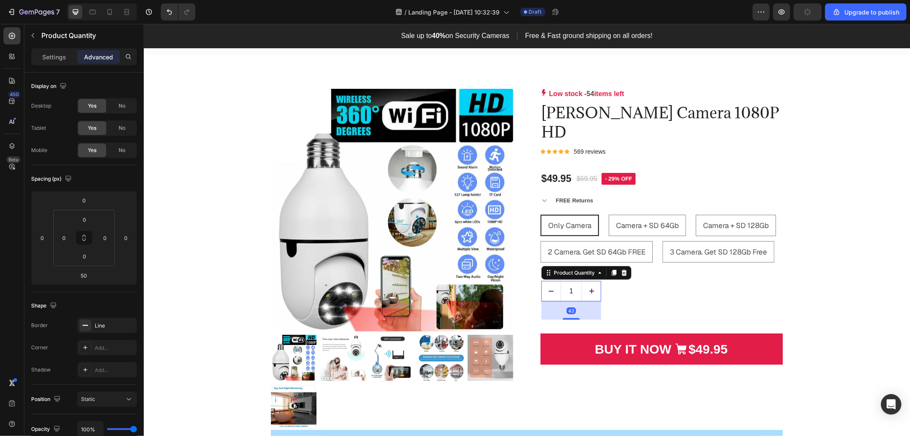
type input "43"
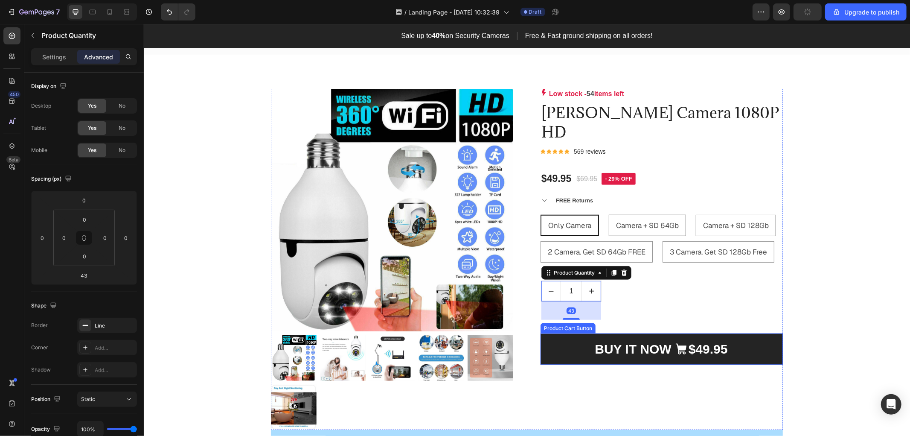
click at [871, 333] on div "Product Images & Gallery Low stock - 54 items left Product Stock Counter [PERSO…" at bounding box center [527, 382] width 754 height 588
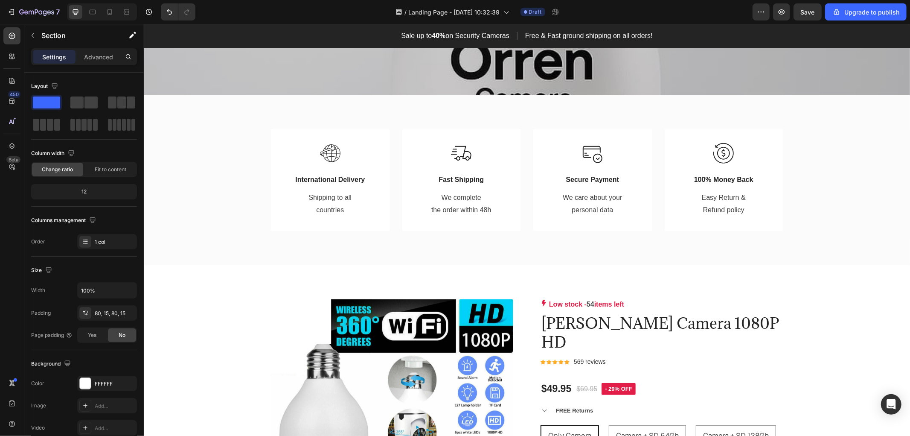
scroll to position [588, 0]
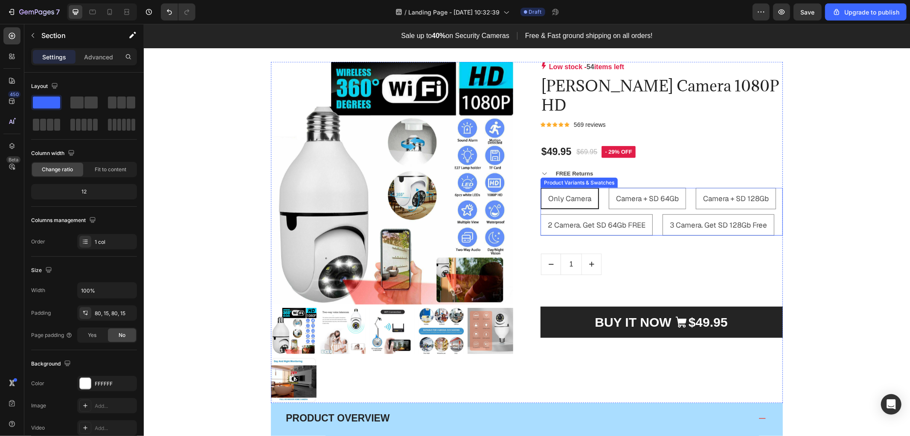
click at [548, 193] on span "Only Camera" at bounding box center [569, 197] width 43 height 9
click at [540, 187] on input "Only Camera Only Camera Only Camera" at bounding box center [540, 187] width 0 height 0
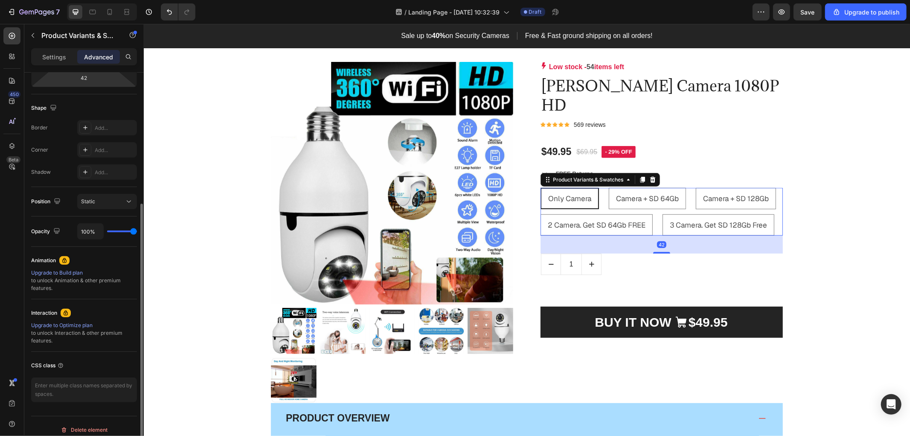
scroll to position [8, 0]
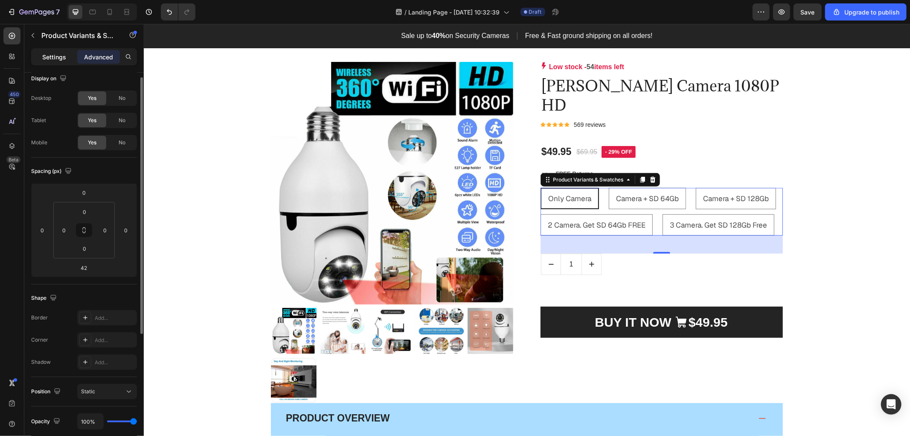
click at [54, 56] on p "Settings" at bounding box center [54, 56] width 24 height 9
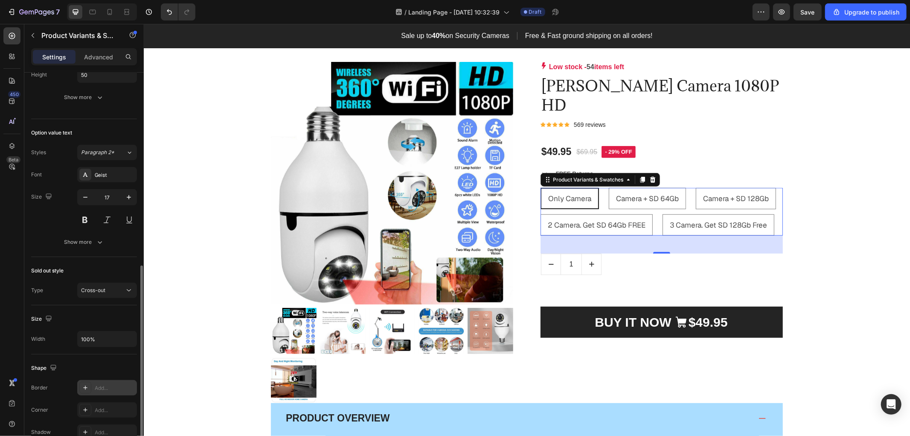
scroll to position [390, 0]
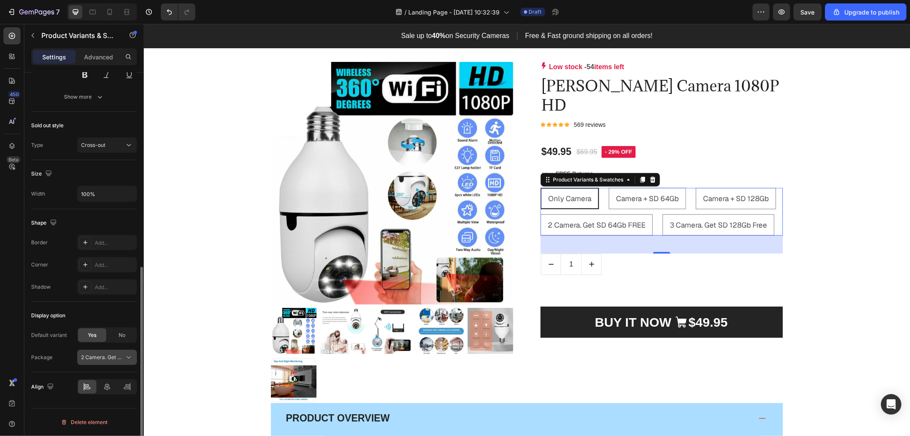
click at [126, 360] on icon at bounding box center [129, 357] width 9 height 9
click at [117, 336] on div "No" at bounding box center [122, 335] width 28 height 14
radio input "false"
radio input "true"
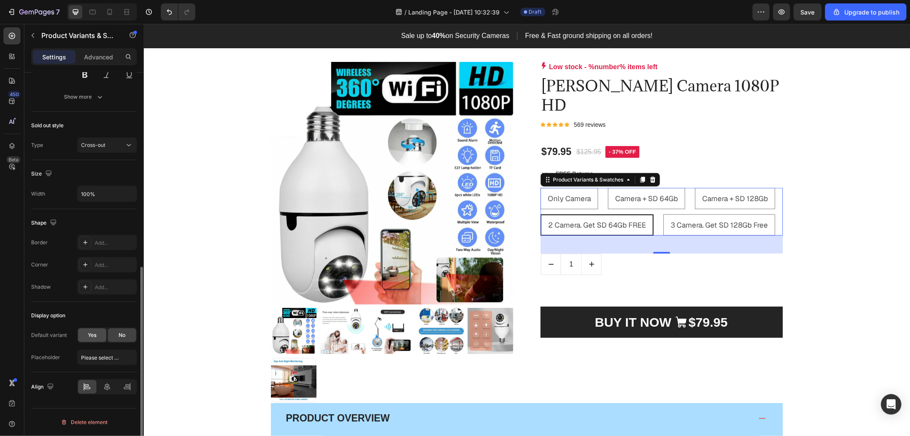
click at [93, 333] on span "Yes" at bounding box center [92, 335] width 9 height 8
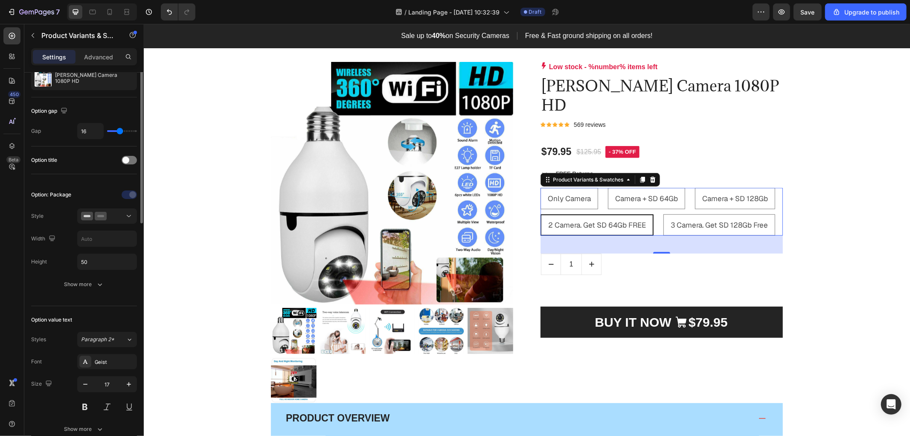
scroll to position [11, 0]
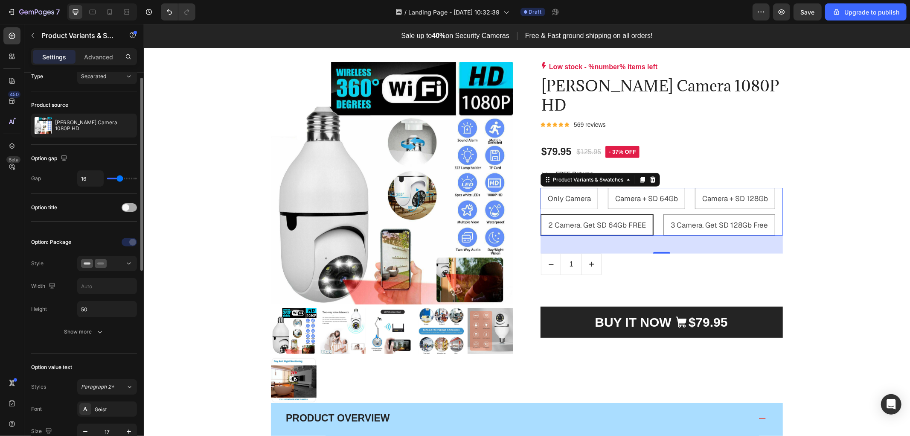
click at [128, 208] on span at bounding box center [125, 207] width 7 height 7
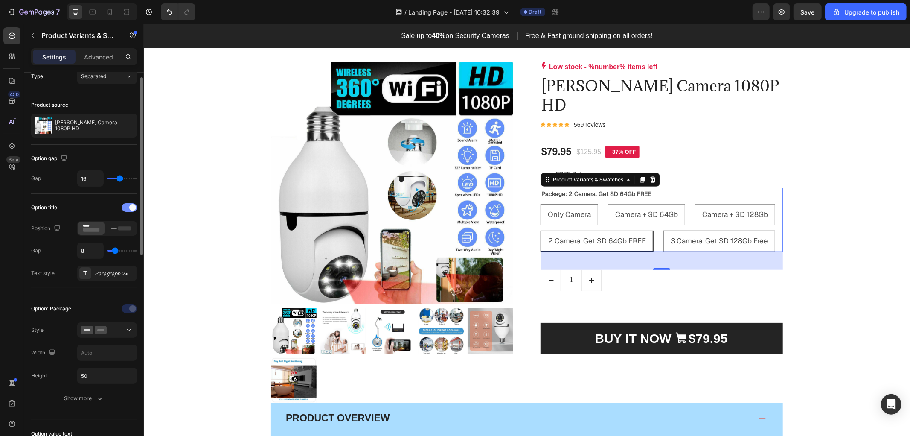
click at [128, 208] on div at bounding box center [129, 207] width 15 height 9
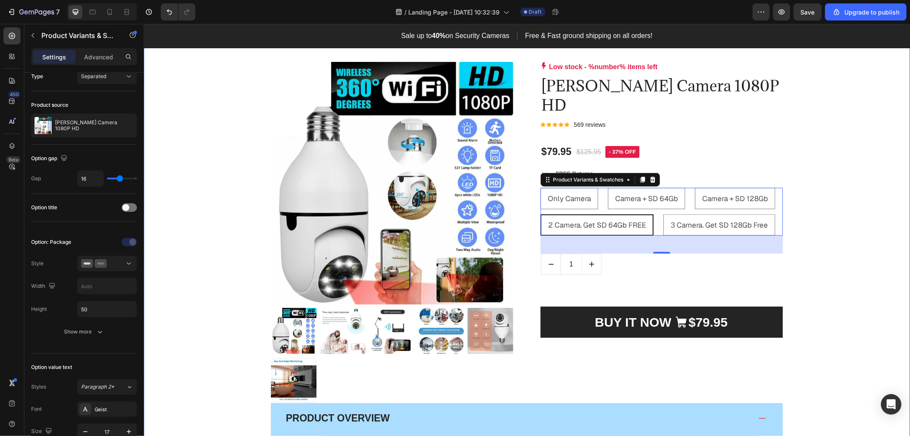
click at [863, 220] on div "Product Images & Gallery Low stock - %number% items left Product Stock Counter …" at bounding box center [527, 355] width 754 height 588
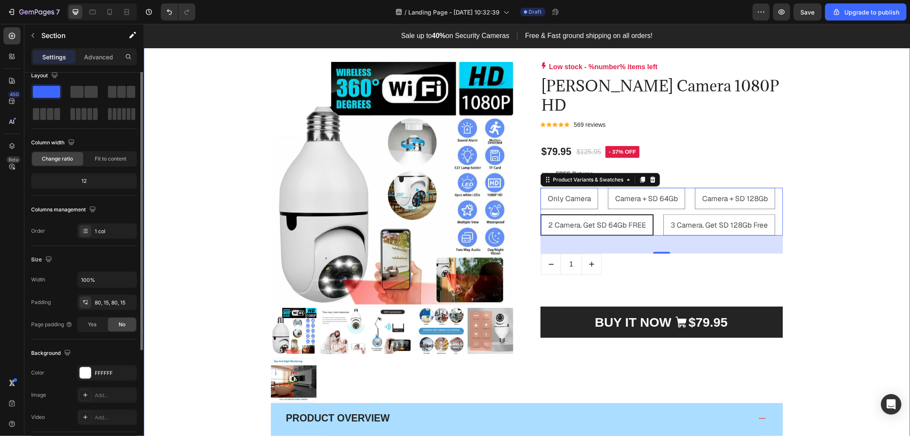
scroll to position [0, 0]
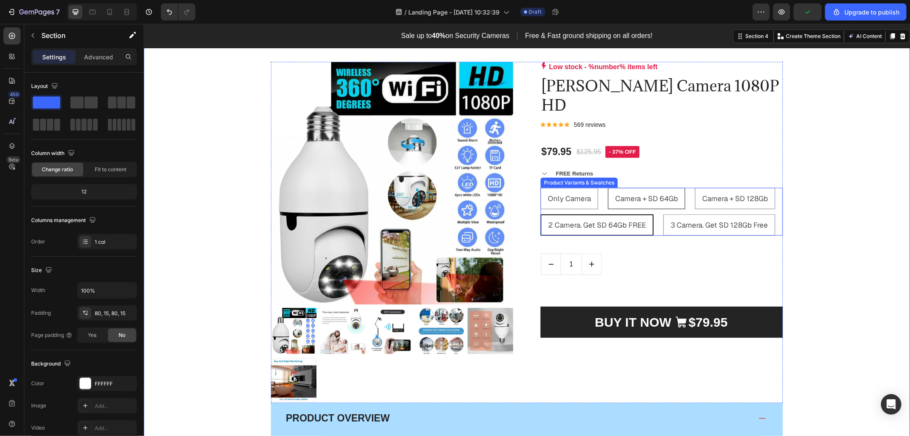
click at [651, 188] on div "Camera + SD 64Gb" at bounding box center [646, 198] width 76 height 20
click at [608, 187] on input "Camera + SD 64Gb Camera + SD 64Gb Camera + SD 64Gb" at bounding box center [607, 187] width 0 height 0
radio input "true"
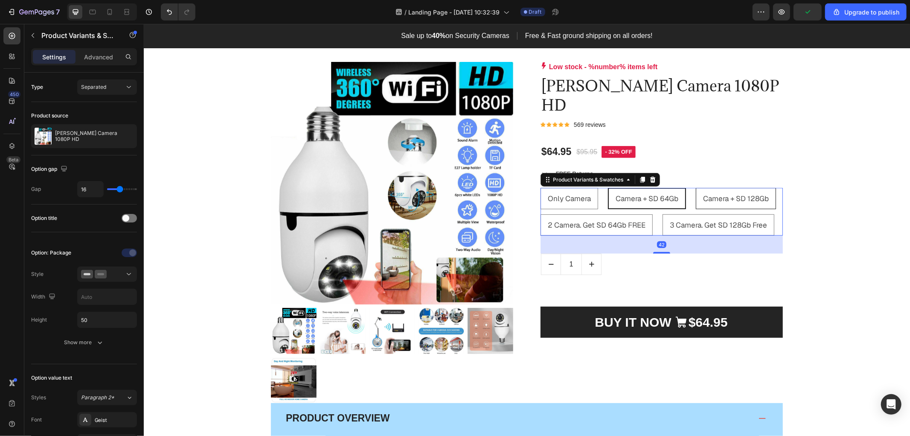
click at [735, 193] on span "Camera + SD 128Gb" at bounding box center [736, 197] width 66 height 9
click at [696, 187] on input "Camera + SD 128Gb Camera + SD 128Gb Camera + SD 128Gb" at bounding box center [695, 187] width 0 height 0
radio input "true"
click at [598, 220] on span "2 Camera. Get SD 64Gb FREE" at bounding box center [597, 224] width 98 height 9
click at [540, 213] on input "2 Camera. Get SD 64Gb FREE 2 Camera. Get SD 64Gb FREE 2 Camera. Get SD 64Gb FREE" at bounding box center [540, 213] width 0 height 0
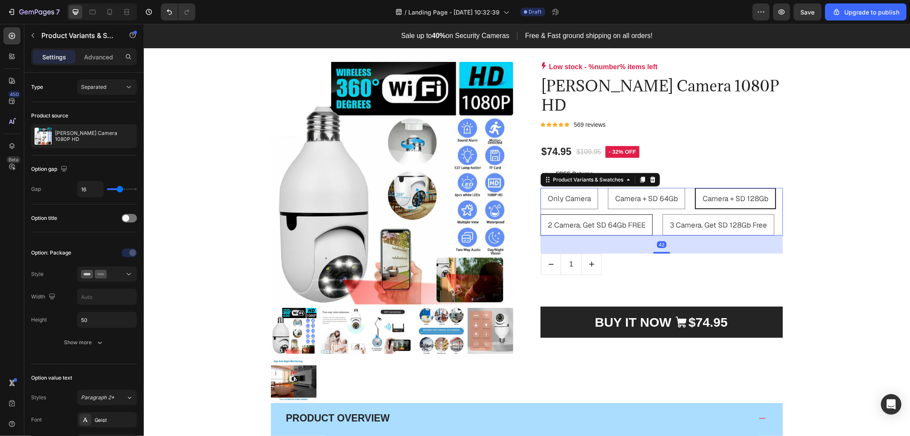
radio input "true"
click at [708, 220] on span "3 Camera. Get SD 128Gb Free" at bounding box center [719, 224] width 97 height 9
click at [663, 213] on input "3 Camera. Get SD 128Gb Free 3 Camera. Get SD 128Gb Free 3 Camera. Get SD 128Gb …" at bounding box center [663, 213] width 0 height 0
radio input "true"
click at [633, 193] on span "Camera + SD 64Gb" at bounding box center [646, 197] width 63 height 9
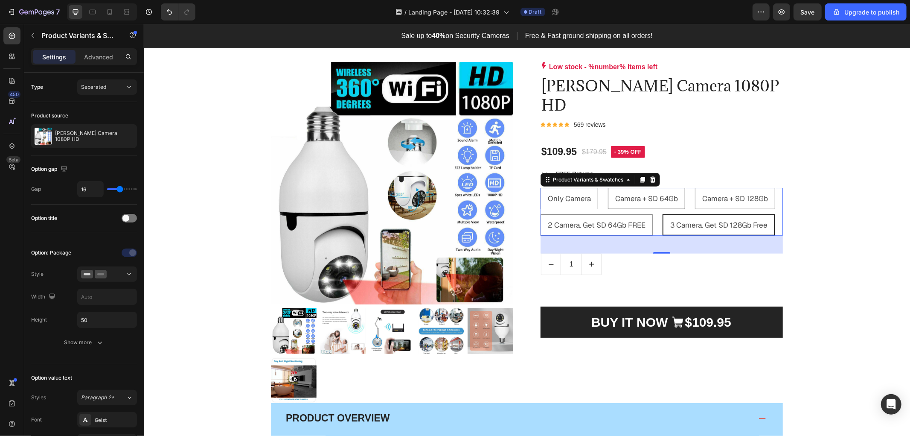
click at [608, 187] on input "Camera + SD 64Gb Camera + SD 64Gb Camera + SD 64Gb" at bounding box center [607, 187] width 0 height 0
radio input "true"
click at [565, 193] on span "Only Camera" at bounding box center [569, 197] width 43 height 9
click at [540, 187] on input "Only Camera Only Camera Only Camera" at bounding box center [540, 187] width 0 height 0
radio input "true"
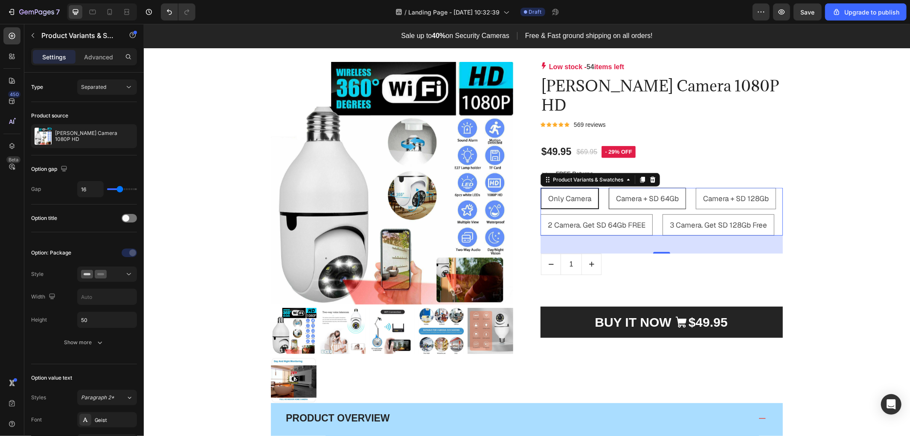
click at [653, 188] on div "Camera + SD 64Gb" at bounding box center [647, 198] width 76 height 20
click at [609, 187] on input "Camera + SD 64Gb Camera + SD 64Gb Camera + SD 64Gb" at bounding box center [608, 187] width 0 height 0
radio input "true"
click at [741, 188] on div "Camera + SD 128Gb" at bounding box center [735, 198] width 79 height 20
click at [696, 187] on input "Camera + SD 128Gb Camera + SD 128Gb Camera + SD 128Gb" at bounding box center [695, 187] width 0 height 0
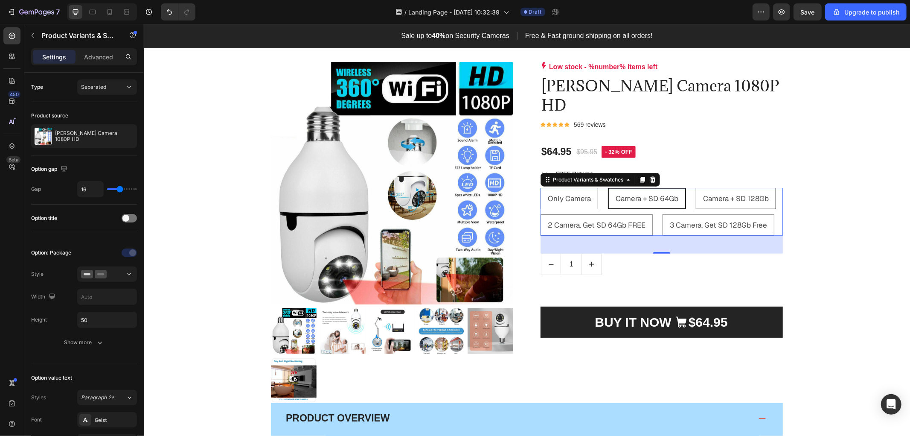
radio input "true"
click at [604, 215] on div "2 Camera. Get SD 64Gb FREE" at bounding box center [596, 225] width 111 height 20
click at [540, 213] on input "2 Camera. Get SD 64Gb FREE 2 Camera. Get SD 64Gb FREE 2 Camera. Get SD 64Gb FREE" at bounding box center [540, 213] width 0 height 0
radio input "true"
click at [690, 220] on span "3 Camera. Get SD 128Gb Free" at bounding box center [719, 224] width 97 height 9
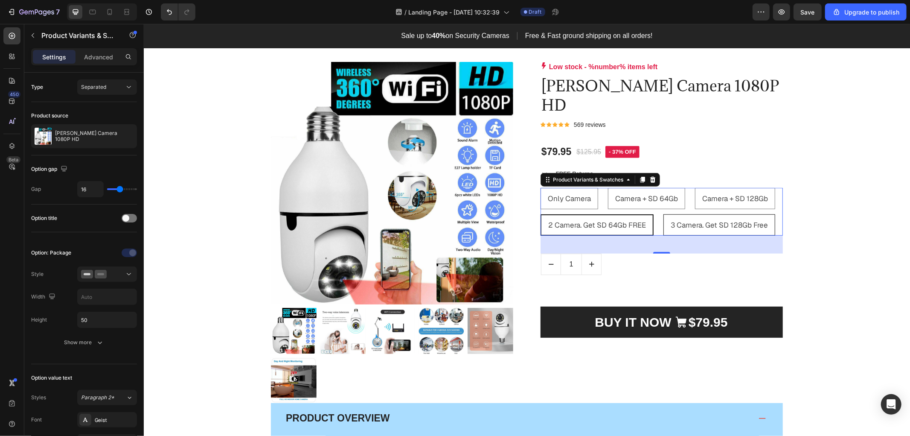
click at [663, 213] on input "3 Camera. Get SD 128Gb Free 3 Camera. Get SD 128Gb Free 3 Camera. Get SD 128Gb …" at bounding box center [663, 213] width 0 height 0
radio input "true"
click at [645, 193] on span "Camera + SD 64Gb" at bounding box center [646, 197] width 63 height 9
click at [608, 187] on input "Camera + SD 64Gb Camera + SD 64Gb Camera + SD 64Gb" at bounding box center [607, 187] width 0 height 0
radio input "true"
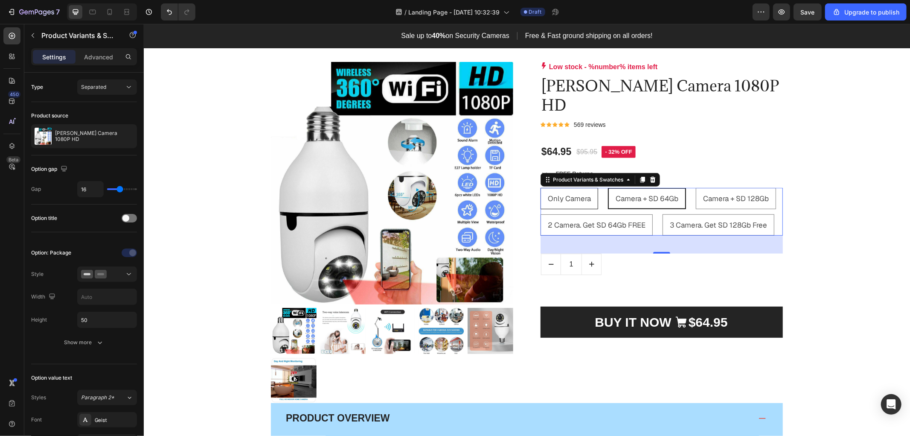
click at [560, 193] on span "Only Camera" at bounding box center [569, 197] width 43 height 9
click at [540, 187] on input "Only Camera Only Camera Only Camera" at bounding box center [540, 187] width 0 height 0
radio input "true"
click at [603, 65] on p "Low stock - 54 items left" at bounding box center [586, 66] width 75 height 10
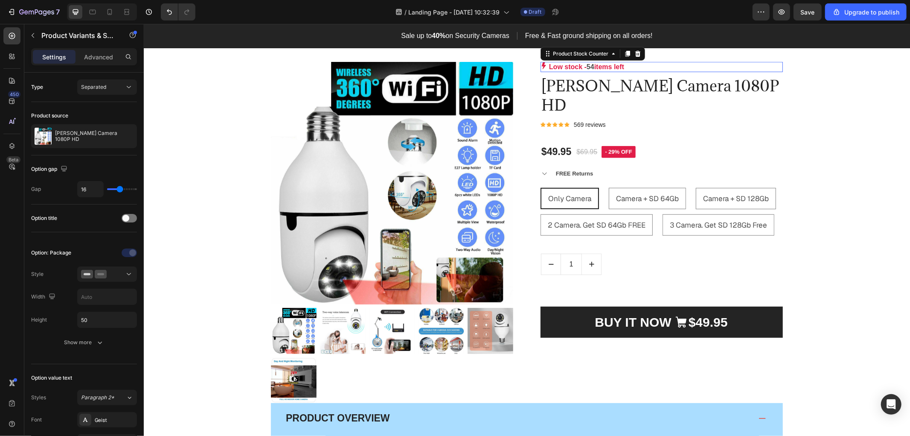
click at [603, 65] on p "Low stock - 54 items left" at bounding box center [586, 66] width 75 height 10
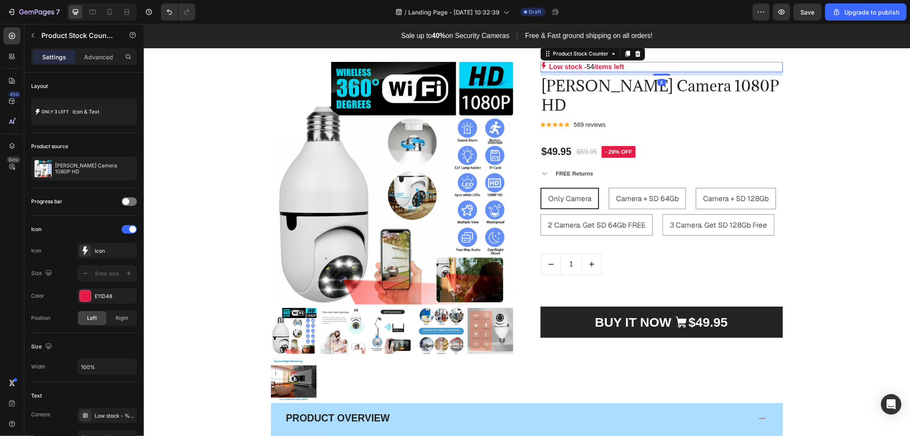
click at [627, 67] on div "Low stock - 54 items left" at bounding box center [661, 66] width 242 height 10
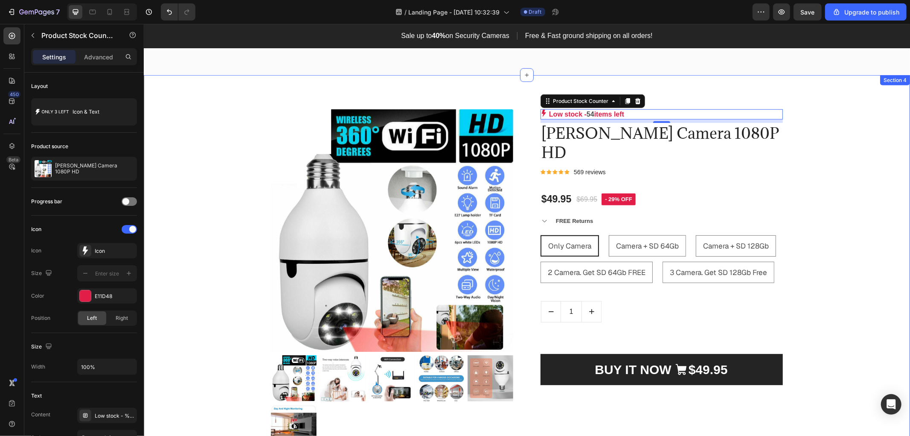
scroll to position [493, 0]
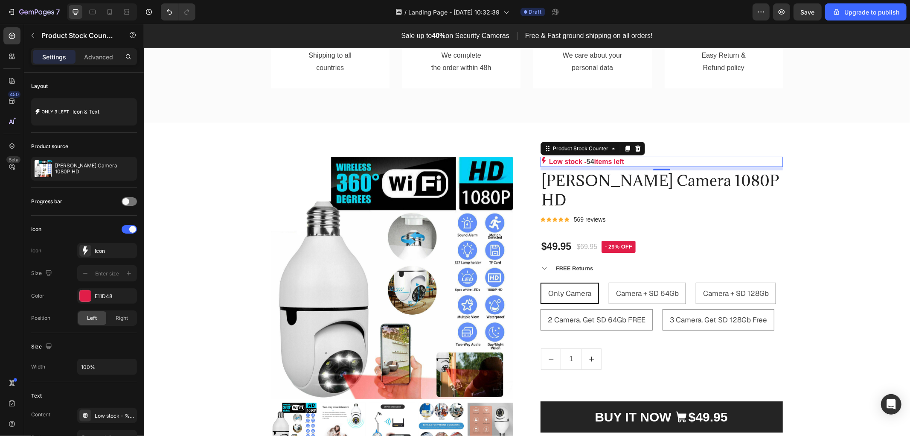
click at [577, 164] on p "Low stock - 54 items left" at bounding box center [586, 161] width 75 height 10
click at [573, 159] on p "Low stock - 54 items left" at bounding box center [586, 161] width 75 height 10
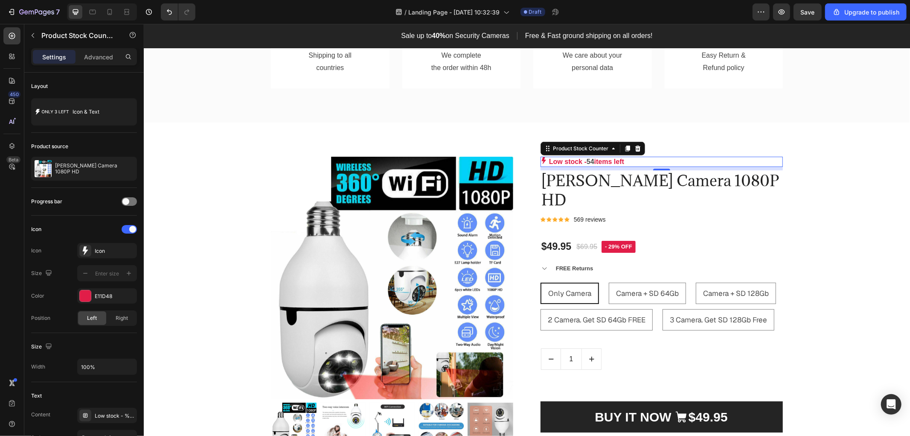
click at [573, 159] on p "Low stock - 54 items left" at bounding box center [586, 161] width 75 height 10
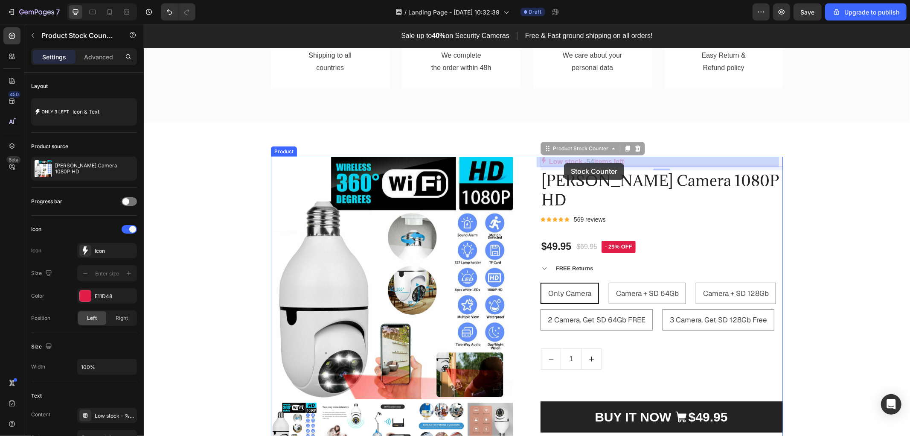
drag, startPoint x: 539, startPoint y: 160, endPoint x: 564, endPoint y: 163, distance: 24.9
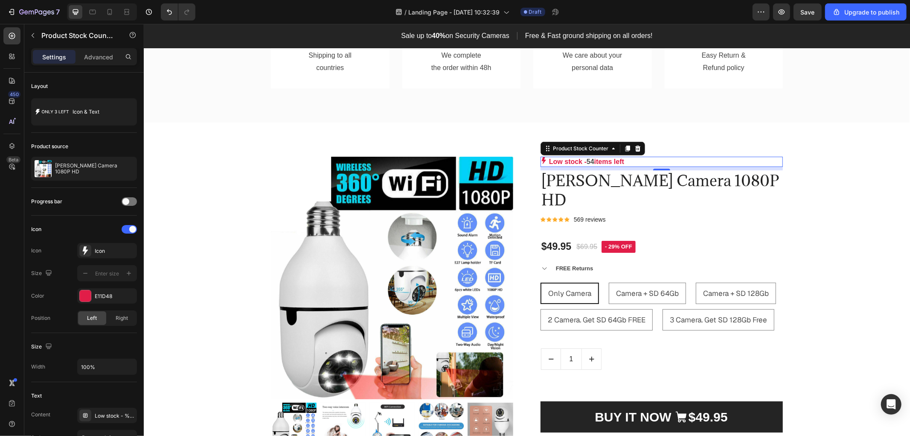
click at [599, 161] on p "Low stock - 54 items left" at bounding box center [586, 161] width 75 height 10
click at [626, 146] on icon at bounding box center [627, 149] width 5 height 6
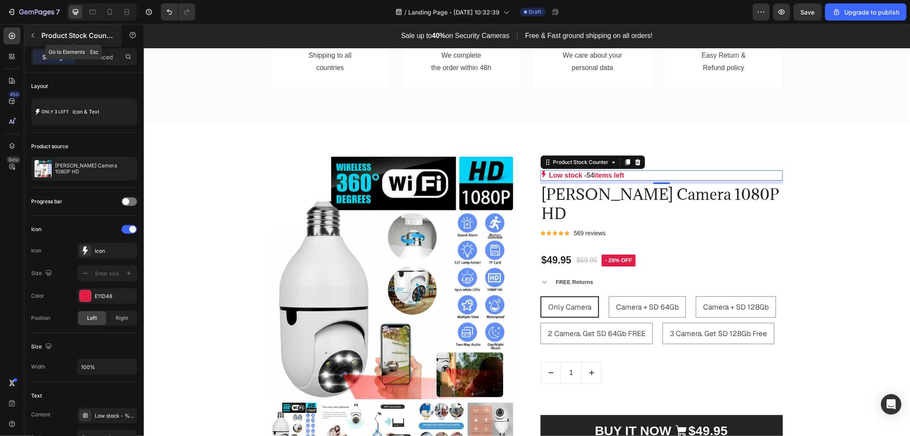
click at [32, 35] on icon "button" at bounding box center [32, 35] width 7 height 7
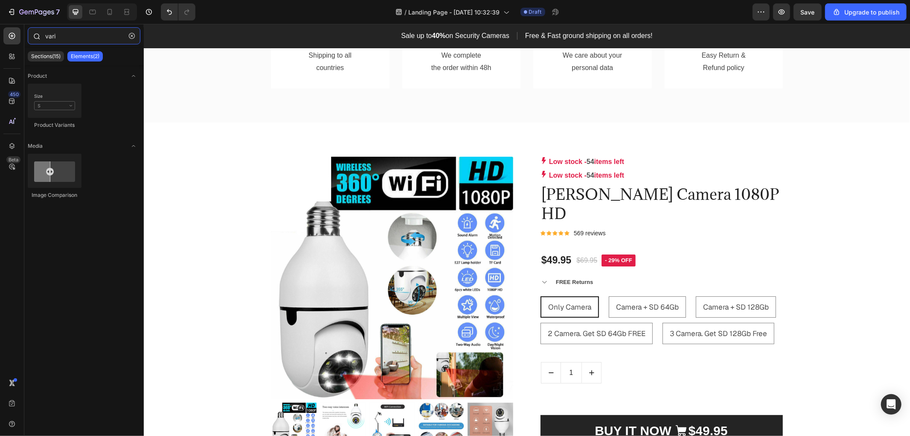
click at [70, 38] on input "vari" at bounding box center [84, 35] width 113 height 17
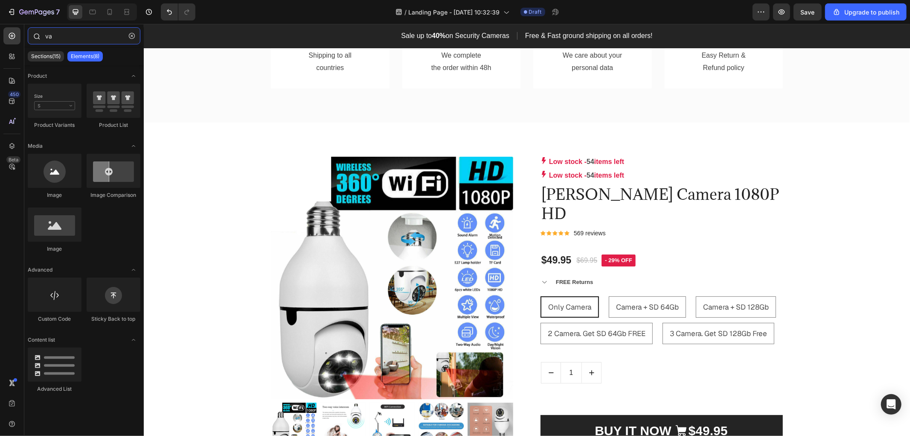
type input "v"
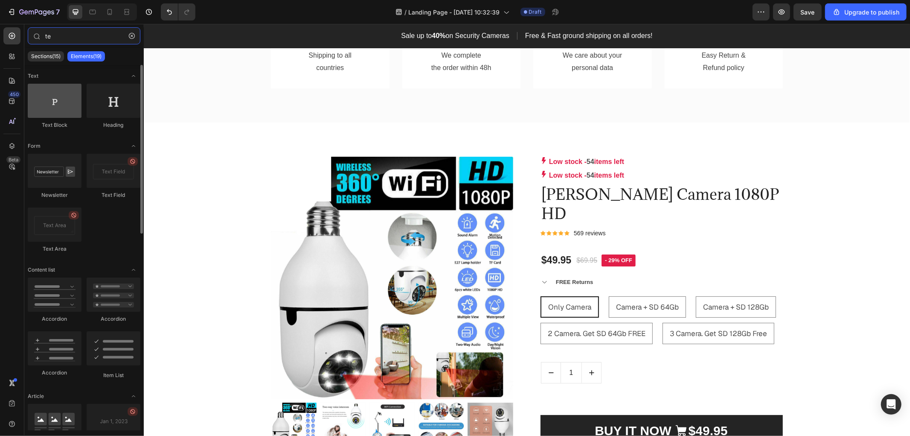
type input "te"
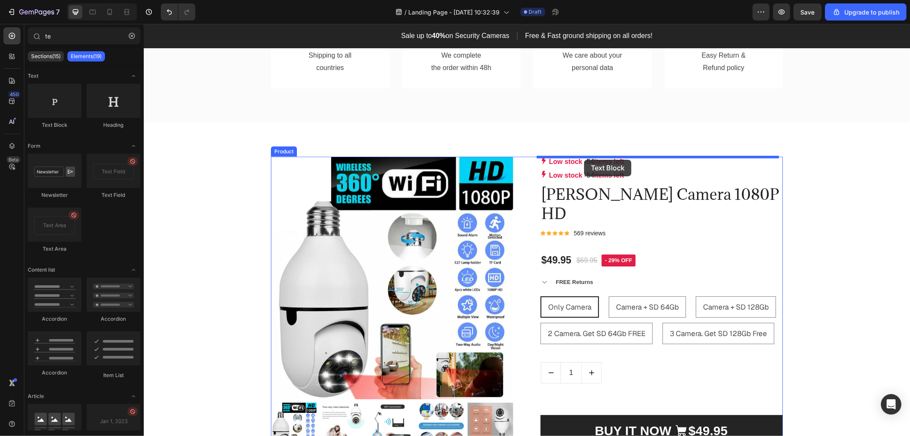
drag, startPoint x: 213, startPoint y: 125, endPoint x: 584, endPoint y: 159, distance: 372.9
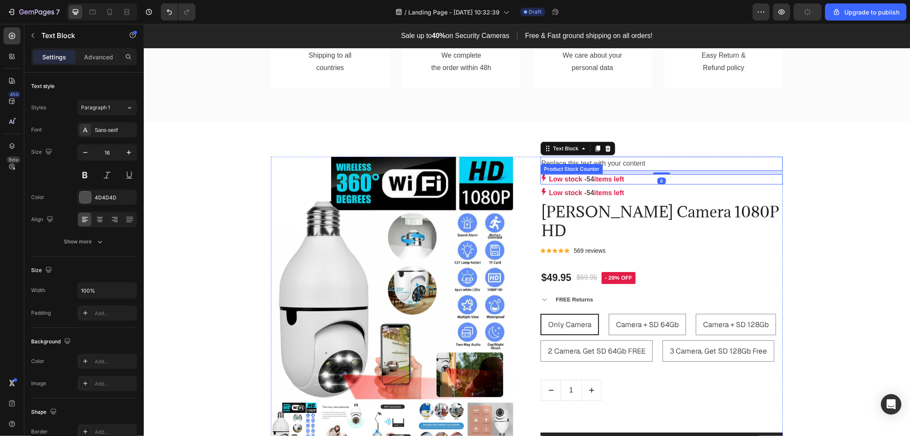
click at [597, 176] on p "Low stock - 54 items left" at bounding box center [586, 179] width 75 height 10
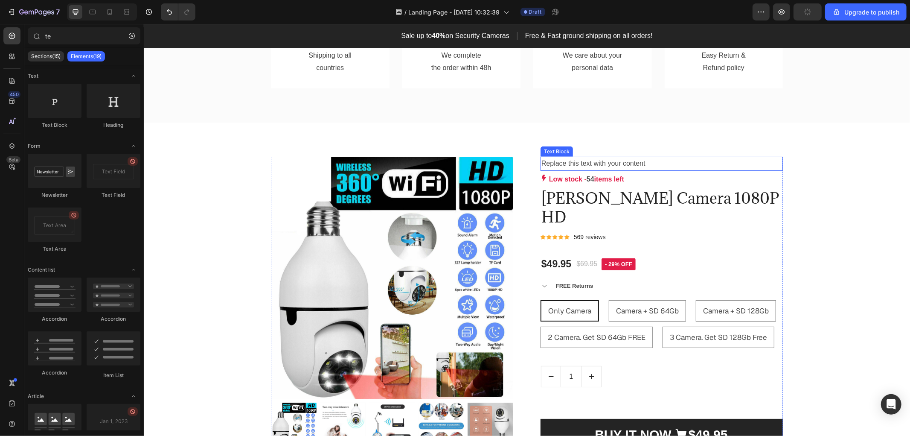
click at [567, 163] on div "Replace this text with your content" at bounding box center [661, 163] width 242 height 14
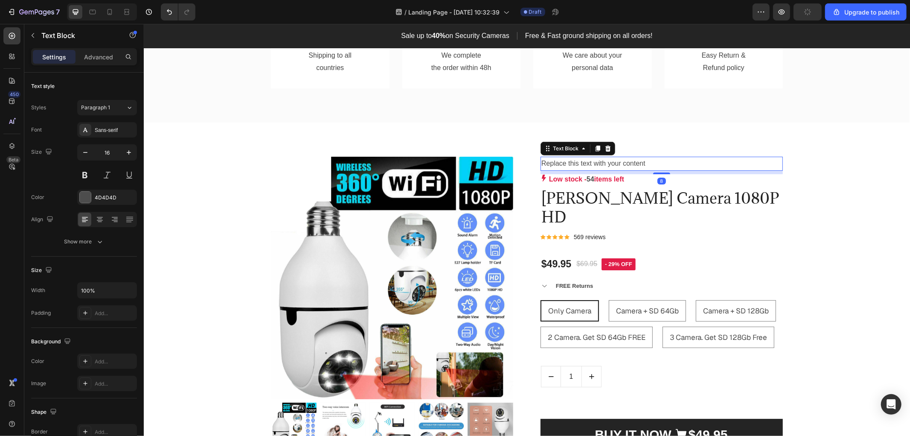
click at [567, 163] on div "Replace this text with your content" at bounding box center [661, 163] width 242 height 14
drag, startPoint x: 614, startPoint y: 163, endPoint x: 585, endPoint y: 165, distance: 28.7
click at [585, 165] on p "Low stock - 12 items left" at bounding box center [661, 163] width 241 height 12
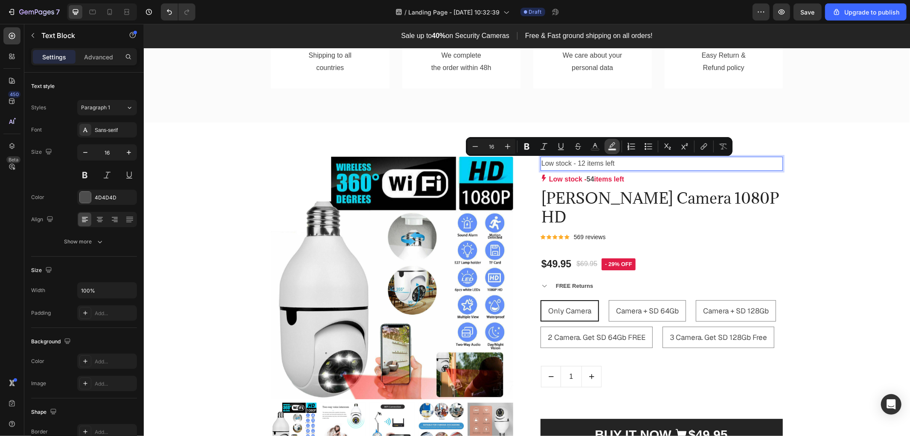
click at [612, 146] on icon "Editor contextual toolbar" at bounding box center [612, 146] width 9 height 9
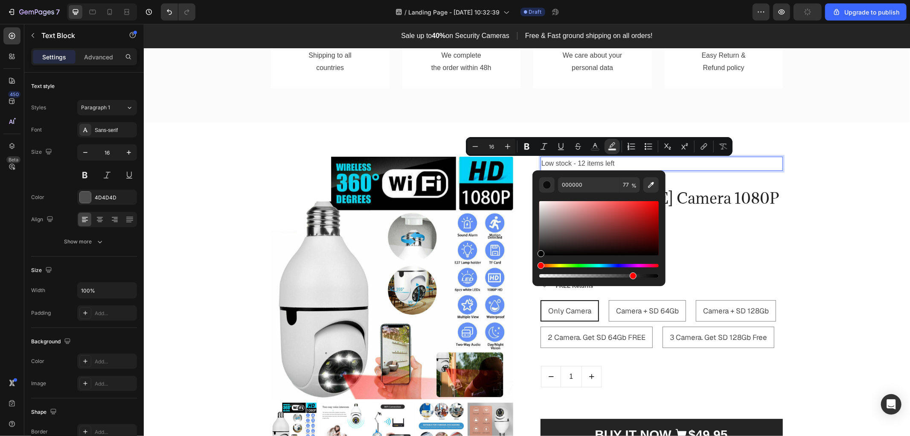
click at [632, 276] on div "Editor contextual toolbar" at bounding box center [633, 275] width 7 height 7
click at [647, 181] on icon "Editor contextual toolbar" at bounding box center [651, 185] width 9 height 9
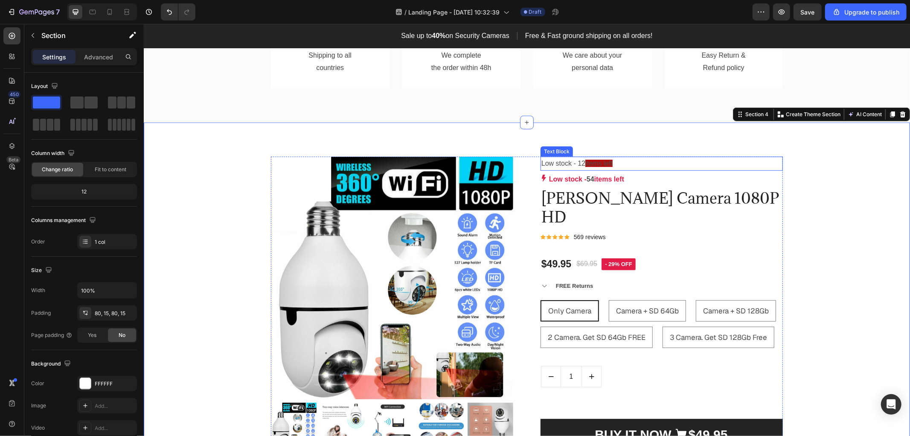
click at [608, 165] on span "items left" at bounding box center [598, 162] width 27 height 7
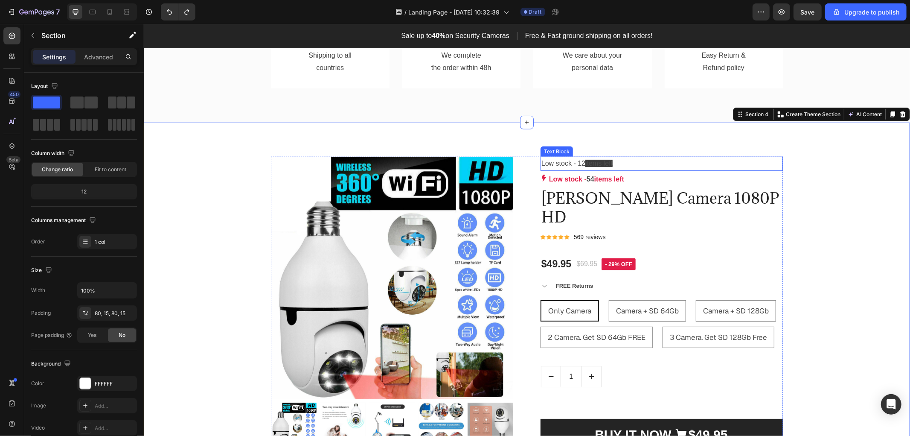
click at [608, 160] on span "items left" at bounding box center [598, 162] width 27 height 7
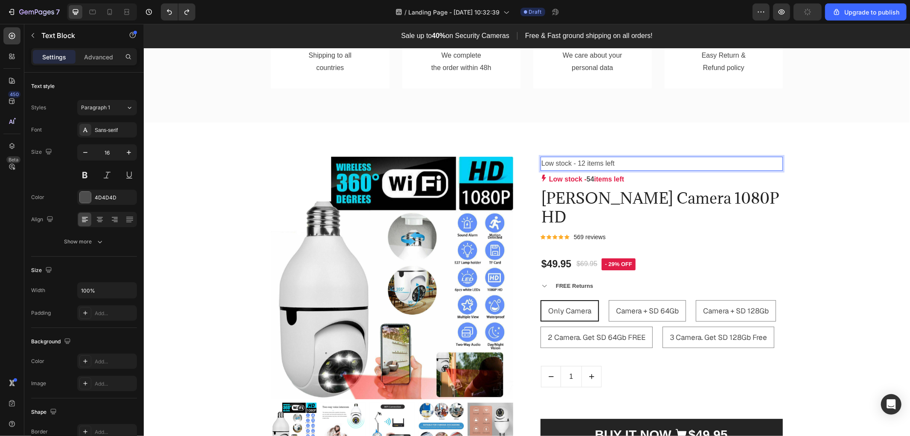
drag, startPoint x: 612, startPoint y: 162, endPoint x: 590, endPoint y: 163, distance: 21.4
drag, startPoint x: 614, startPoint y: 162, endPoint x: 585, endPoint y: 164, distance: 29.1
click at [585, 164] on p "Low stock - 12 items left" at bounding box center [661, 163] width 241 height 12
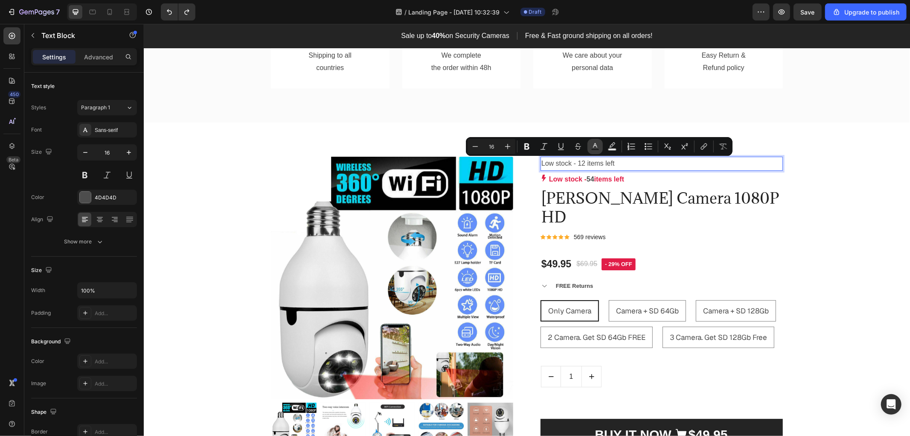
click at [595, 143] on icon "Editor contextual toolbar" at bounding box center [595, 145] width 4 height 5
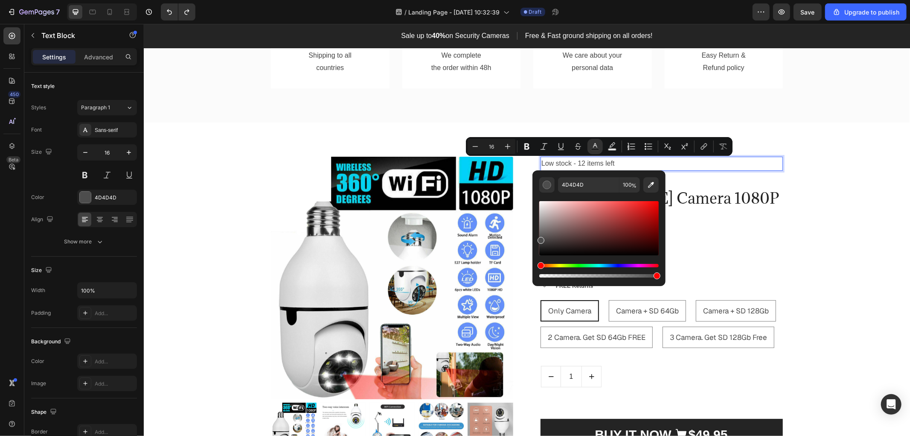
click at [655, 219] on div "Editor contextual toolbar" at bounding box center [599, 228] width 120 height 54
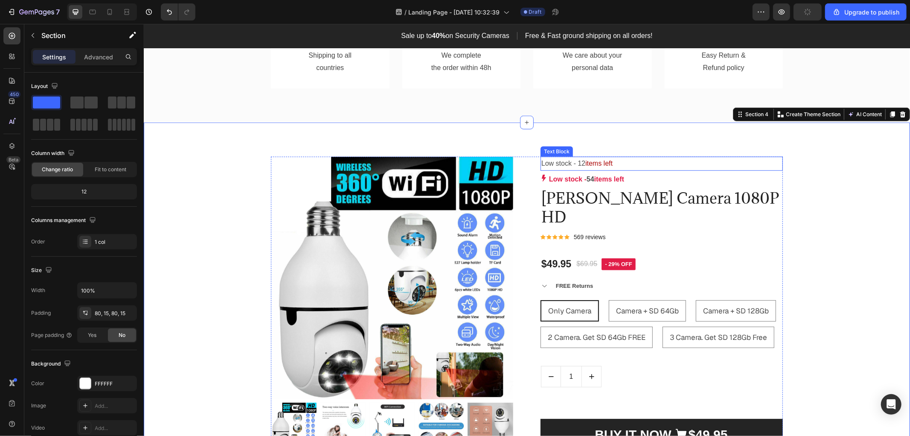
click at [601, 162] on span "items left" at bounding box center [598, 162] width 27 height 7
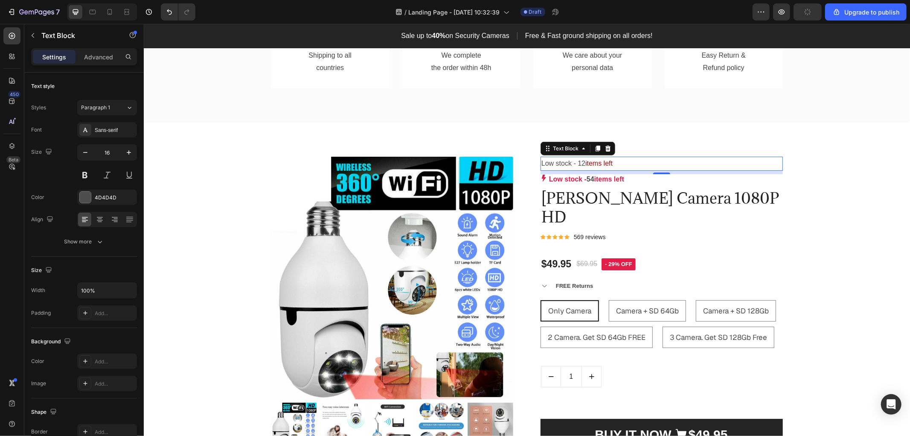
click at [567, 160] on p "Low stock - 12 items left" at bounding box center [661, 163] width 241 height 12
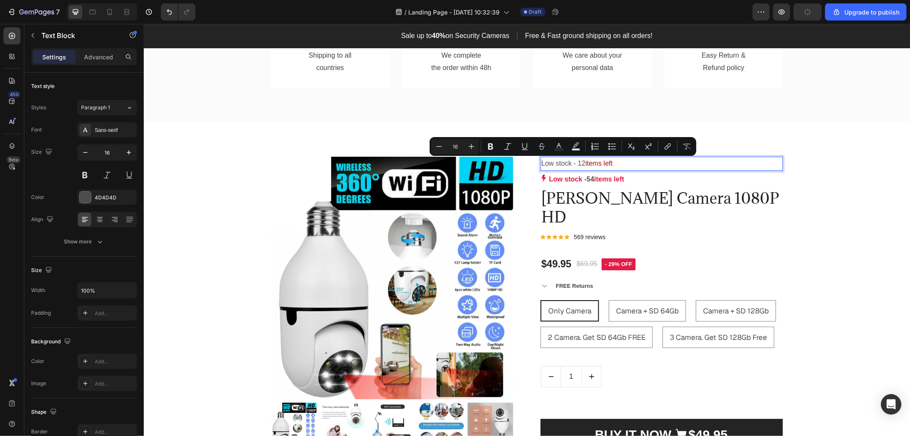
click at [568, 163] on p "Low stock - 12 items left" at bounding box center [661, 163] width 241 height 12
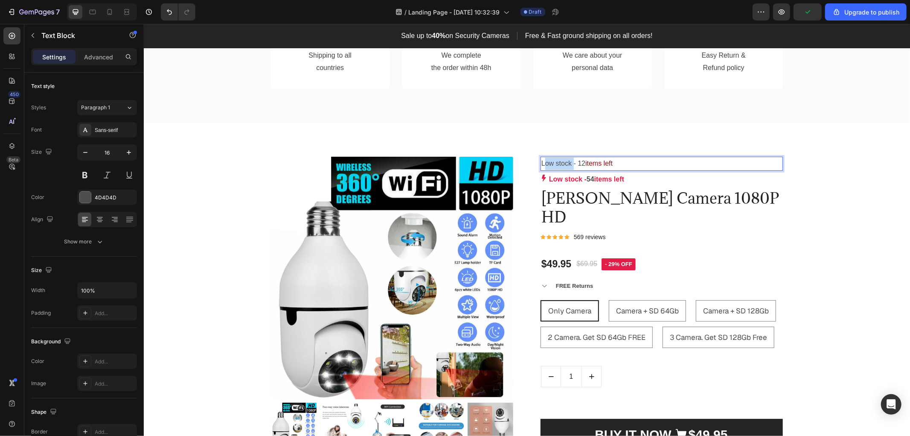
drag, startPoint x: 570, startPoint y: 163, endPoint x: 539, endPoint y: 163, distance: 30.3
click at [541, 163] on p "Low stock - 12 items left" at bounding box center [661, 163] width 241 height 12
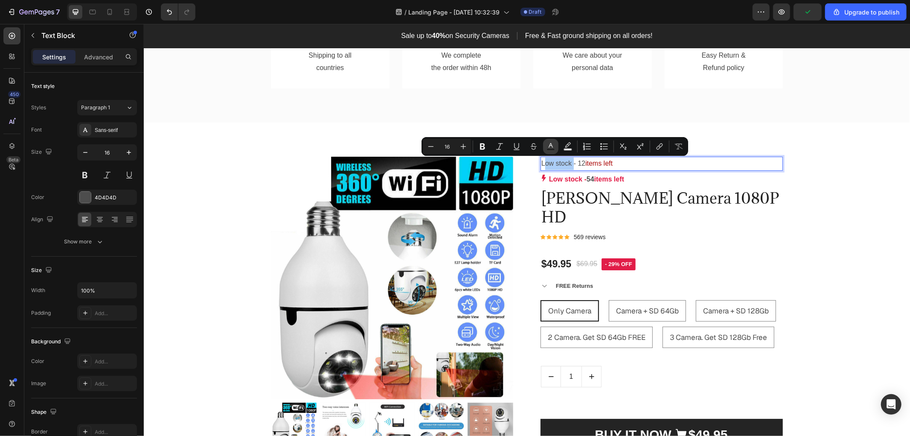
click at [552, 146] on icon "Editor contextual toolbar" at bounding box center [551, 145] width 4 height 5
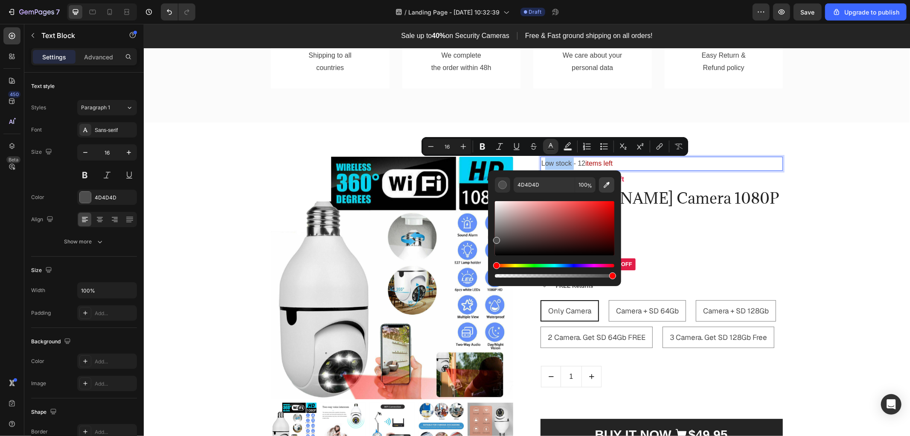
click at [603, 183] on icon "Editor contextual toolbar" at bounding box center [607, 185] width 9 height 9
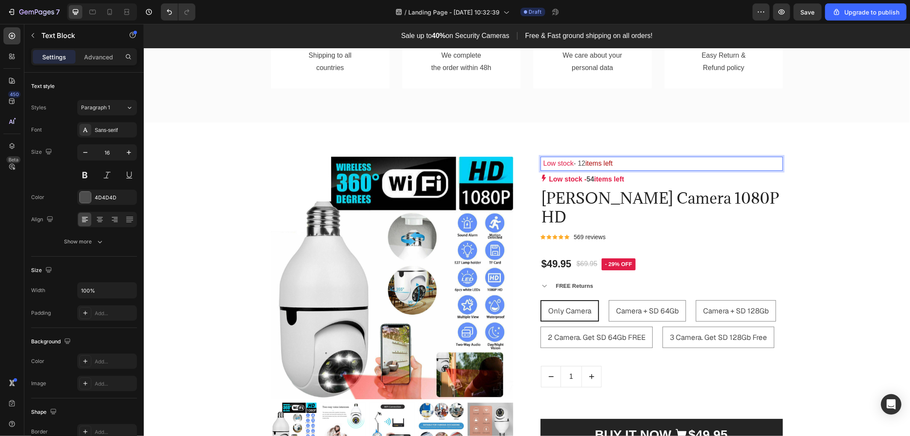
click at [604, 162] on span "items left" at bounding box center [598, 162] width 27 height 7
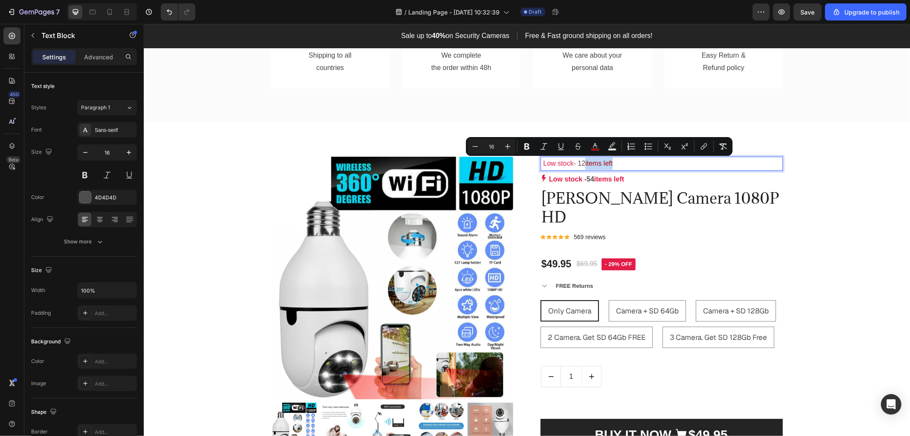
drag, startPoint x: 617, startPoint y: 161, endPoint x: 585, endPoint y: 164, distance: 32.2
click at [585, 164] on p "Low stock - 12 items left" at bounding box center [661, 163] width 241 height 12
click at [594, 149] on rect "Editor contextual toolbar" at bounding box center [596, 150] width 8 height 2
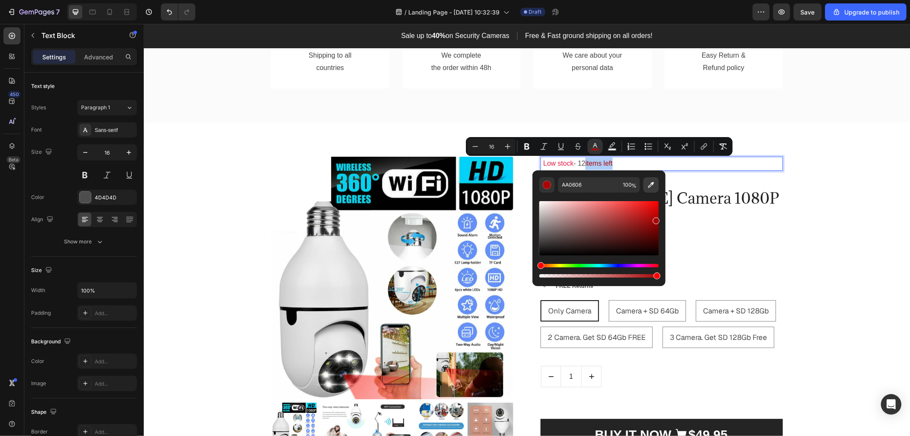
click at [651, 186] on icon "Editor contextual toolbar" at bounding box center [651, 185] width 6 height 6
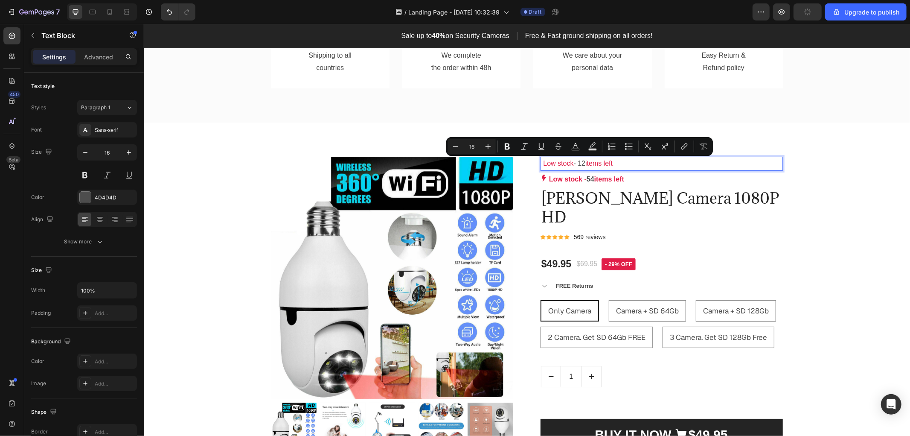
drag, startPoint x: 583, startPoint y: 161, endPoint x: 577, endPoint y: 161, distance: 5.1
click at [577, 161] on p "Low stock - 12 items left" at bounding box center [661, 163] width 241 height 12
click at [802, 108] on div "Image International Delivery Text block Shipping to all countries Text block Ro…" at bounding box center [526, 38] width 767 height 170
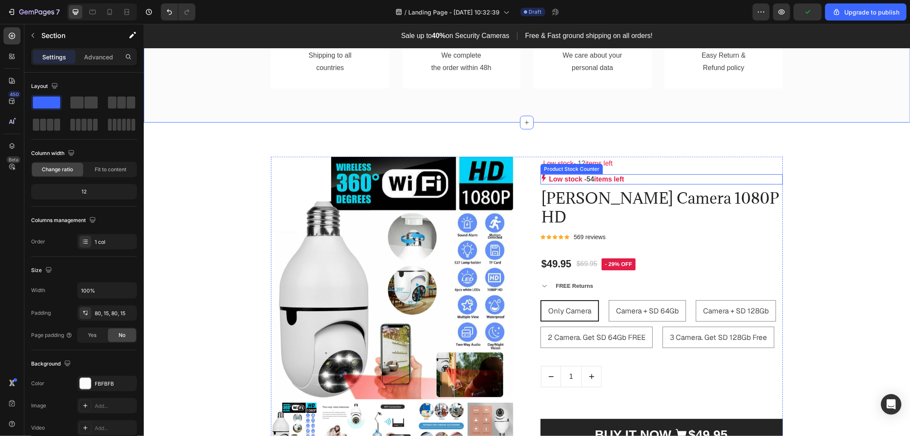
click at [550, 178] on p "Low stock - 54 items left" at bounding box center [586, 179] width 75 height 10
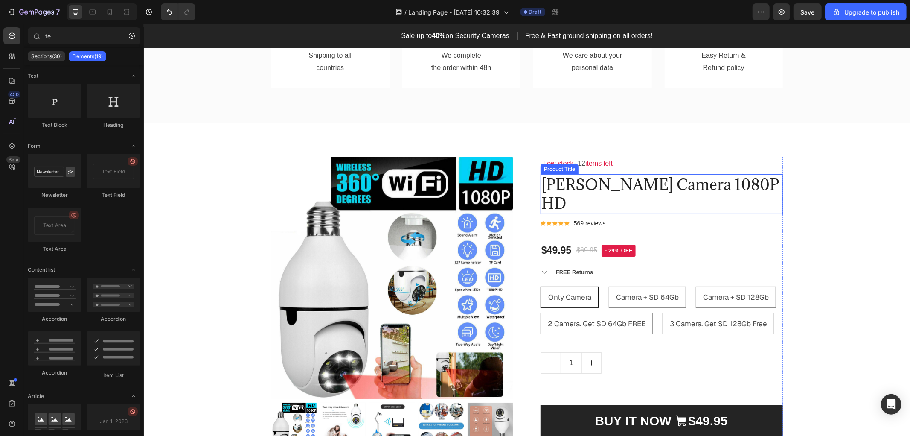
click at [572, 180] on h1 "[PERSON_NAME] Camera 1080P HD" at bounding box center [661, 193] width 242 height 39
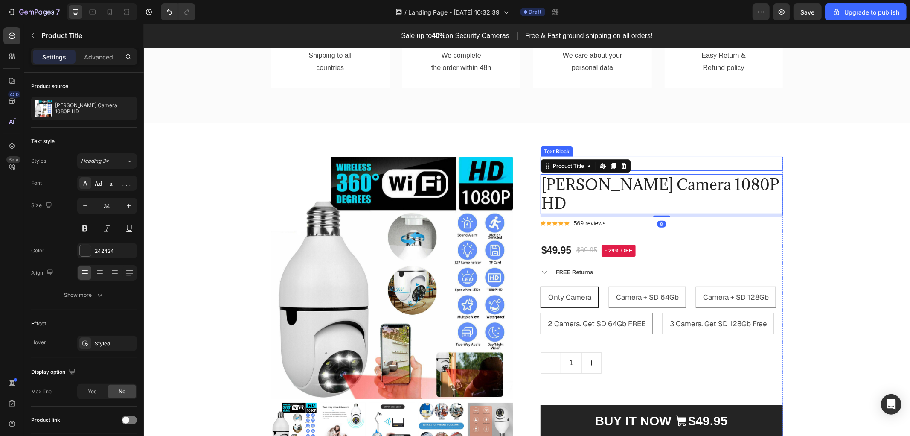
click at [653, 160] on p "Low stock - 12 items left" at bounding box center [661, 163] width 241 height 12
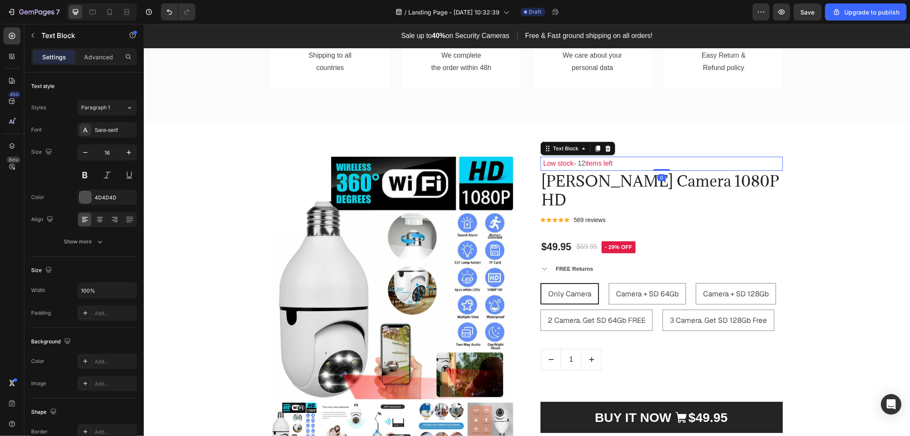
drag, startPoint x: 657, startPoint y: 173, endPoint x: 656, endPoint y: 167, distance: 6.0
click at [656, 167] on div "Low stock - 12 items left Text Block 0" at bounding box center [661, 163] width 242 height 14
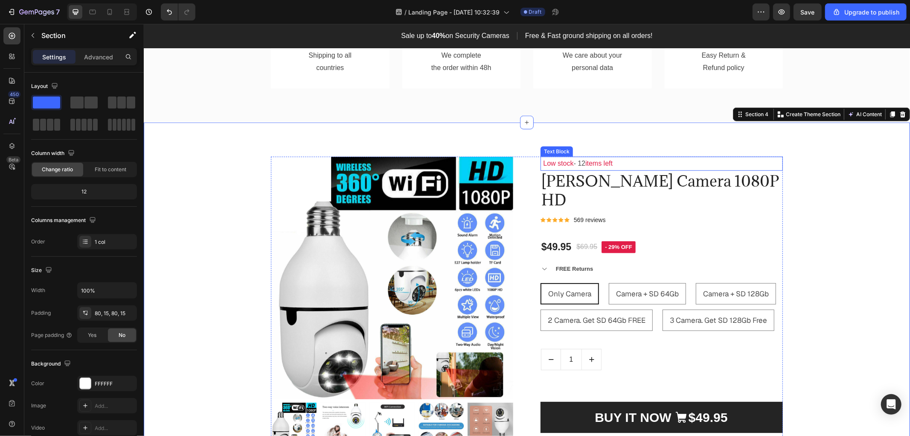
click at [612, 161] on span "items left" at bounding box center [598, 162] width 27 height 7
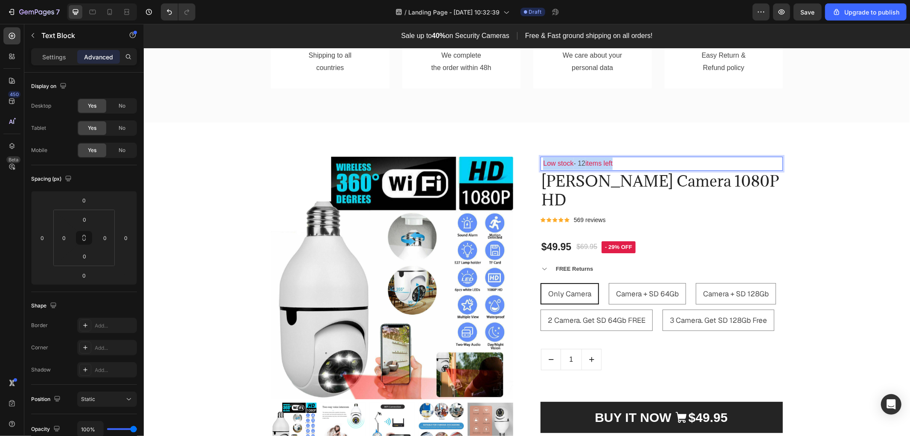
drag, startPoint x: 618, startPoint y: 163, endPoint x: 539, endPoint y: 163, distance: 79.8
click at [541, 163] on p "Low stock - 12 items left" at bounding box center [661, 163] width 241 height 12
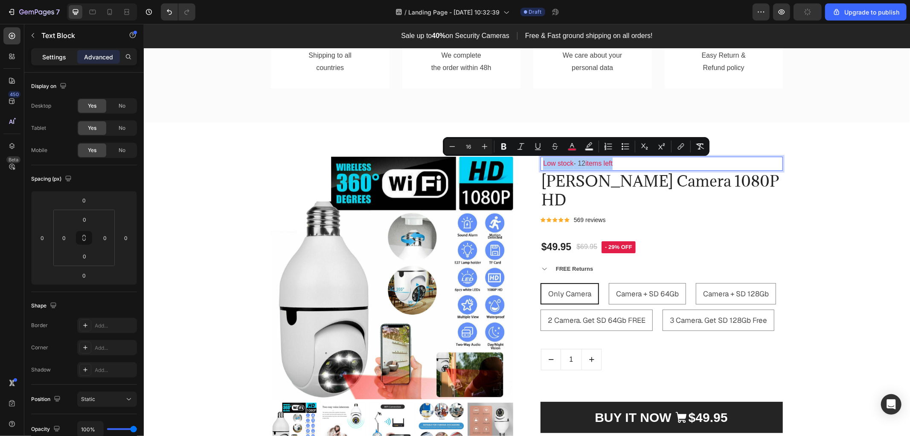
click at [52, 61] on p "Settings" at bounding box center [54, 56] width 24 height 9
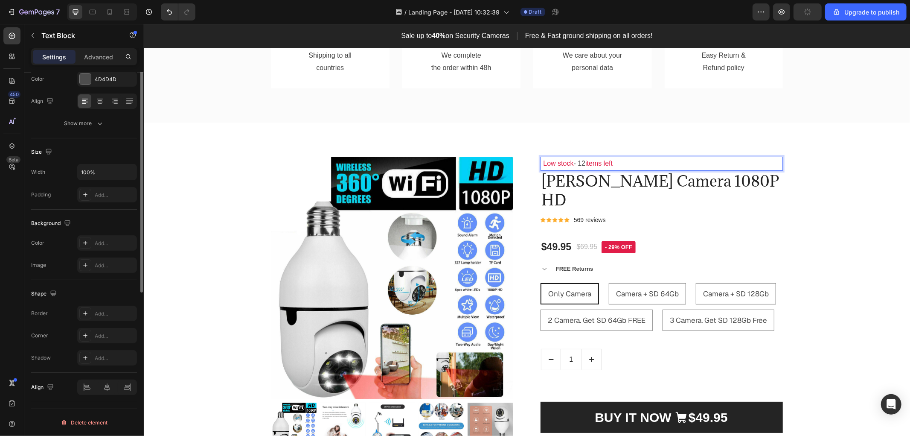
scroll to position [23, 0]
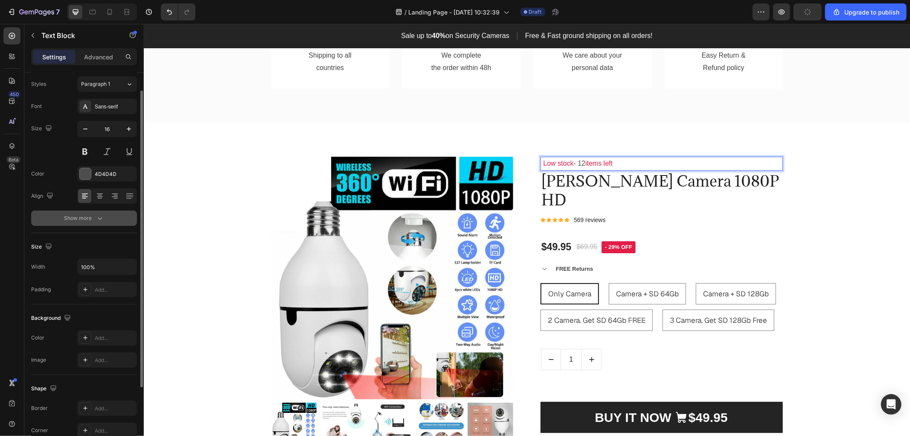
click at [87, 218] on div "Show more" at bounding box center [84, 218] width 40 height 9
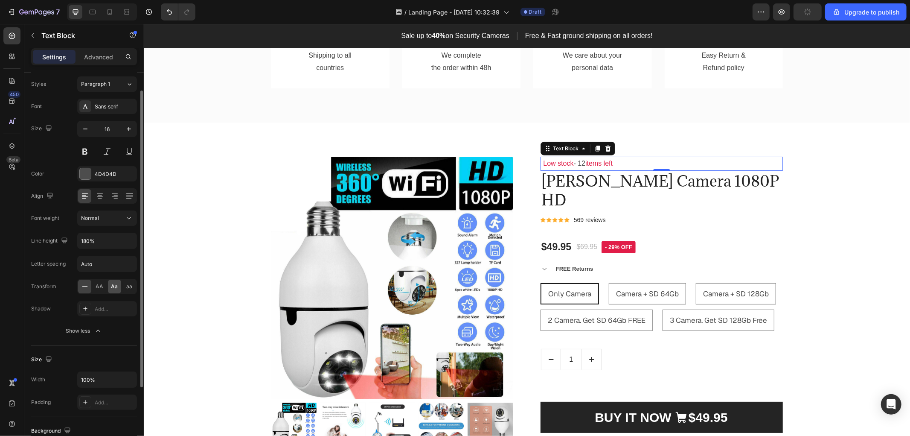
click at [114, 286] on span "Aa" at bounding box center [114, 287] width 7 height 8
click at [85, 288] on icon at bounding box center [85, 286] width 9 height 9
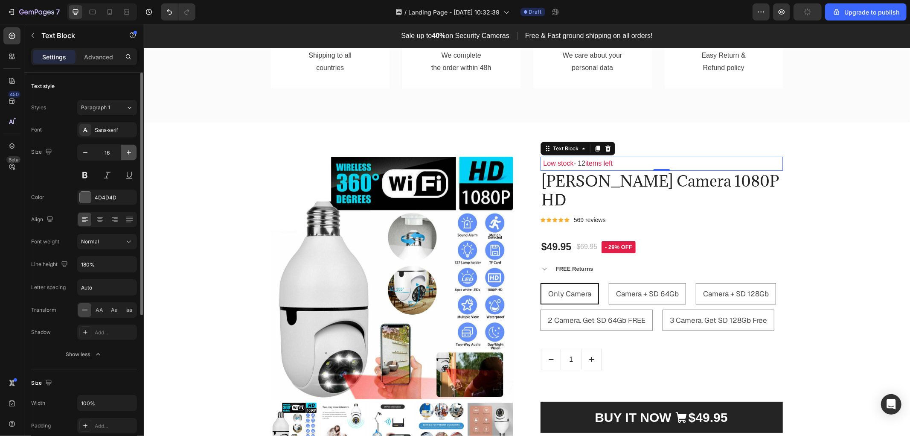
click at [128, 152] on icon "button" at bounding box center [129, 152] width 9 height 9
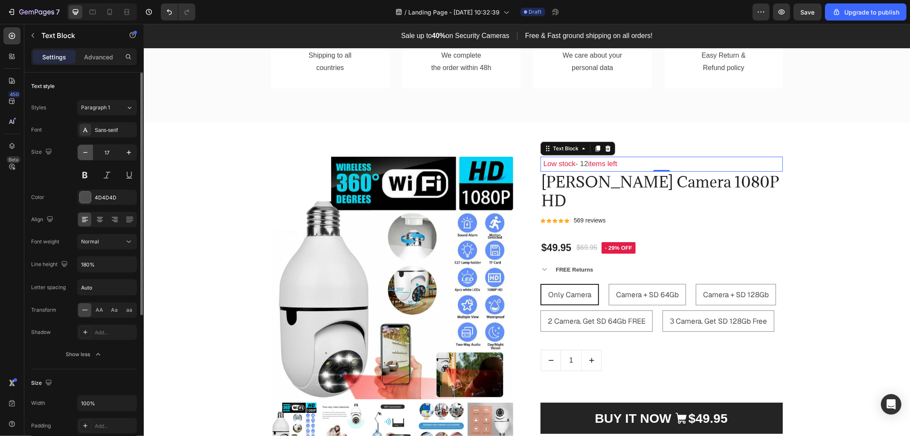
click at [80, 153] on button "button" at bounding box center [85, 152] width 15 height 15
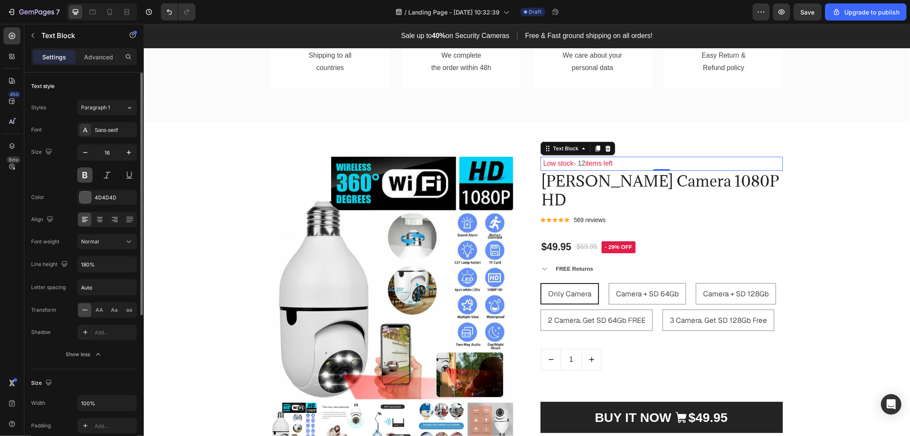
click at [87, 174] on button at bounding box center [84, 174] width 15 height 15
click at [130, 150] on icon "button" at bounding box center [129, 152] width 9 height 9
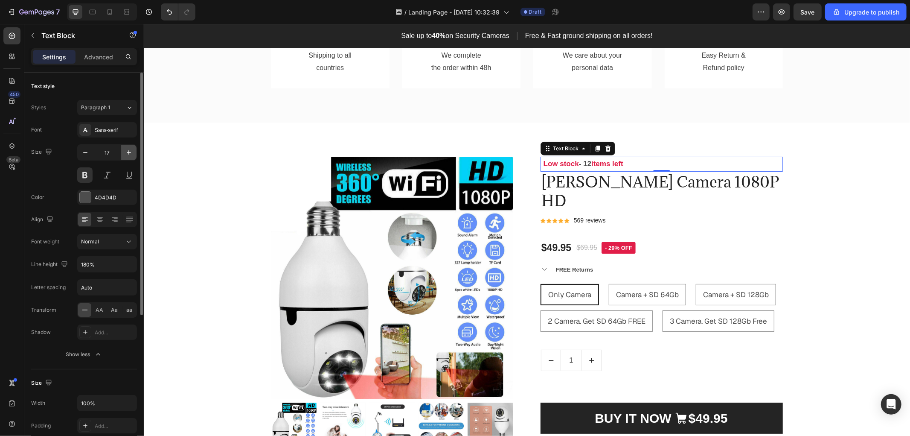
click at [130, 151] on icon "button" at bounding box center [129, 152] width 9 height 9
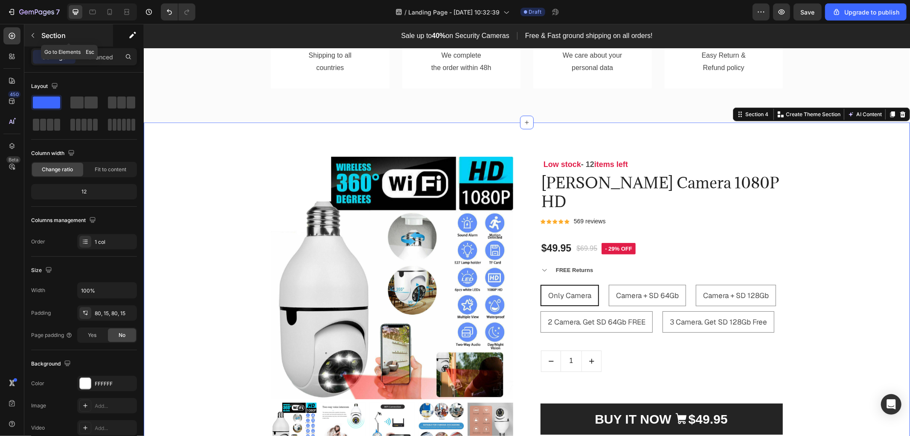
click at [39, 35] on button "button" at bounding box center [33, 36] width 14 height 14
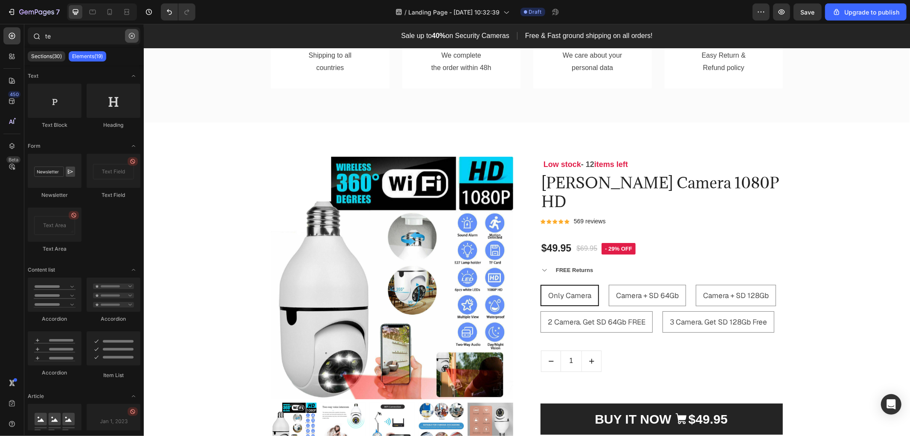
click at [130, 33] on icon "button" at bounding box center [132, 36] width 6 height 6
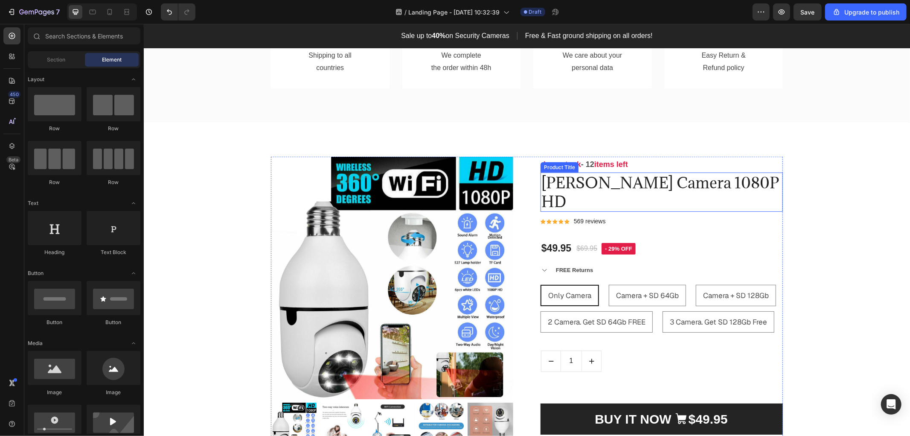
click at [561, 162] on div "Product Title" at bounding box center [559, 167] width 38 height 10
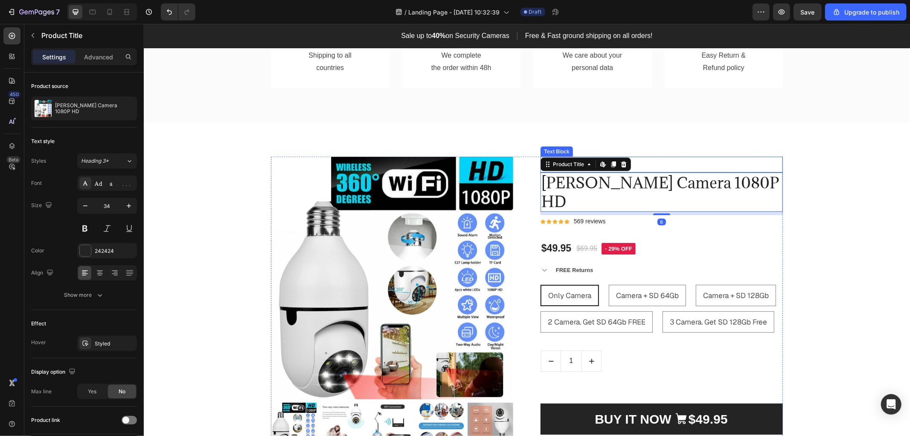
click at [674, 161] on p "Low stock - 12 items left" at bounding box center [661, 164] width 241 height 14
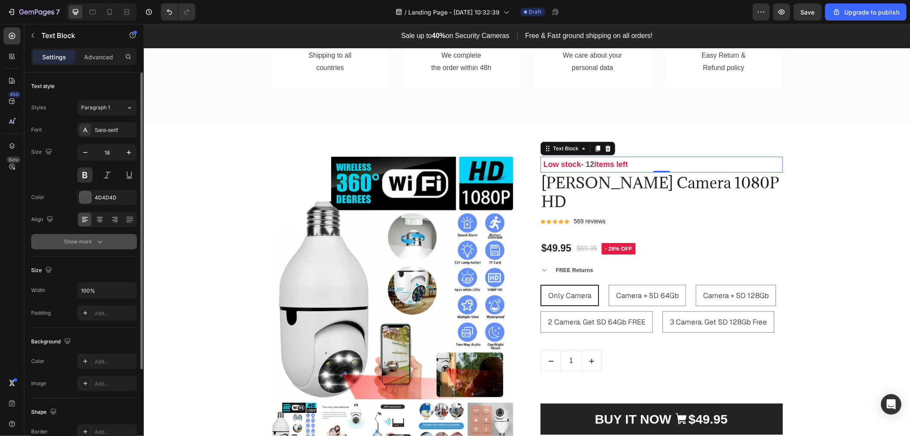
click at [89, 242] on div "Show more" at bounding box center [84, 241] width 40 height 9
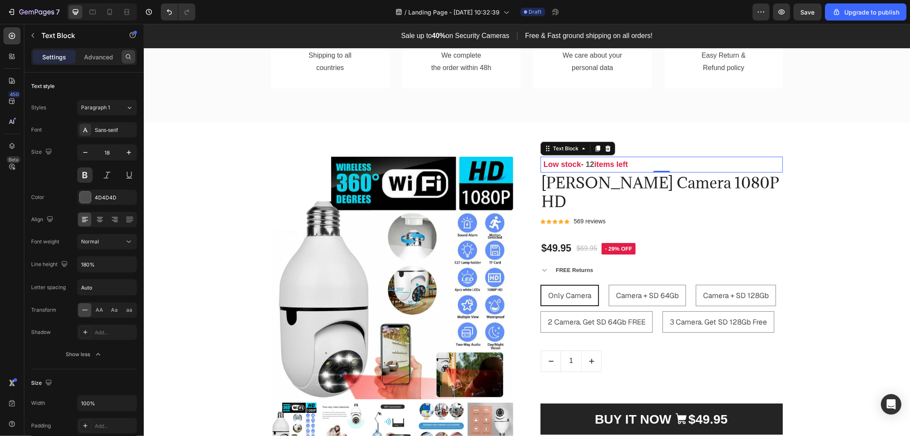
click at [124, 58] on div at bounding box center [129, 57] width 14 height 14
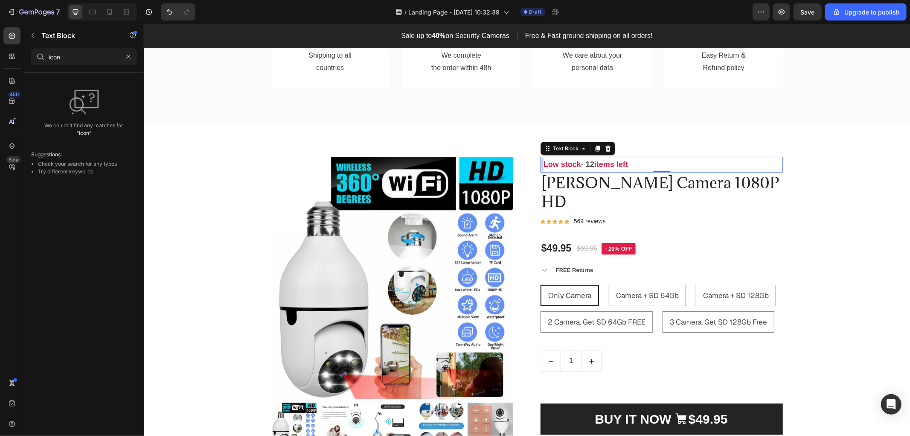
click at [541, 162] on p "Low stock - 12 items left" at bounding box center [661, 164] width 241 height 14
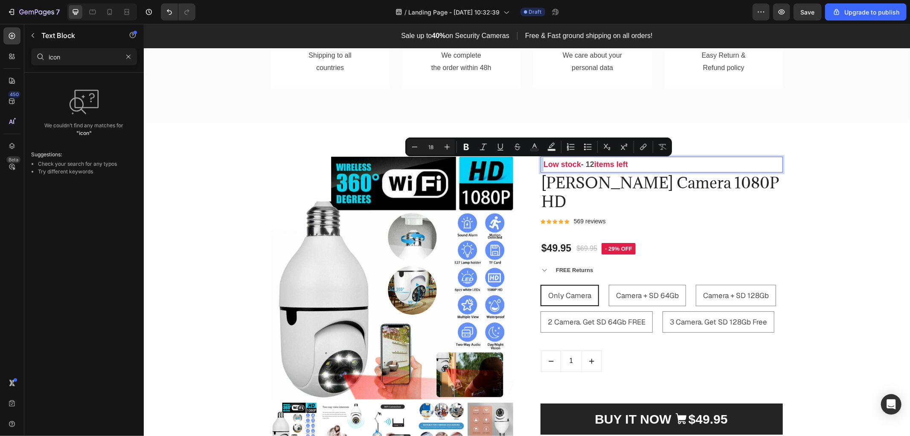
click at [541, 162] on p "Low stock - 12 items left" at bounding box center [661, 164] width 241 height 14
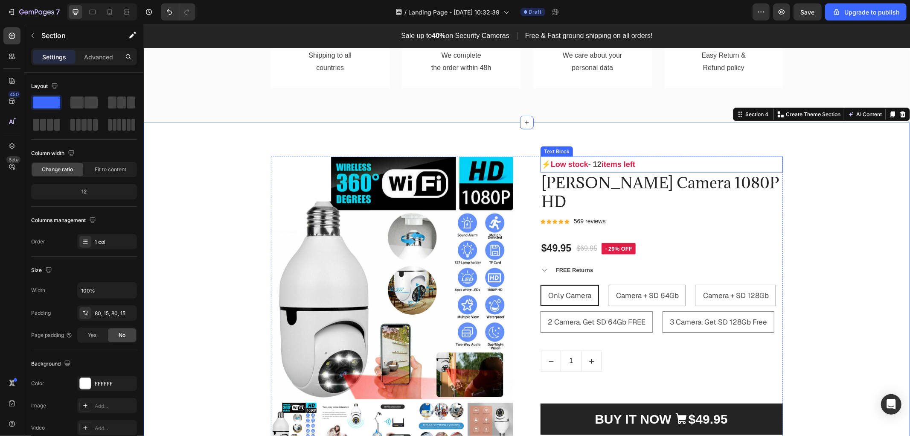
click at [541, 164] on p "⚡ Low stock - 12 items left" at bounding box center [661, 164] width 241 height 14
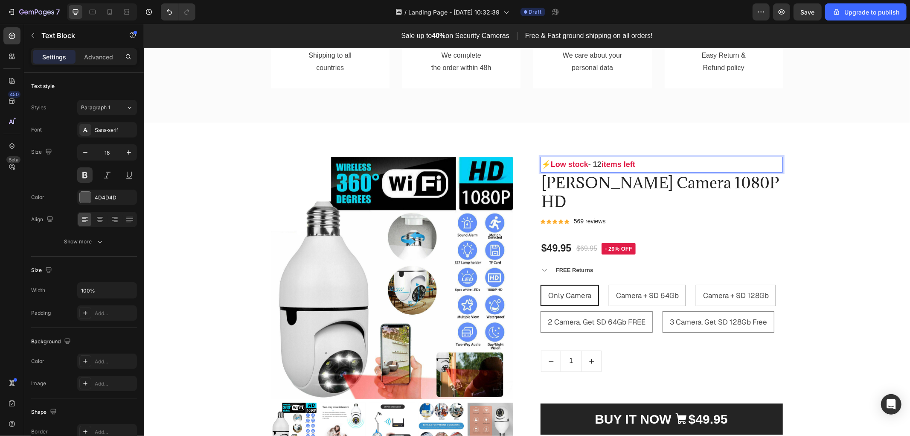
drag, startPoint x: 547, startPoint y: 163, endPoint x: 541, endPoint y: 164, distance: 6.0
click at [541, 164] on p "⚡ Low stock - 12 items left" at bounding box center [661, 164] width 241 height 14
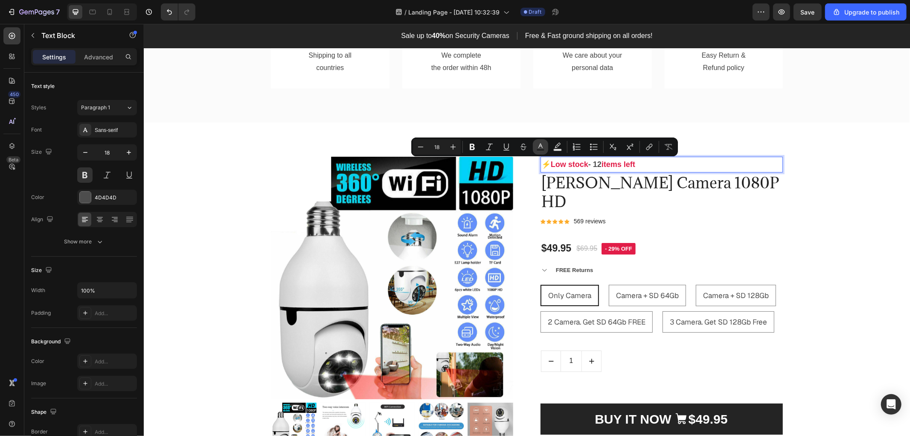
click at [535, 144] on button "Text Color" at bounding box center [540, 146] width 15 height 15
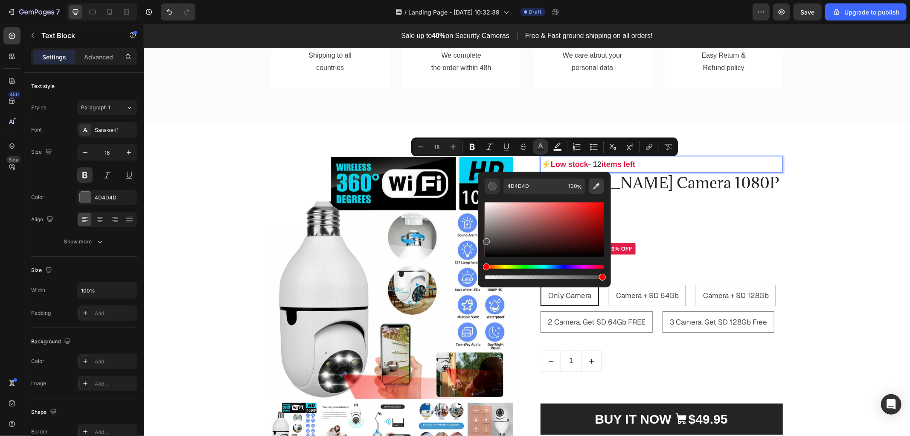
click at [598, 187] on icon "Editor contextual toolbar" at bounding box center [596, 186] width 9 height 9
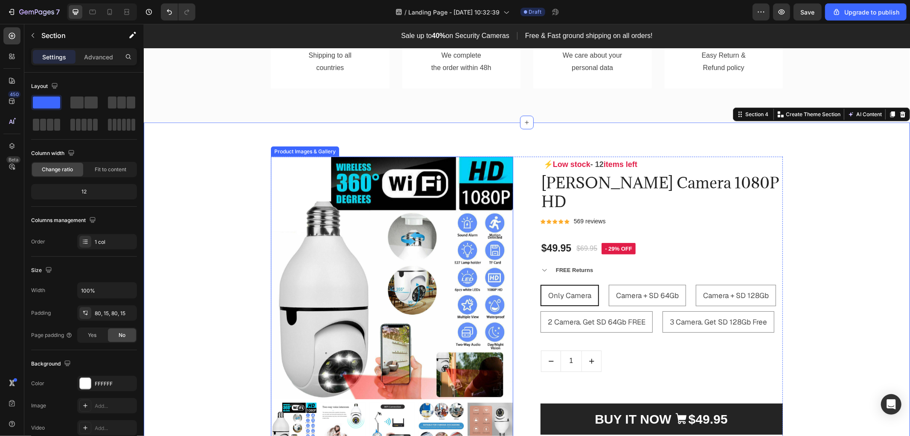
scroll to position [541, 0]
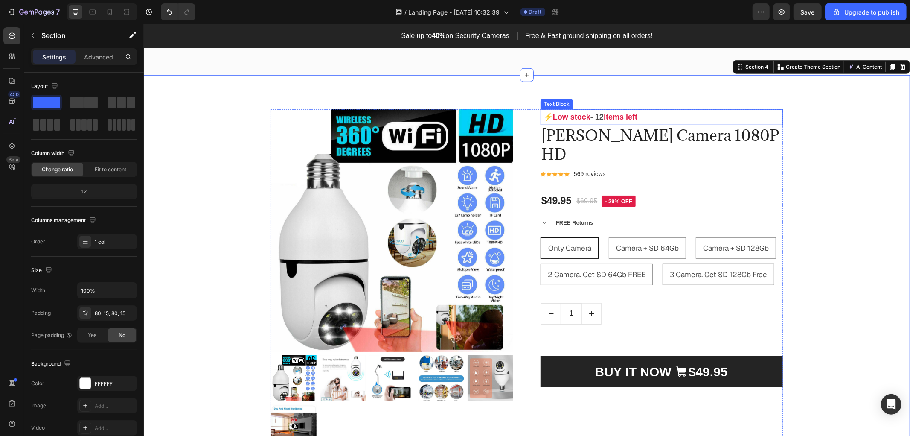
click at [543, 118] on span "⚡" at bounding box center [547, 116] width 9 height 9
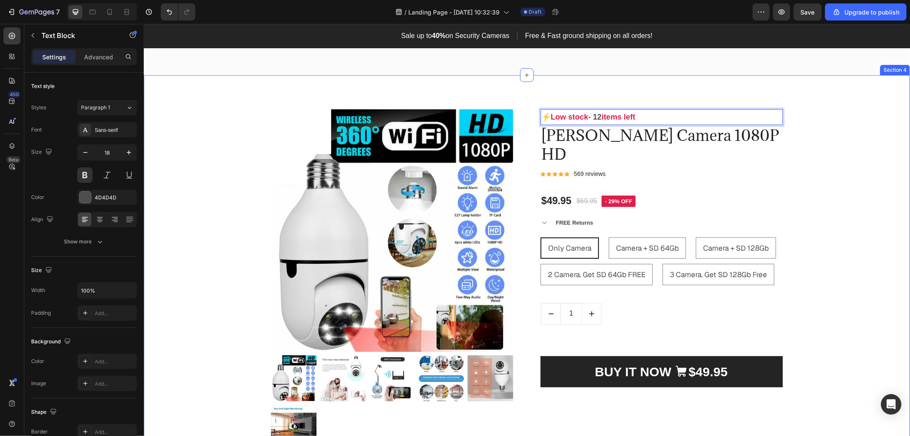
click at [843, 187] on div "Product Images & Gallery ⚡ Low stock - 12 items left Text Block 0 [PERSON_NAME]…" at bounding box center [527, 403] width 754 height 588
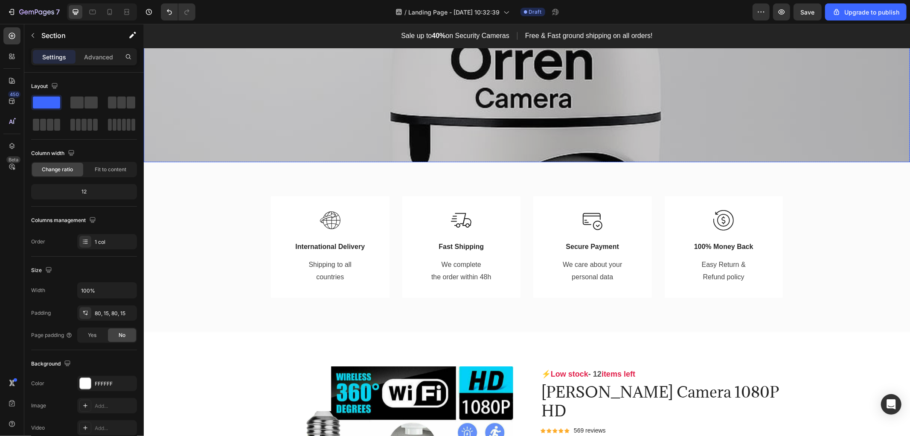
scroll to position [569, 0]
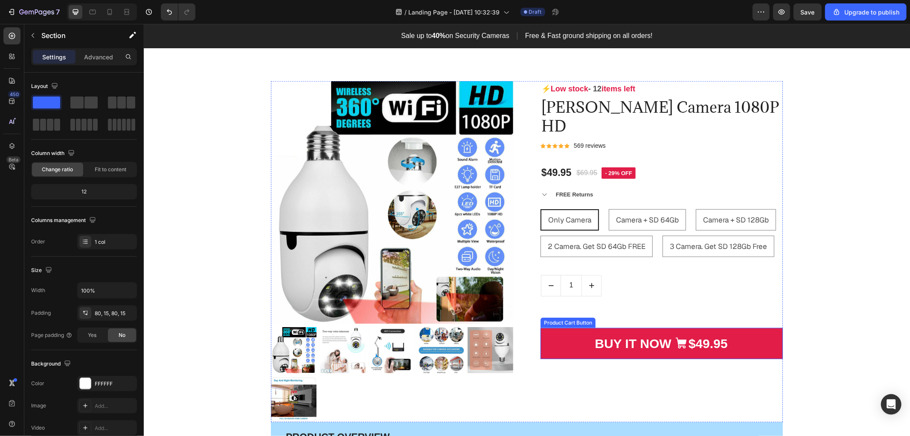
click at [759, 327] on button "BUY IT NOW $49.95" at bounding box center [661, 342] width 242 height 31
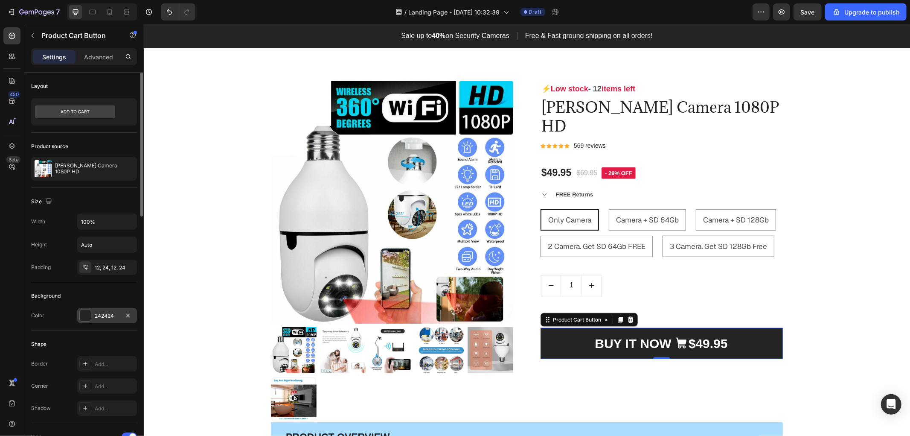
click at [95, 317] on div "242424" at bounding box center [107, 316] width 25 height 8
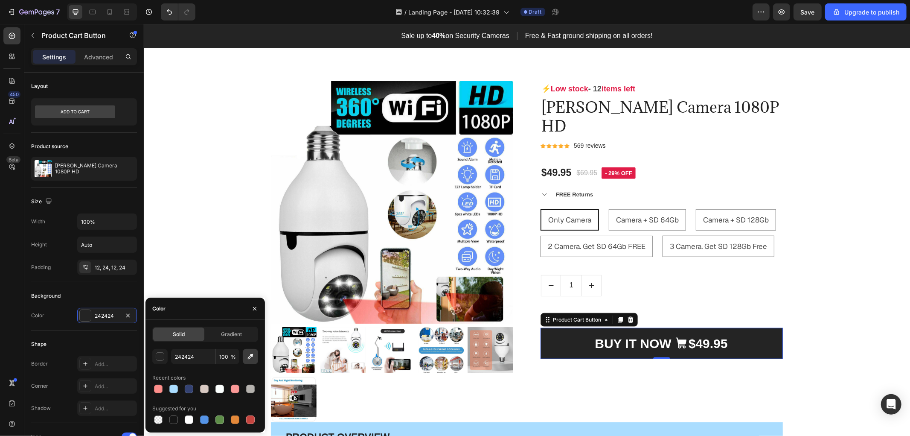
click at [254, 353] on icon "button" at bounding box center [250, 356] width 9 height 9
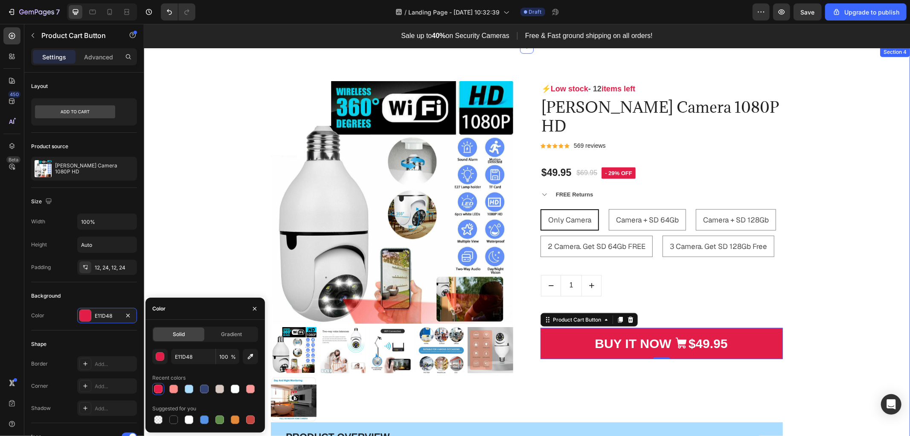
click at [868, 233] on div "Product Images & Gallery ⚡ Low stock - 12 items left Text Block [PERSON_NAME] C…" at bounding box center [527, 375] width 754 height 588
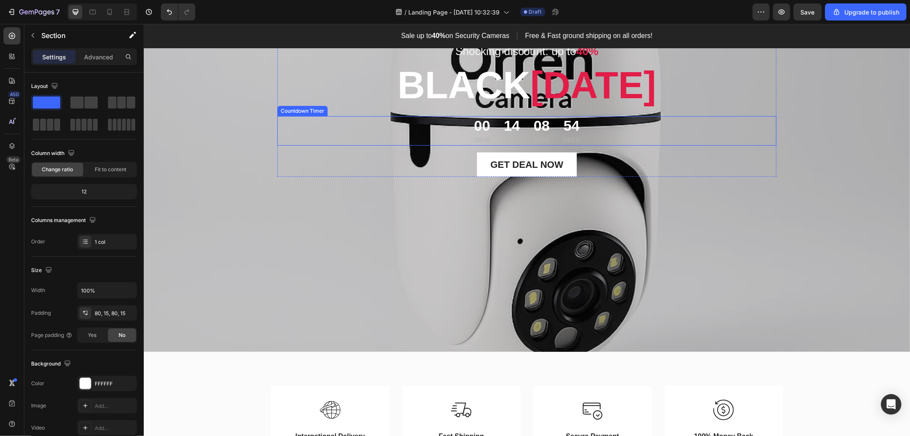
scroll to position [0, 0]
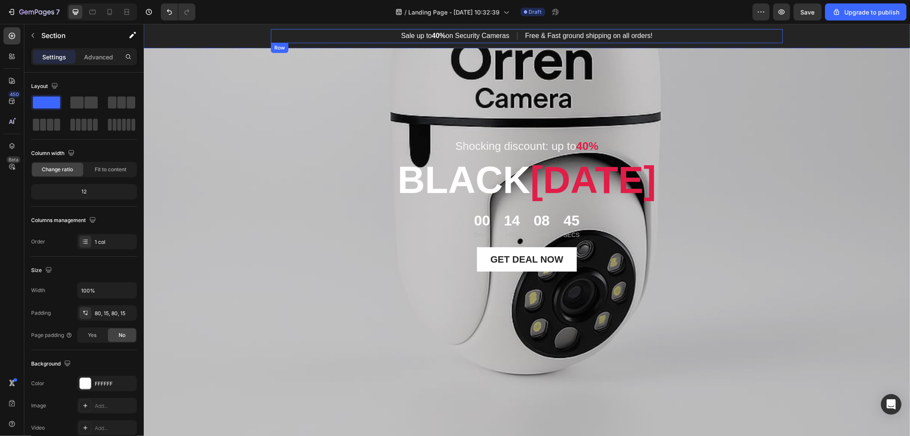
click at [724, 31] on div "Sale up to 40% on Security Cameras Text block Title Line Free & Fast ground shi…" at bounding box center [527, 36] width 512 height 14
click at [813, 36] on div "Sale up to 40% on Security Cameras Text block Title Line Free & Fast ground shi…" at bounding box center [526, 36] width 767 height 14
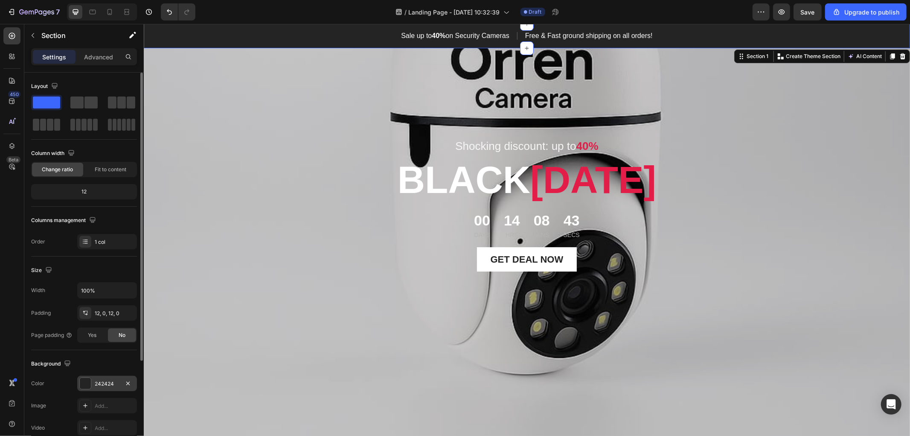
click at [103, 382] on div "242424" at bounding box center [107, 384] width 25 height 8
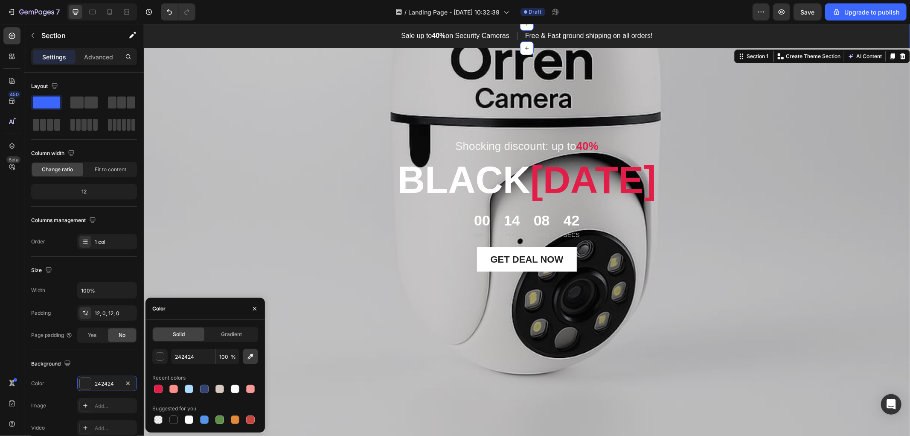
click at [253, 356] on icon "button" at bounding box center [250, 356] width 9 height 9
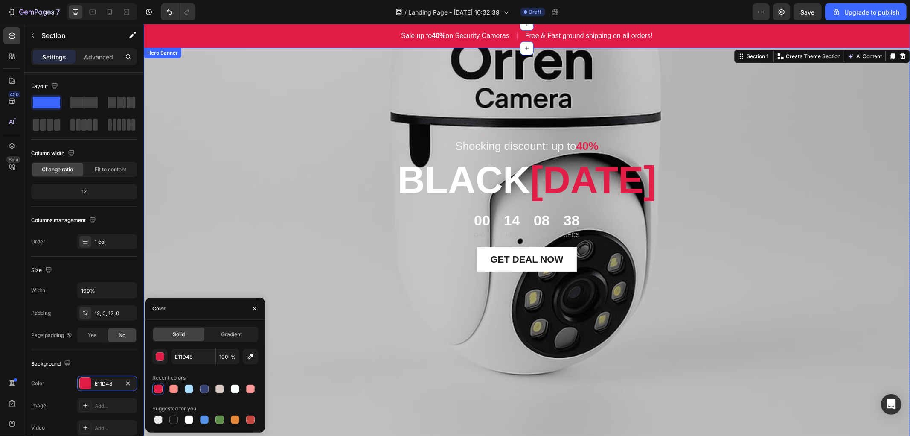
click at [834, 119] on div "Overlay" at bounding box center [526, 246] width 767 height 399
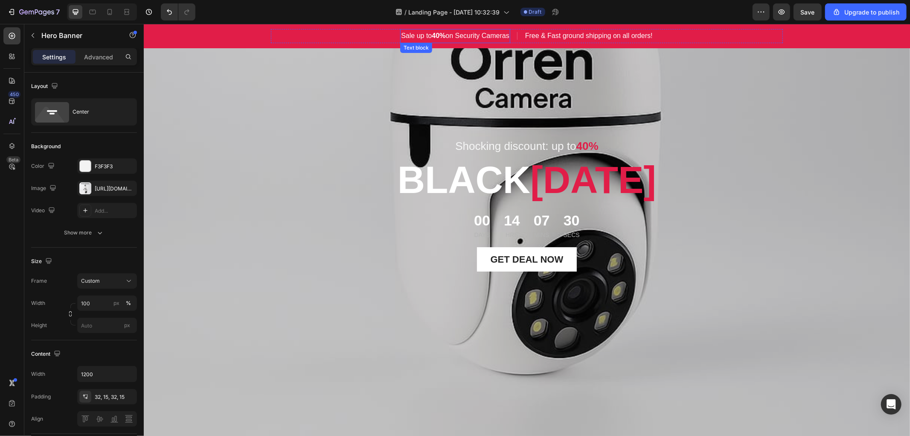
click at [440, 36] on strong "40%" at bounding box center [439, 35] width 14 height 7
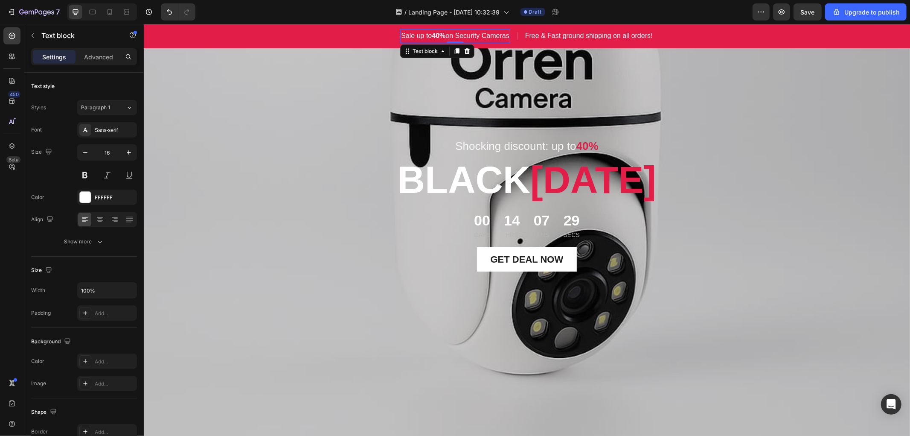
click at [440, 36] on strong "40%" at bounding box center [439, 35] width 14 height 7
click at [752, 79] on div "Shocking discount: up to 40% Text block [DATE][DATE] Heading 00 Days 14 Hrs 07 …" at bounding box center [526, 246] width 499 height 371
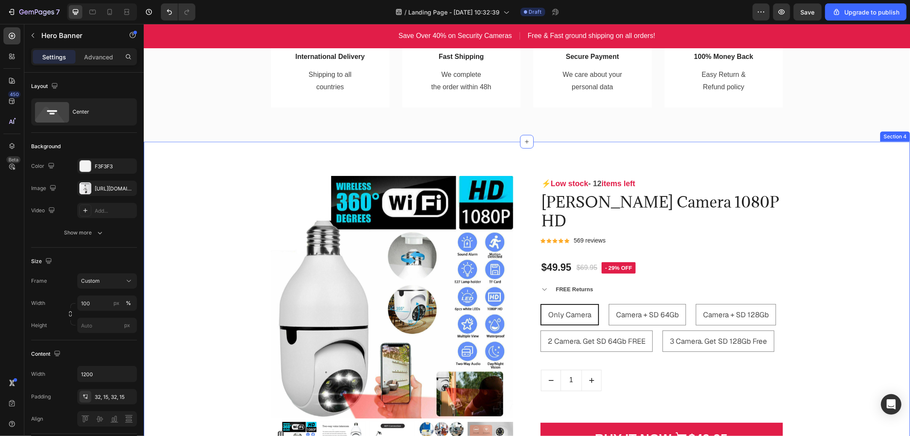
scroll to position [569, 0]
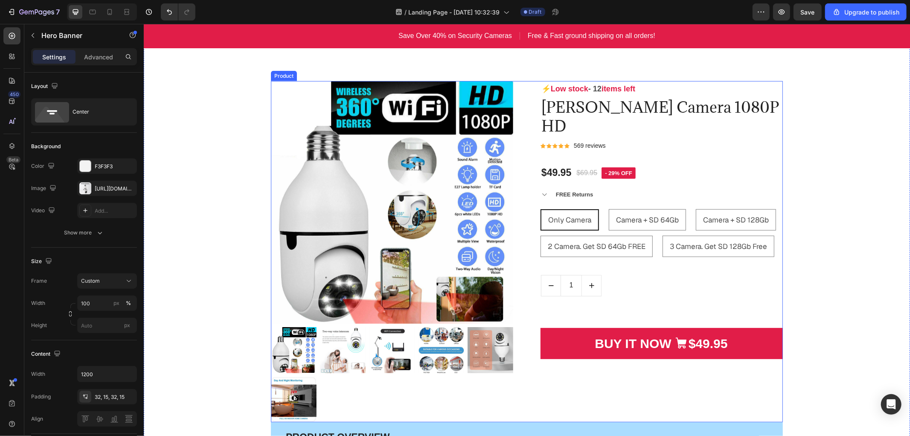
click at [665, 368] on div "⚡ Low stock - 12 items left Text Block [PERSON_NAME] Camera 1080P HD Product Ti…" at bounding box center [661, 251] width 242 height 341
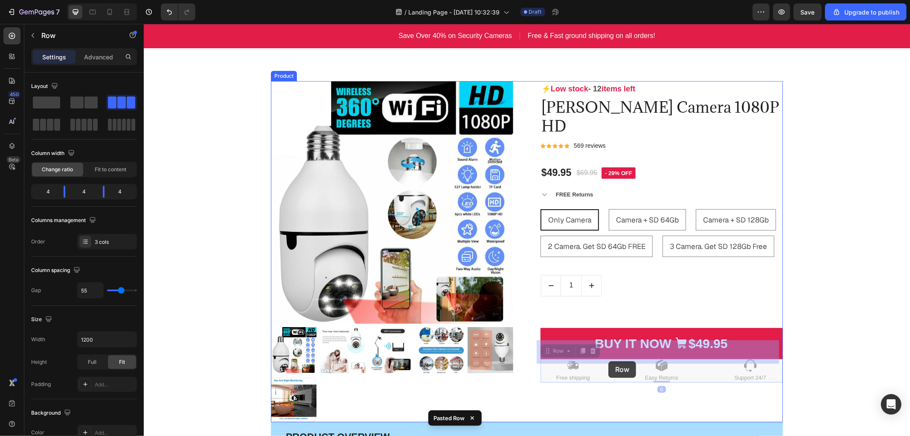
drag, startPoint x: 608, startPoint y: 351, endPoint x: 608, endPoint y: 361, distance: 9.4
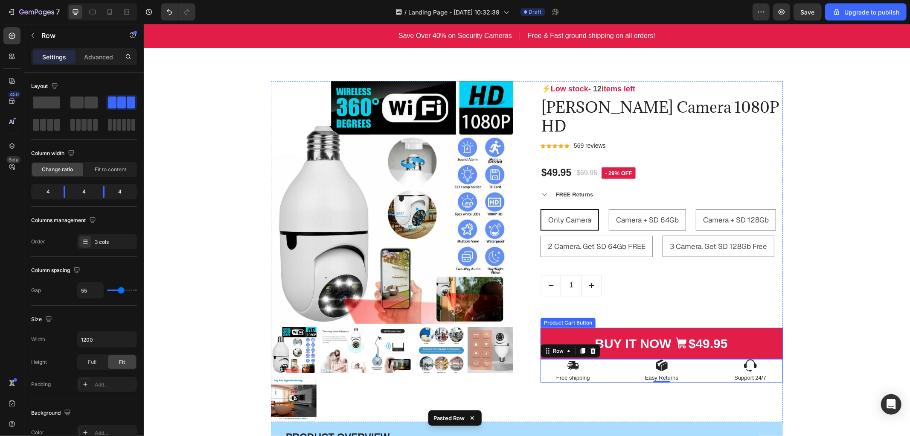
click at [675, 333] on span "BUY IT NOW" at bounding box center [681, 342] width 13 height 19
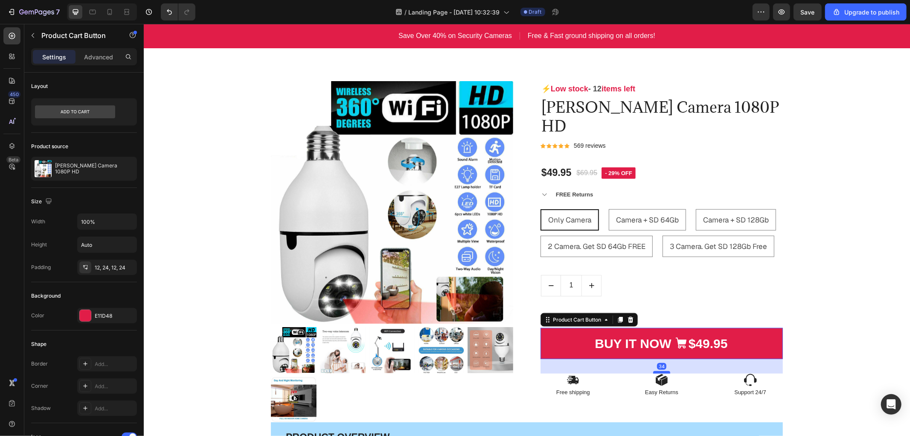
drag, startPoint x: 656, startPoint y: 338, endPoint x: 657, endPoint y: 353, distance: 14.6
click at [657, 370] on div at bounding box center [661, 371] width 17 height 3
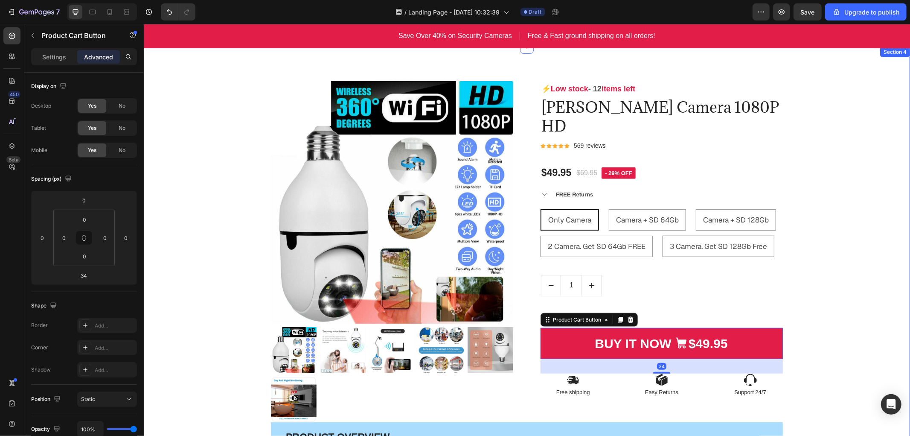
click at [840, 347] on div "Product Images & Gallery ⚡ Low stock - 12 items left Text Block [PERSON_NAME] C…" at bounding box center [527, 375] width 754 height 588
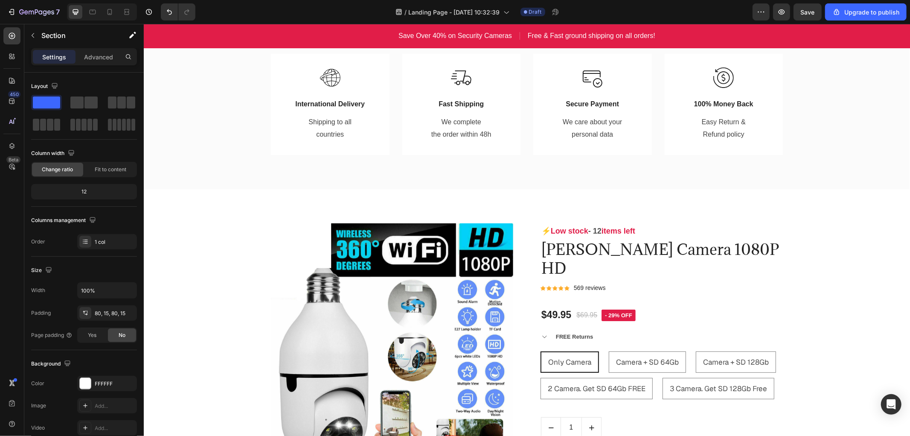
scroll to position [522, 0]
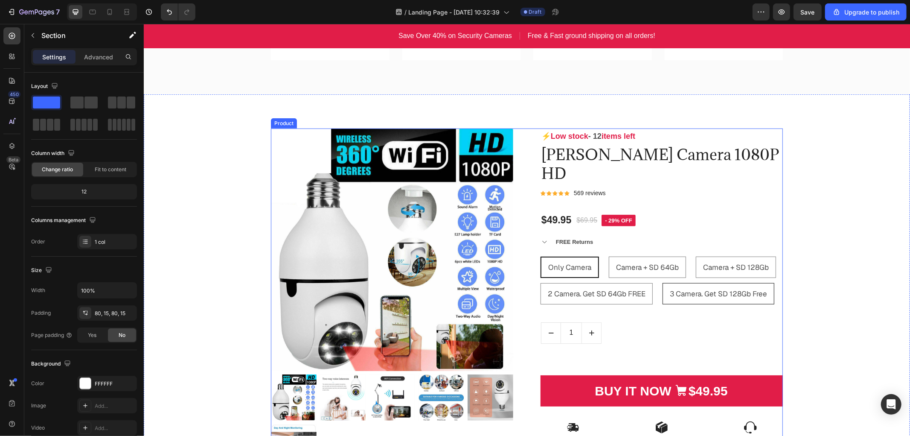
click at [707, 289] on span "3 Camera. Get SD 128Gb Free" at bounding box center [718, 293] width 97 height 9
click at [662, 282] on input "3 Camera. Get SD 128Gb Free 3 Camera. Get SD 128Gb Free 3 Camera. Get SD 128Gb …" at bounding box center [662, 282] width 0 height 0
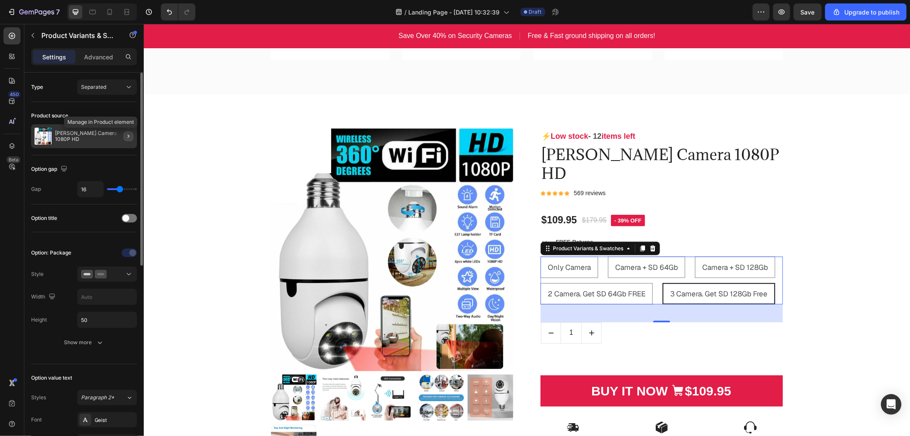
click at [130, 133] on icon "button" at bounding box center [128, 136] width 7 height 7
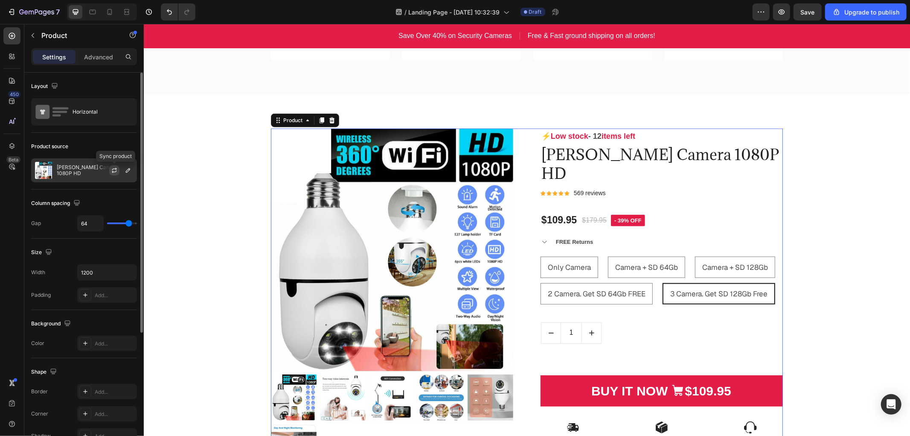
click at [115, 169] on icon "button" at bounding box center [114, 170] width 7 height 7
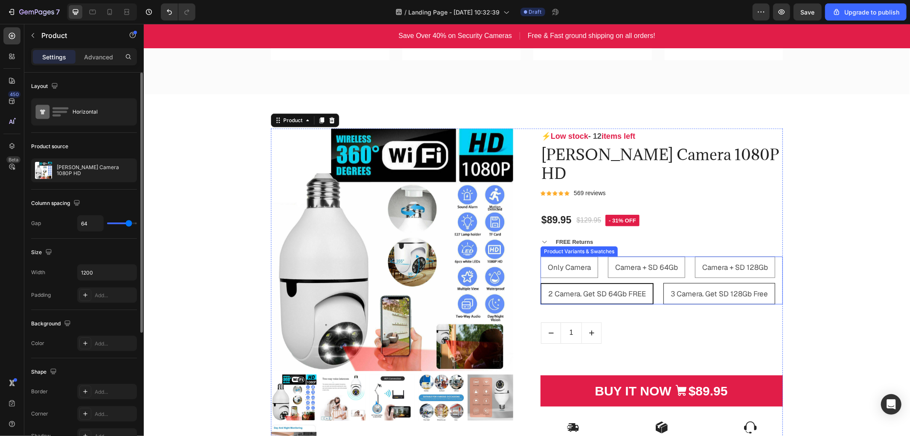
click at [695, 289] on span "3 Camera. Get SD 128Gb Free" at bounding box center [719, 293] width 97 height 9
click at [663, 282] on input "3 Camera. Get SD 128Gb Free 3 Camera. Get SD 128Gb Free 3 Camera. Get SD 128Gb …" at bounding box center [663, 282] width 0 height 0
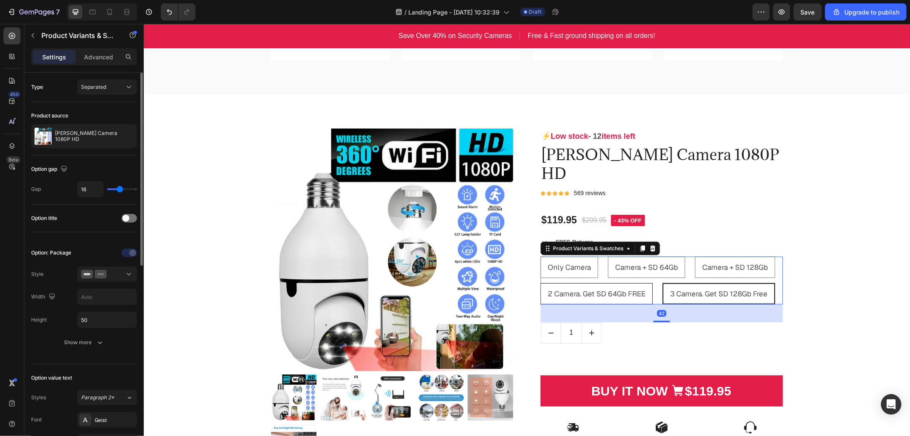
click at [601, 289] on span "2 Camera. Get SD 64Gb FREE" at bounding box center [597, 293] width 98 height 9
click at [540, 282] on input "2 Camera. Get SD 64Gb FREE 2 Camera. Get SD 64Gb FREE 2 Camera. Get SD 64Gb FREE" at bounding box center [540, 282] width 0 height 0
click at [881, 226] on div "Product Images & Gallery ⚡ Low stock - 12 items left Text Block [PERSON_NAME] C…" at bounding box center [527, 422] width 754 height 588
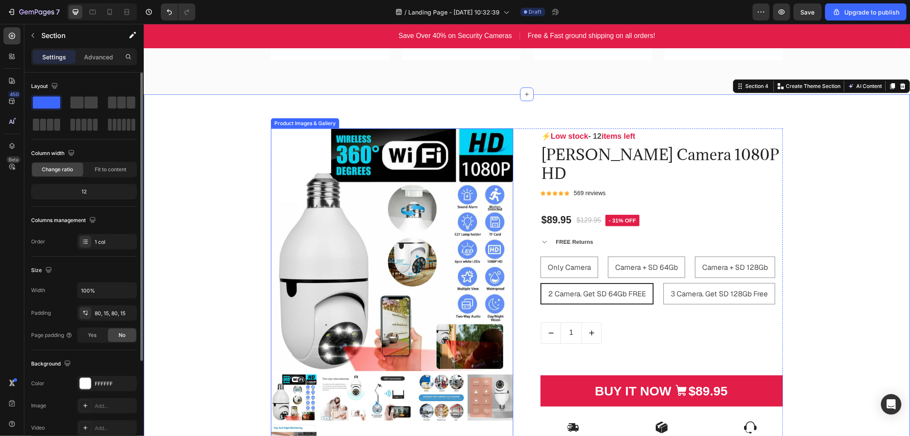
click at [336, 207] on img at bounding box center [392, 249] width 242 height 242
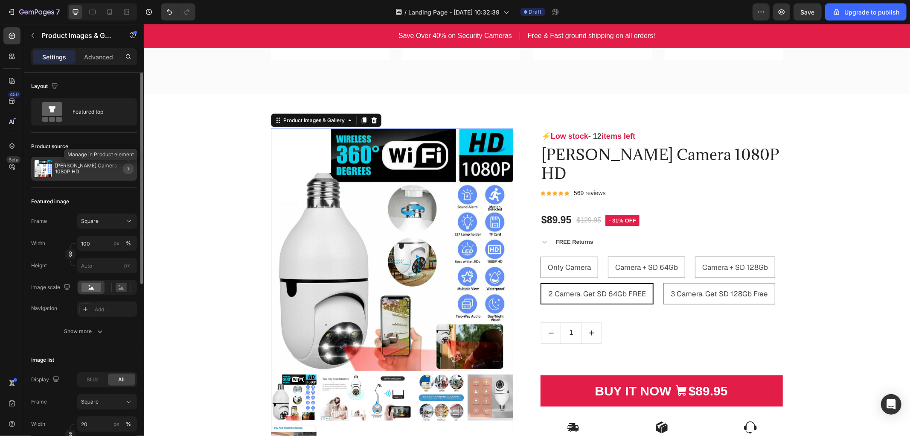
click at [126, 166] on icon "button" at bounding box center [128, 168] width 7 height 7
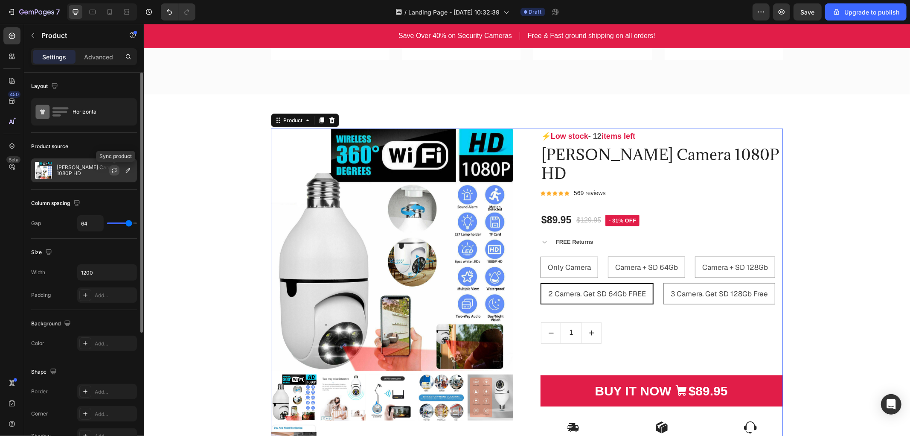
click at [115, 171] on icon "button" at bounding box center [114, 170] width 7 height 7
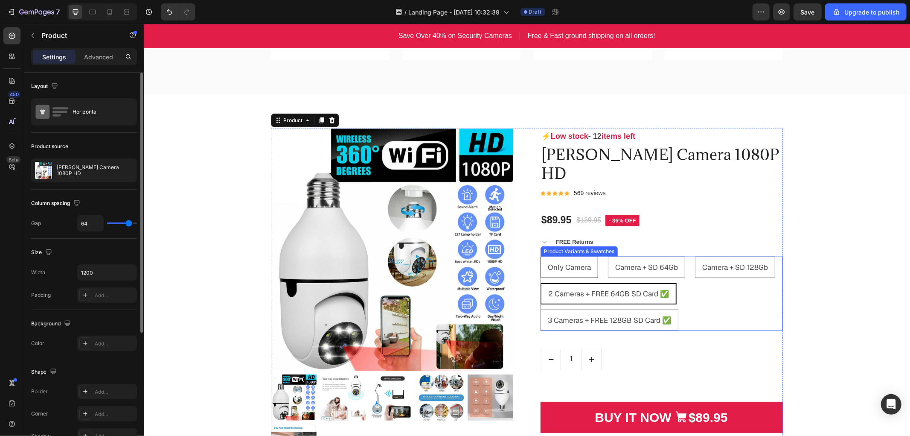
click at [581, 262] on span "Only Camera" at bounding box center [569, 266] width 43 height 9
click at [540, 256] on input "Only Camera Only Camera Only Camera" at bounding box center [540, 256] width 0 height 0
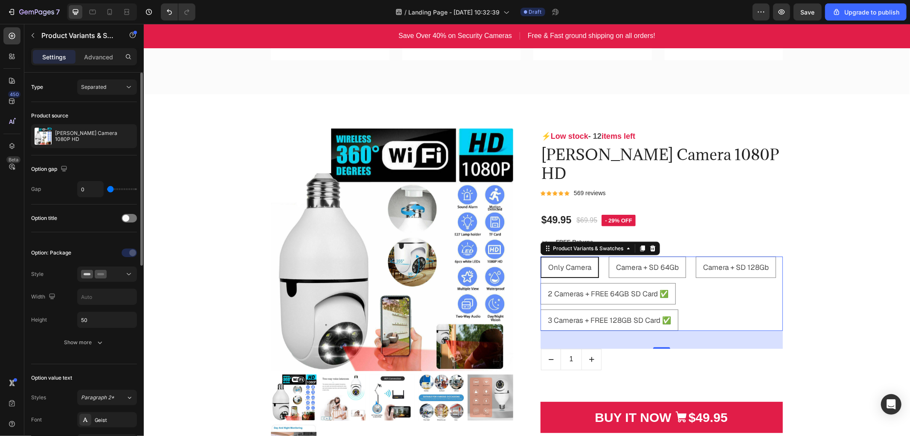
drag, startPoint x: 118, startPoint y: 190, endPoint x: 104, endPoint y: 190, distance: 14.1
click at [107, 190] on input "range" at bounding box center [122, 189] width 30 height 2
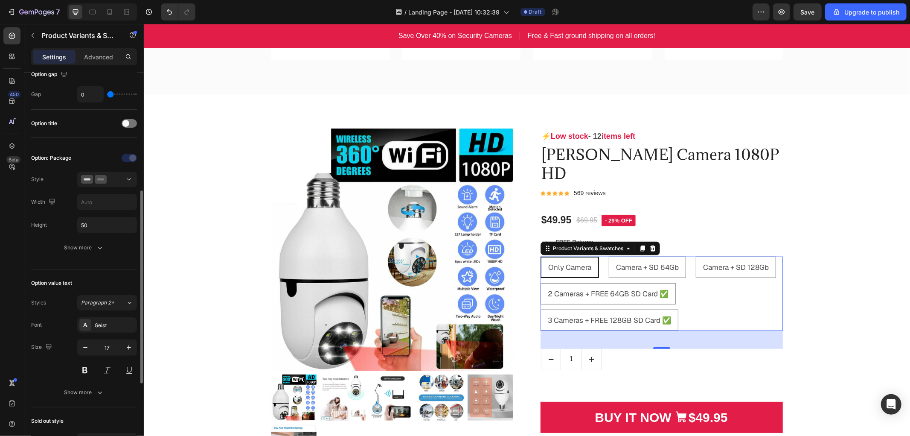
scroll to position [142, 0]
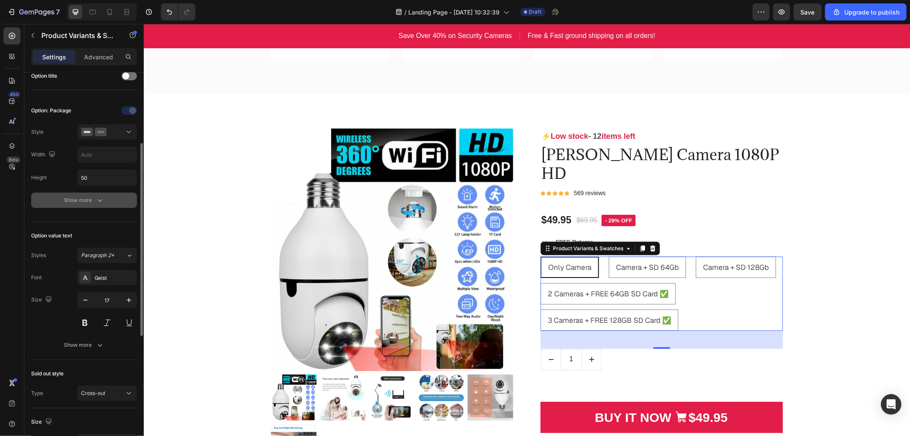
click at [96, 201] on icon "button" at bounding box center [100, 200] width 9 height 9
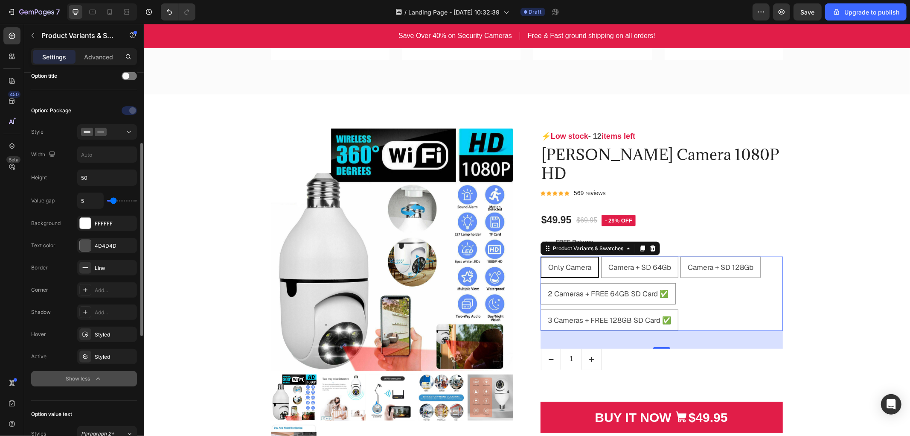
drag, startPoint x: 125, startPoint y: 203, endPoint x: 113, endPoint y: 202, distance: 12.4
click at [113, 201] on input "range" at bounding box center [122, 201] width 30 height 2
click at [195, 231] on div "Product Images & Gallery ⚡ Low stock - 12 items left Text Block [PERSON_NAME] C…" at bounding box center [527, 422] width 754 height 589
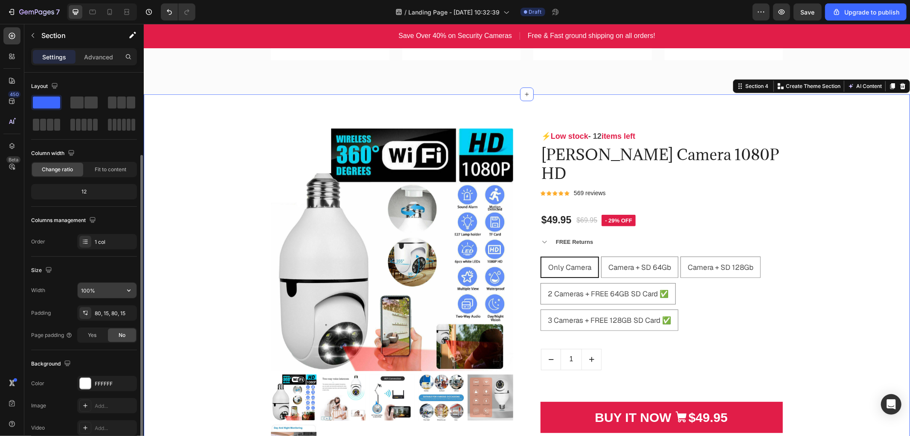
scroll to position [133, 0]
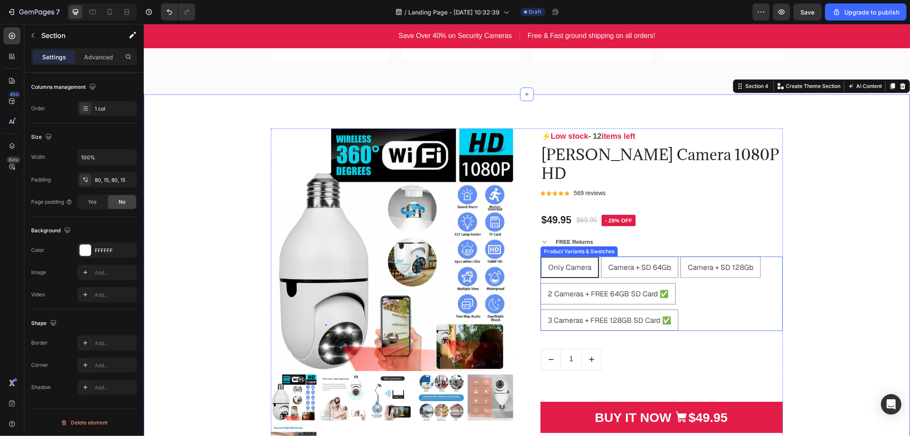
click at [700, 275] on div "Only Camera Only Camera Only Camera Camera + SD 64Gb Camera + SD 64Gb Camera + …" at bounding box center [661, 293] width 242 height 74
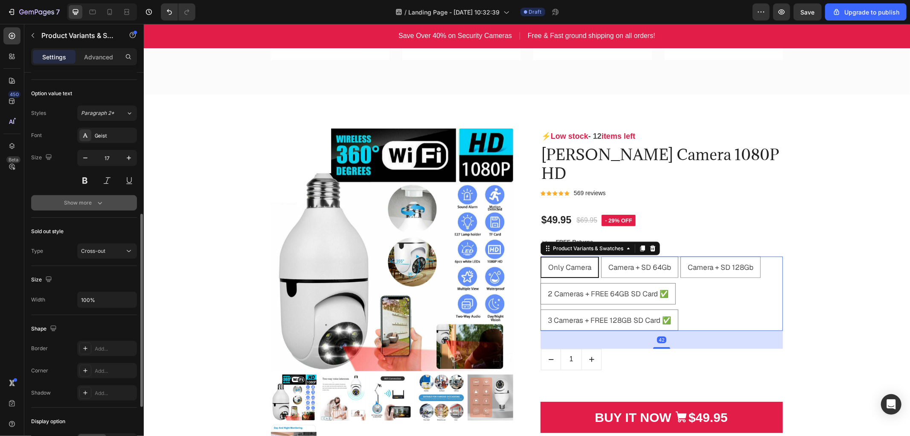
scroll to position [390, 0]
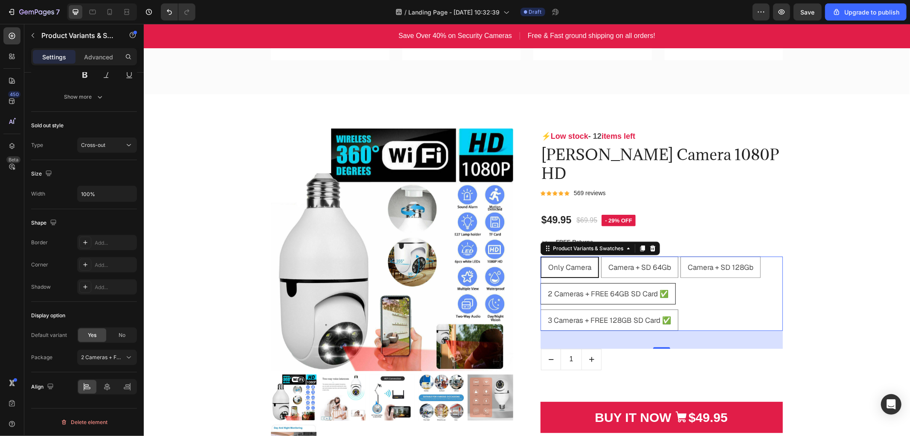
click at [633, 289] on span "2 Cameras + FREE 64GB SD Card ✅" at bounding box center [608, 293] width 121 height 9
click at [540, 282] on input "2 Cameras + FREE 64GB SD Card ✅ 2 Cameras + FREE 64GB SD Card ✅ 2 Cameras + FRE…" at bounding box center [540, 282] width 0 height 0
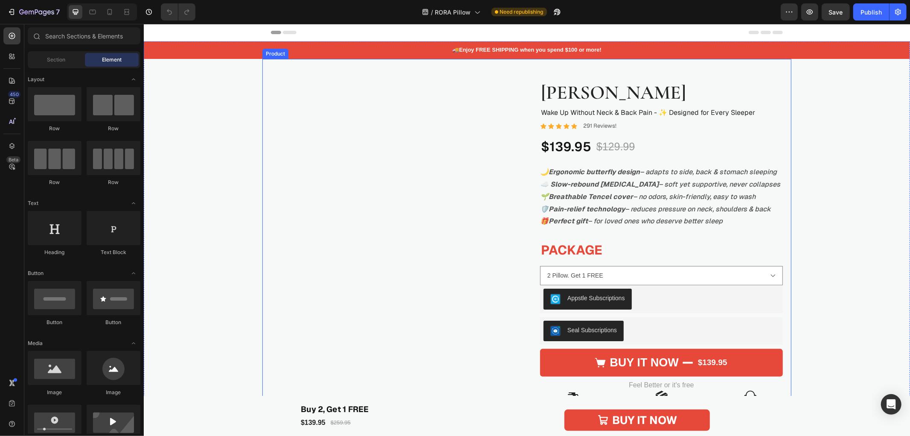
scroll to position [95, 0]
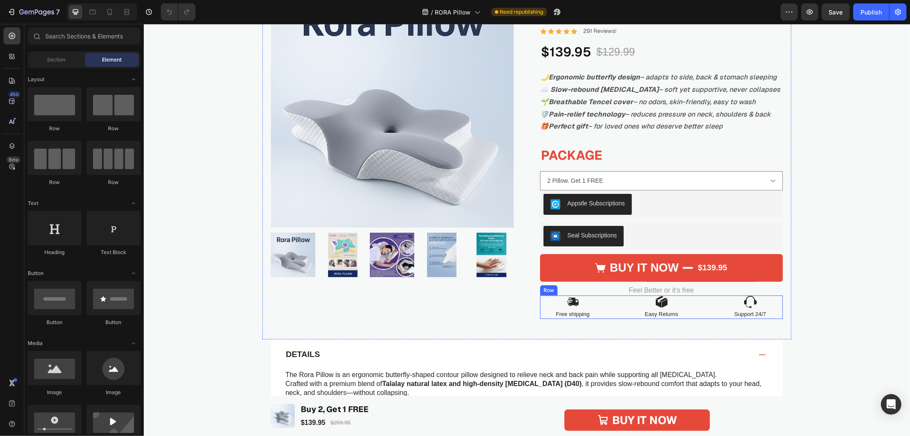
click at [702, 309] on div "Icon Free shipping Text Block Icon Easy Returns Text Block Icon Support 24/7 Te…" at bounding box center [661, 306] width 243 height 23
